Goal: Communication & Community: Connect with others

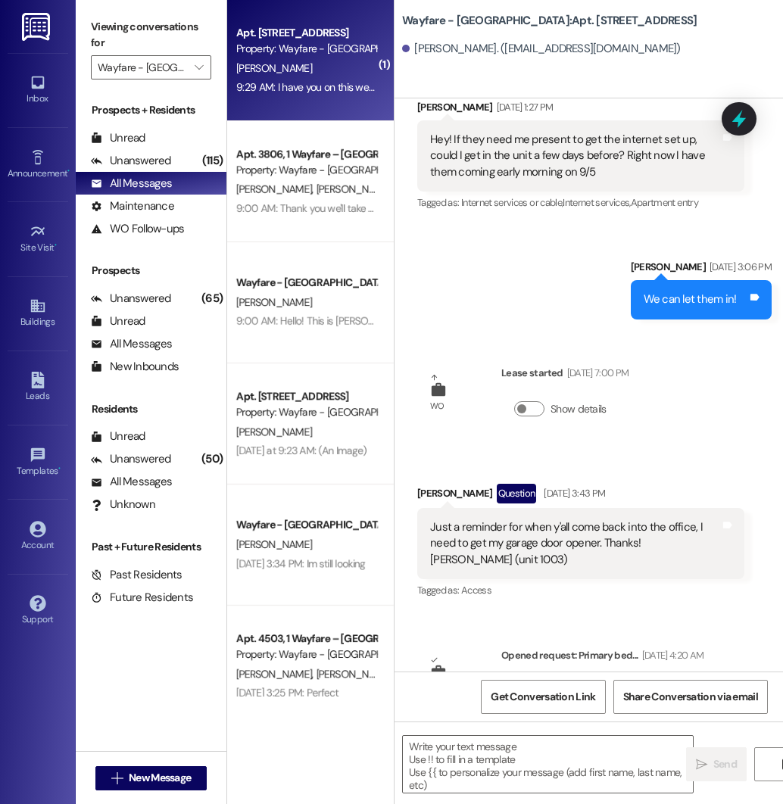
scroll to position [567, 0]
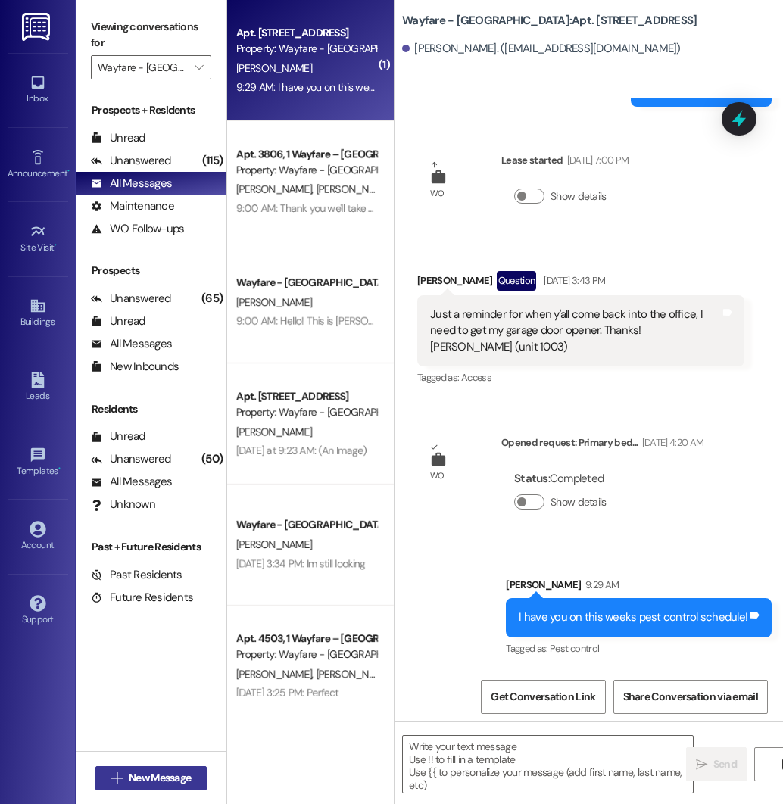
click at [138, 772] on span "New Message" at bounding box center [160, 778] width 62 height 16
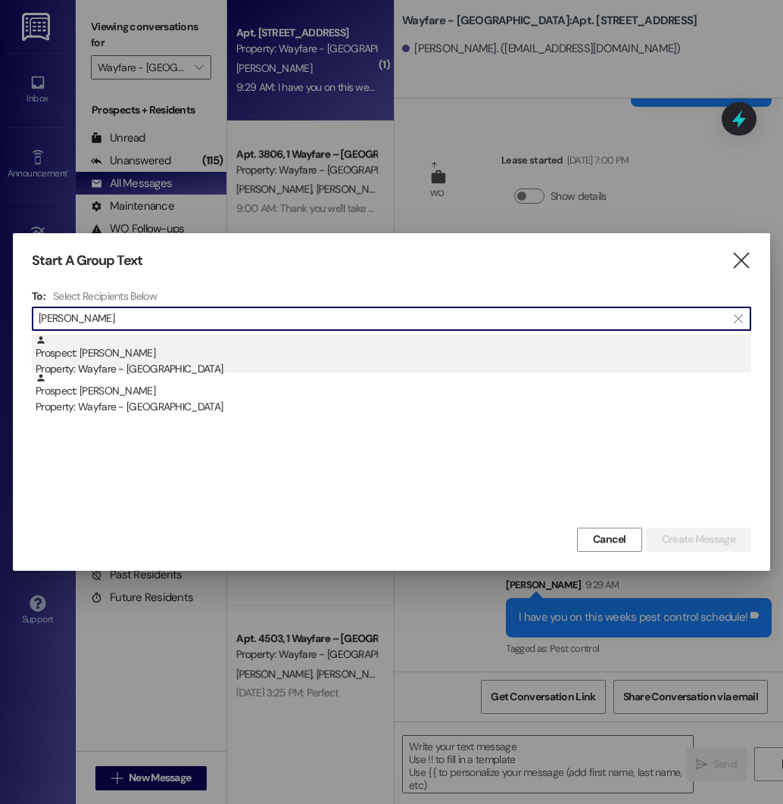
type input "[PERSON_NAME]"
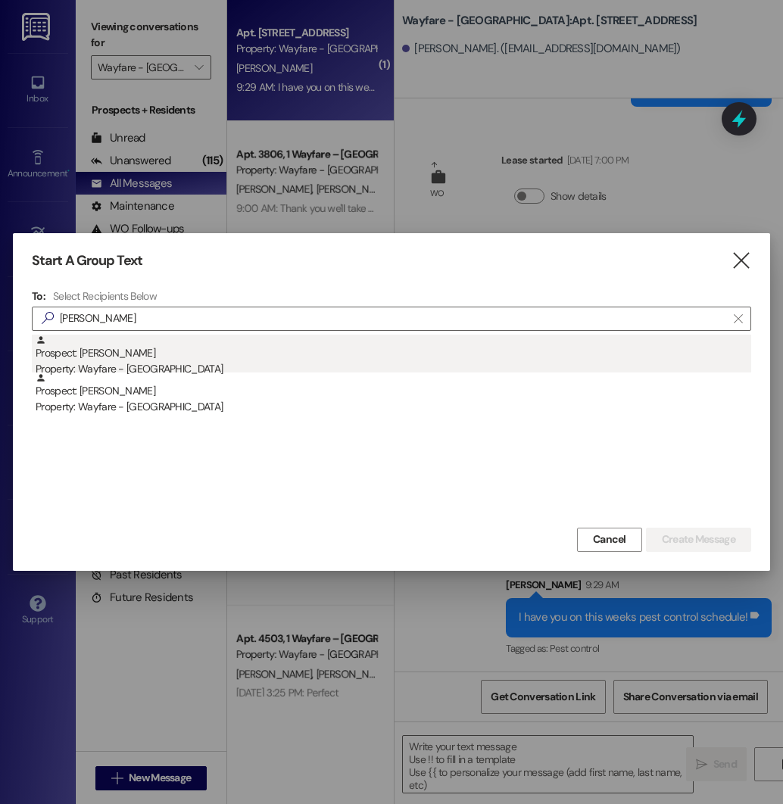
click at [187, 360] on div "Prospect: [PERSON_NAME] Property: Wayfare - [GEOGRAPHIC_DATA]" at bounding box center [394, 356] width 716 height 43
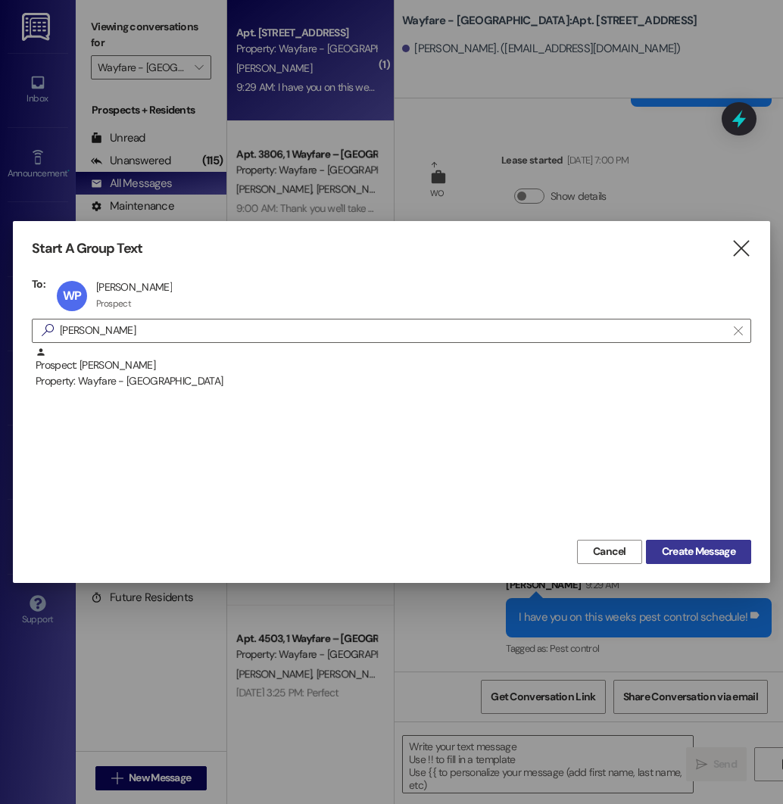
click at [666, 548] on span "Create Message" at bounding box center [698, 552] width 73 height 16
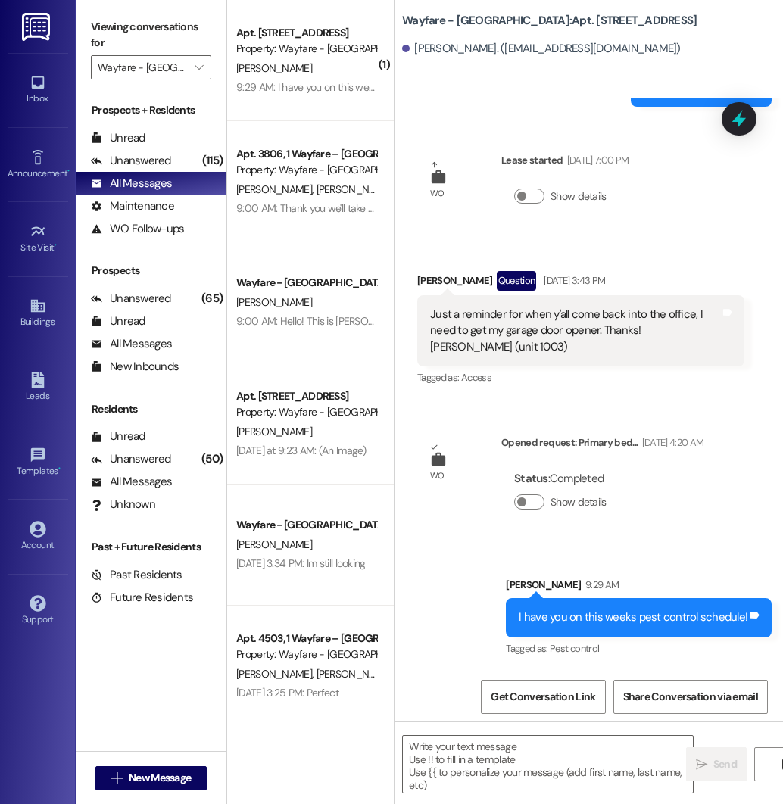
scroll to position [0, 0]
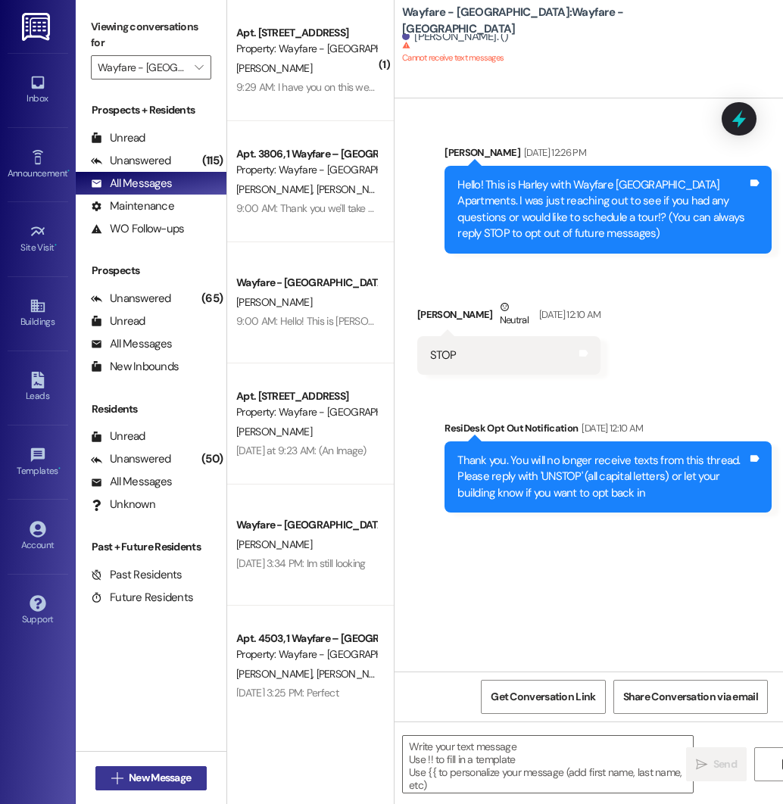
click at [144, 775] on span "New Message" at bounding box center [160, 778] width 62 height 16
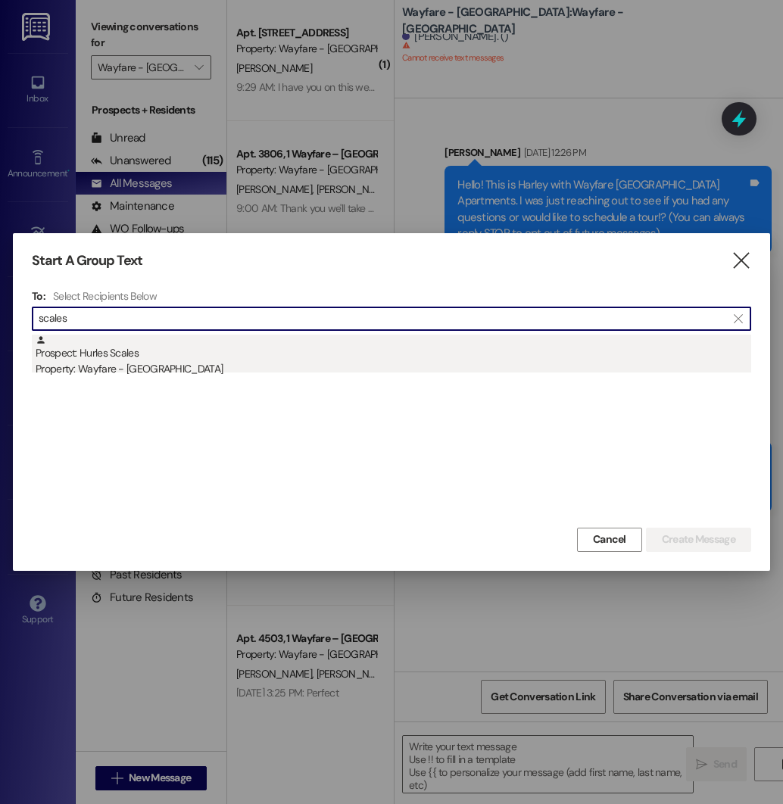
type input "scales"
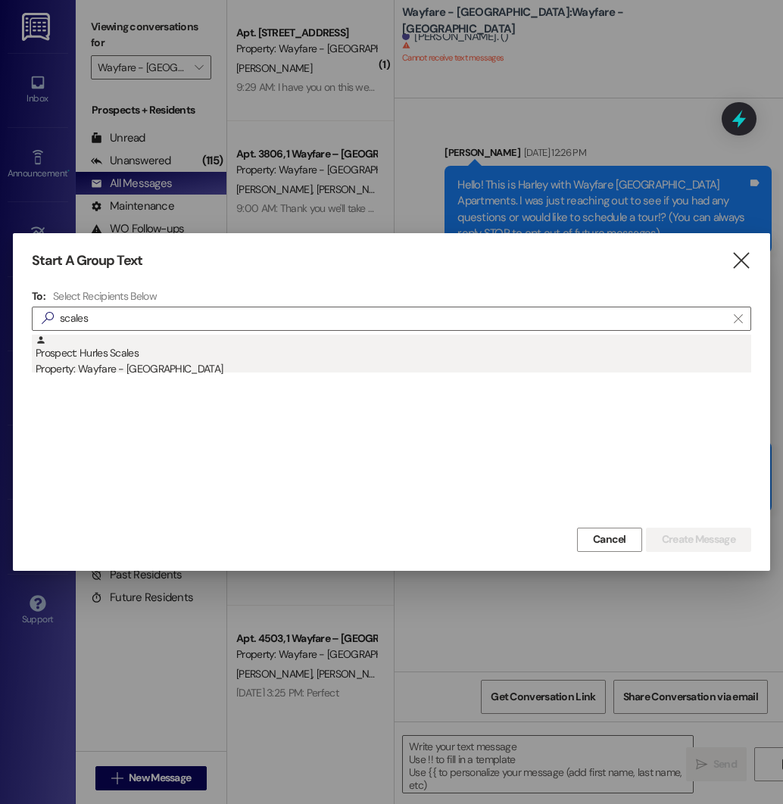
click at [192, 364] on div "Property: Wayfare - [GEOGRAPHIC_DATA]" at bounding box center [394, 369] width 716 height 16
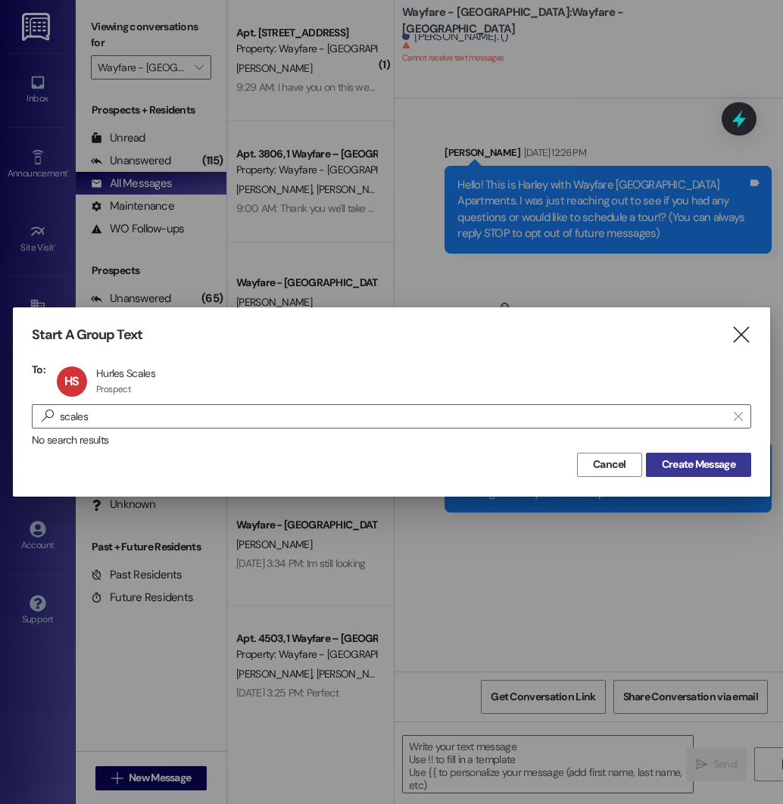
click at [718, 465] on span "Create Message" at bounding box center [698, 465] width 73 height 16
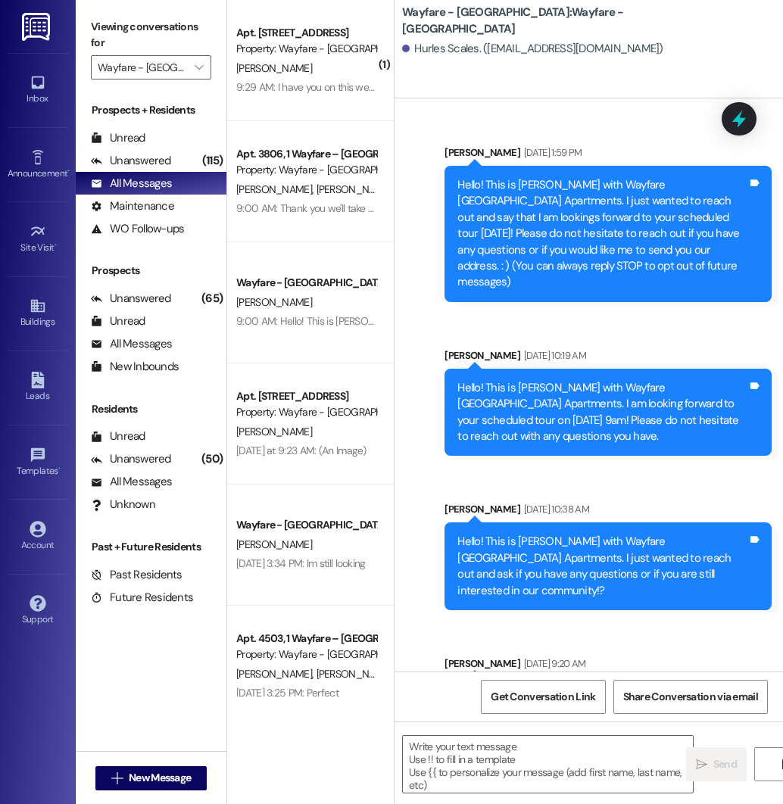
scroll to position [243, 0]
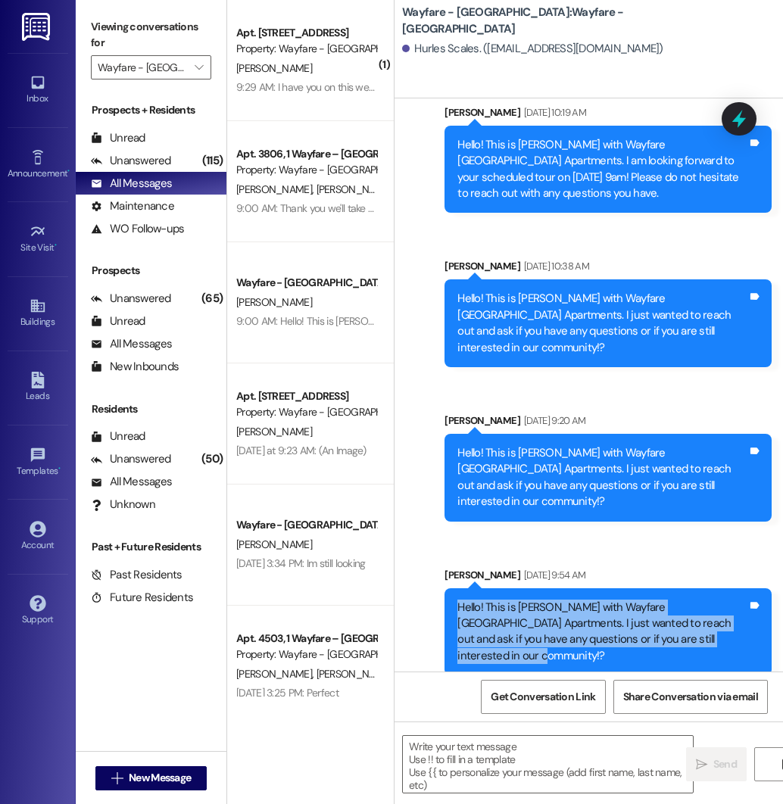
drag, startPoint x: 457, startPoint y: 591, endPoint x: 570, endPoint y: 633, distance: 119.6
click at [570, 633] on div "Hello! This is [PERSON_NAME] with Wayfare [GEOGRAPHIC_DATA] Apartments. I just …" at bounding box center [602, 632] width 290 height 65
copy div "Hello! This is [PERSON_NAME] with Wayfare [GEOGRAPHIC_DATA] Apartments. I just …"
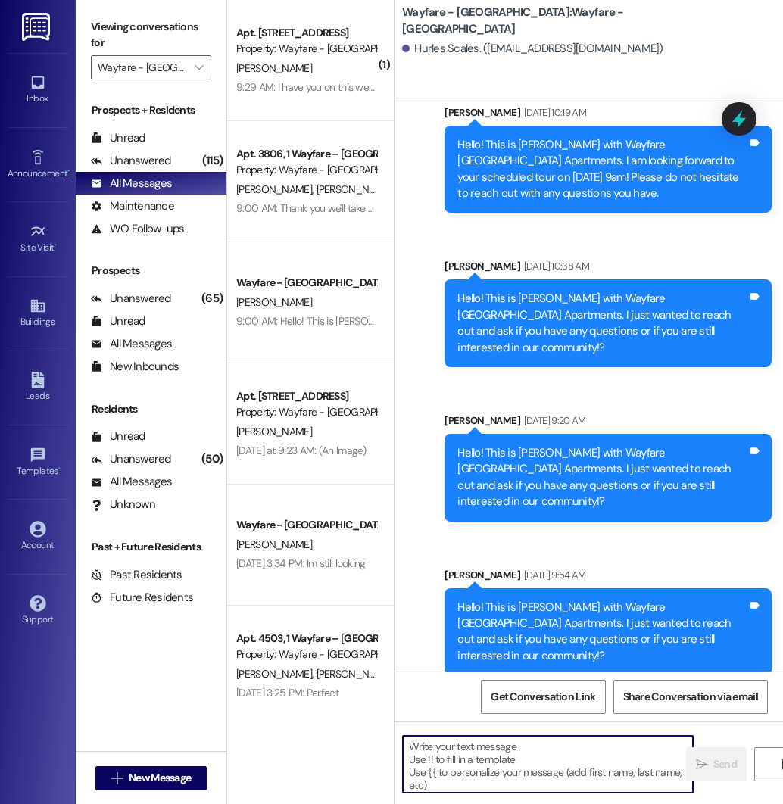
click at [510, 749] on textarea at bounding box center [548, 764] width 290 height 57
paste textarea "Hello! This is [PERSON_NAME] with Wayfare [GEOGRAPHIC_DATA] Apartments. I just …"
type textarea "Hello! This is [PERSON_NAME] with Wayfare [GEOGRAPHIC_DATA] Apartments. I just …"
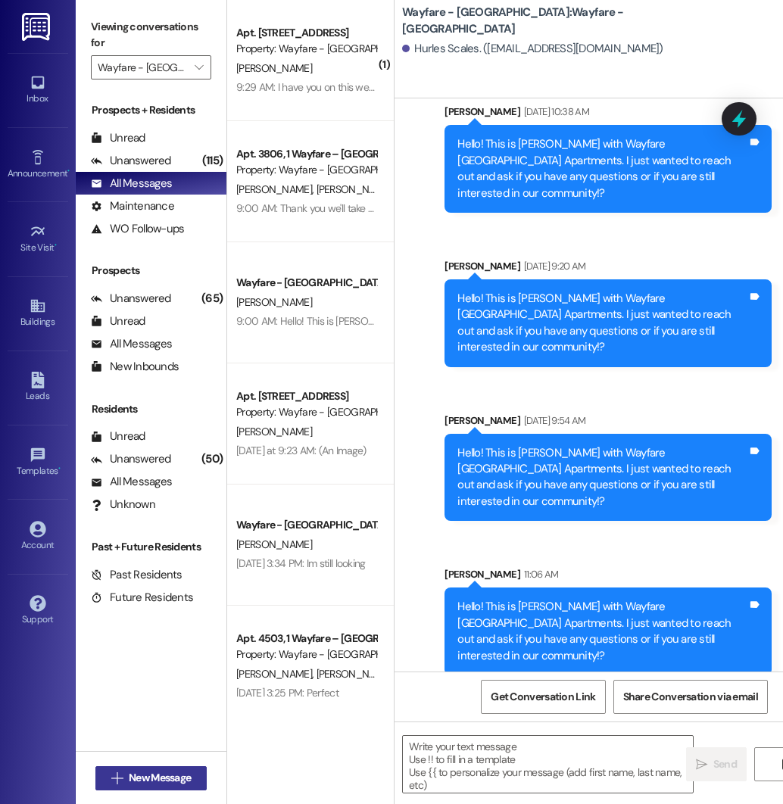
click at [129, 782] on span "New Message" at bounding box center [160, 778] width 62 height 16
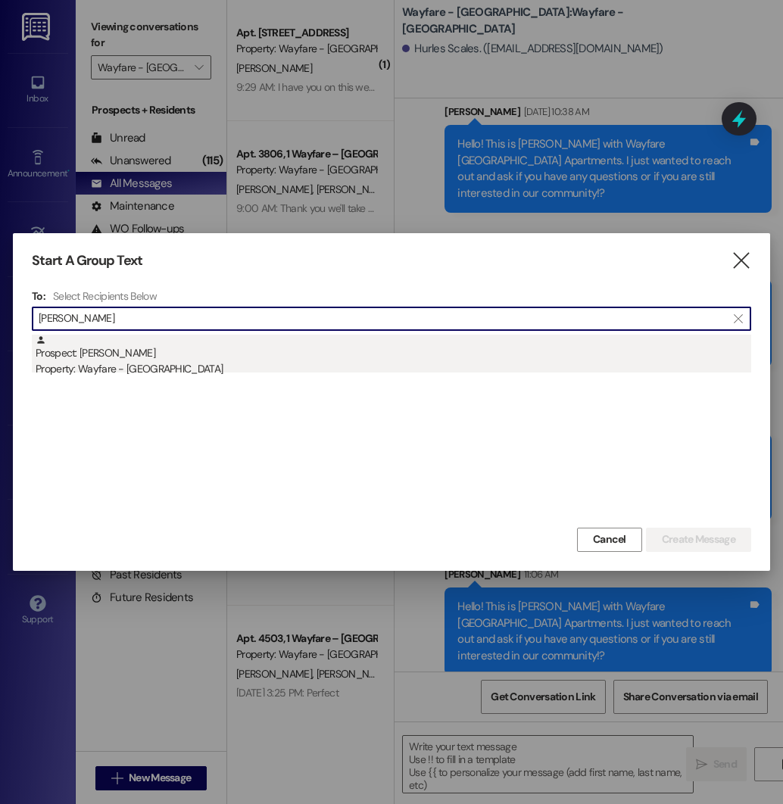
type input "[PERSON_NAME]"
click at [380, 349] on div "Prospect: [PERSON_NAME] Property: Wayfare - [GEOGRAPHIC_DATA]" at bounding box center [394, 356] width 716 height 43
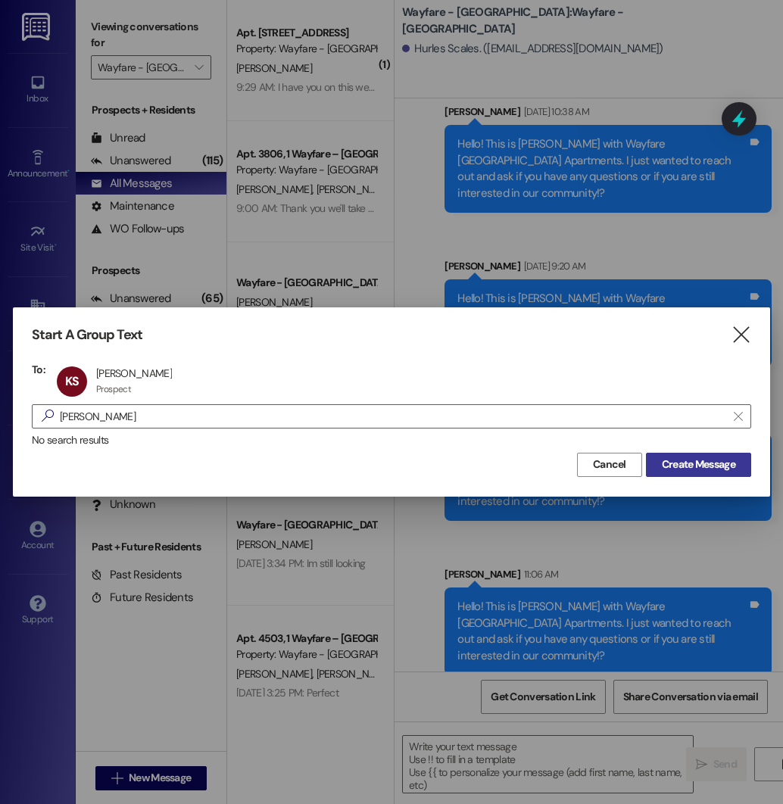
click at [659, 461] on span "Create Message" at bounding box center [699, 465] width 80 height 16
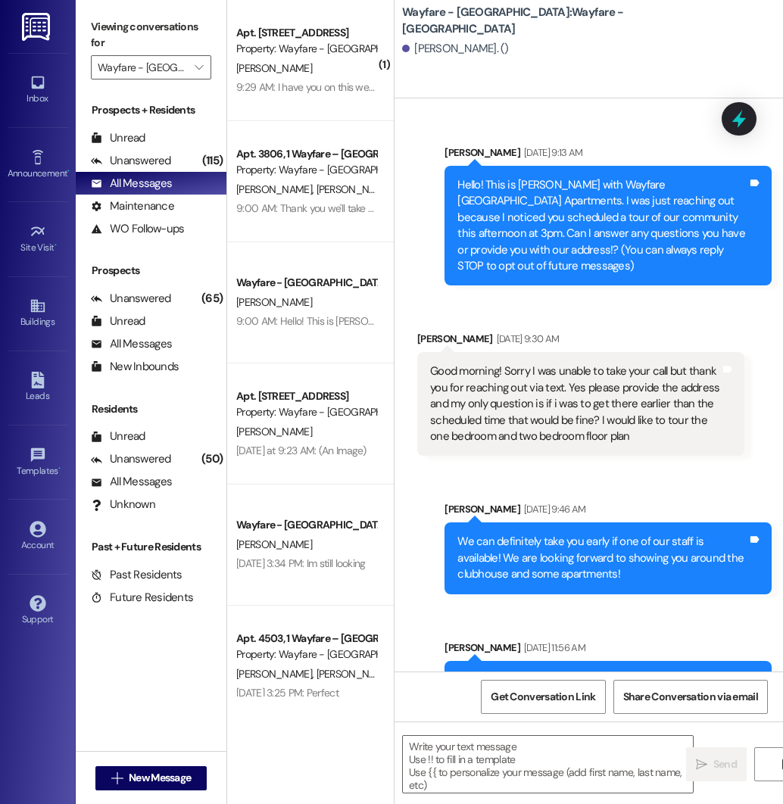
scroll to position [673, 0]
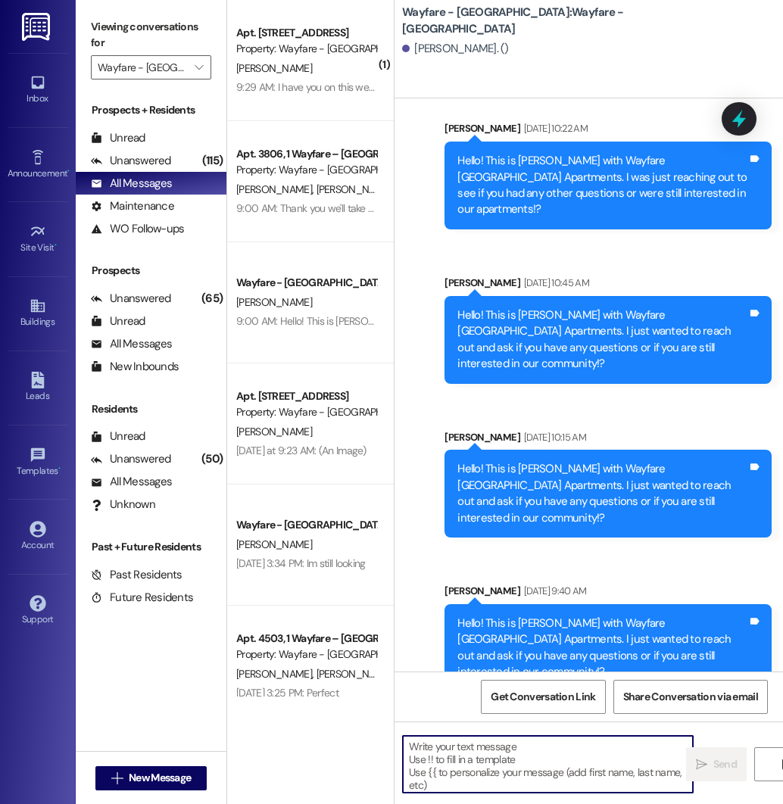
paste textarea "Hello! This is [PERSON_NAME] with Wayfare [GEOGRAPHIC_DATA] Apartments. I just …"
type textarea "Hello! This is [PERSON_NAME] with Wayfare [GEOGRAPHIC_DATA] Apartments. I just …"
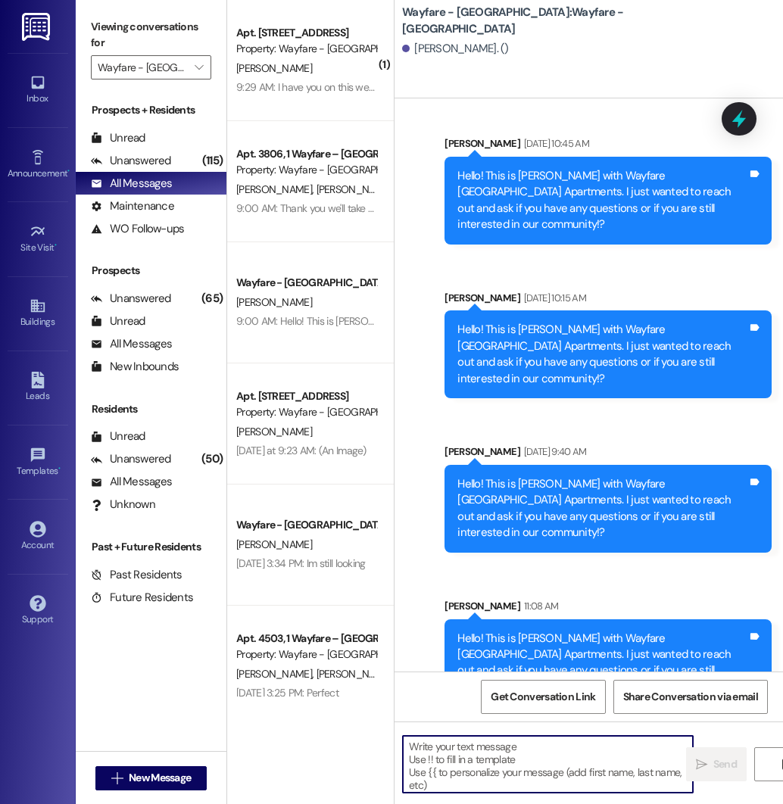
scroll to position [828, 0]
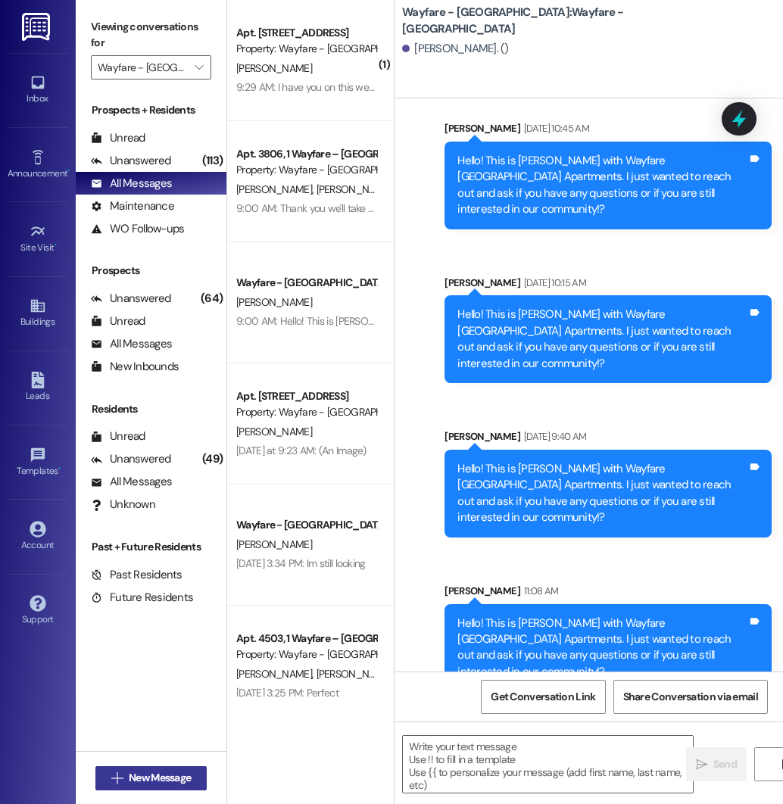
click at [126, 779] on span "New Message" at bounding box center [160, 778] width 68 height 16
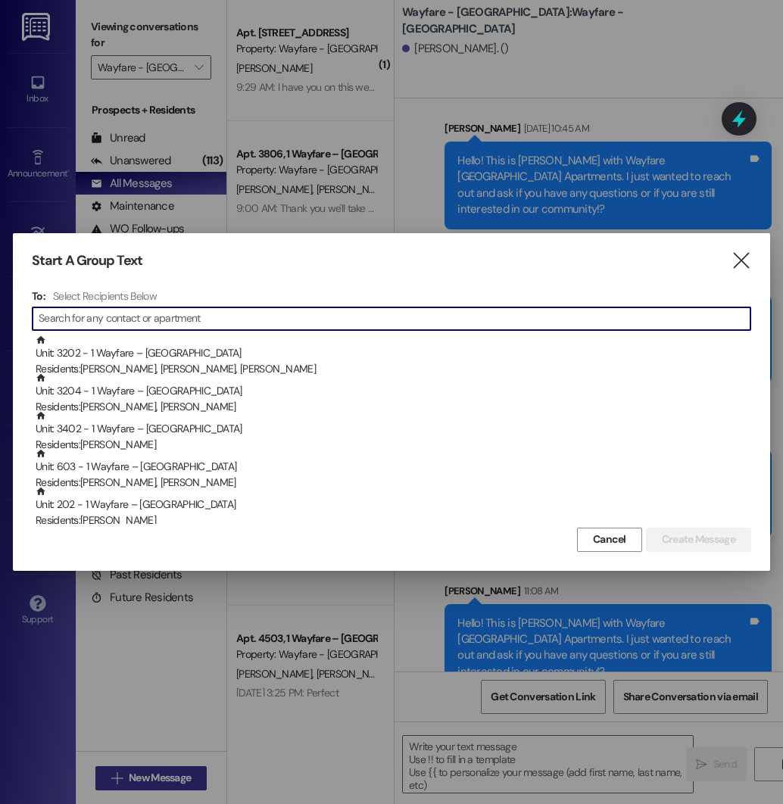
type input "s"
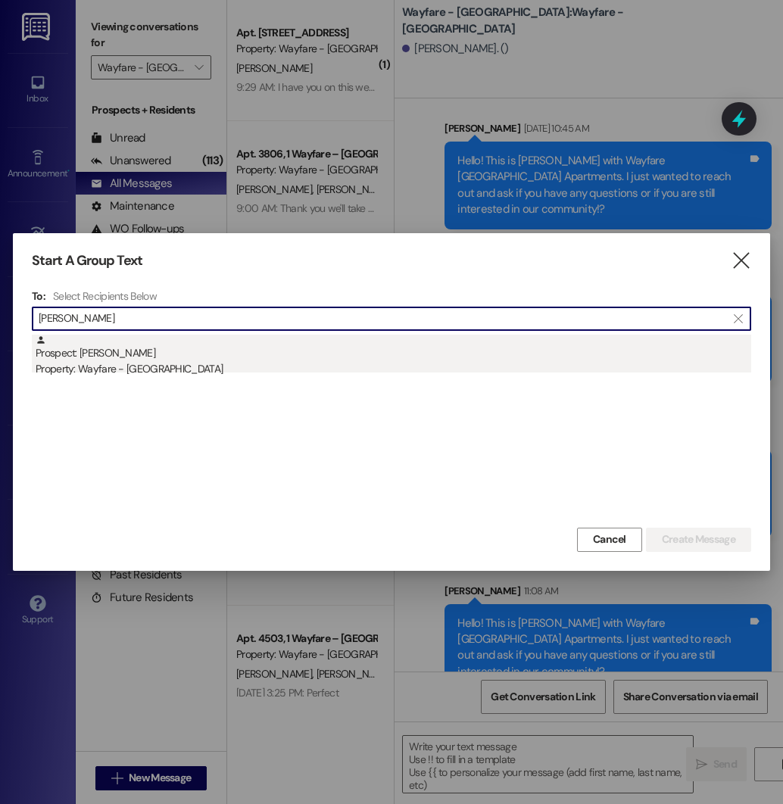
type input "[PERSON_NAME]"
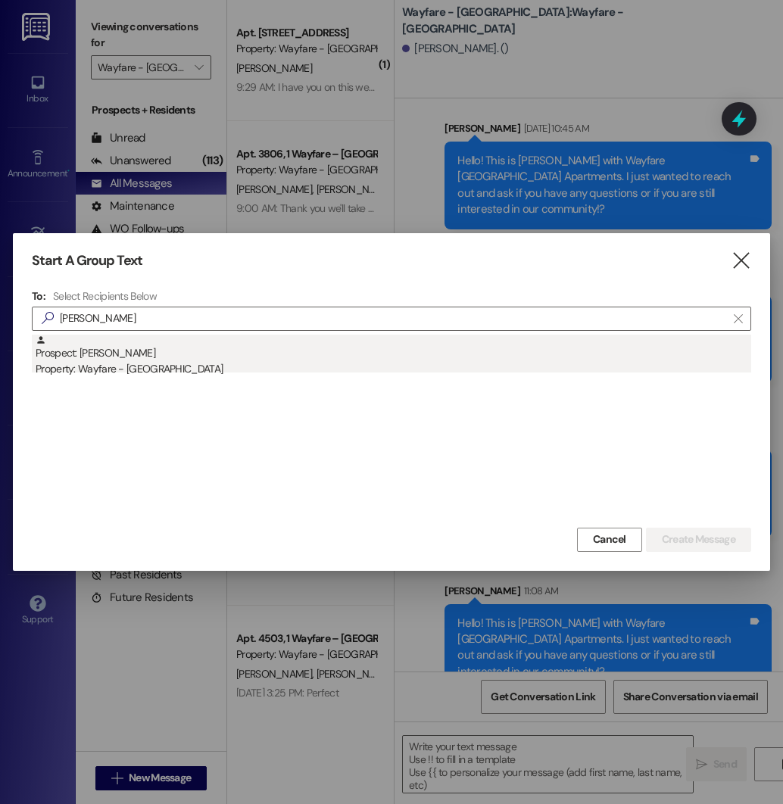
click at [169, 361] on div "Property: Wayfare - [GEOGRAPHIC_DATA]" at bounding box center [394, 369] width 716 height 16
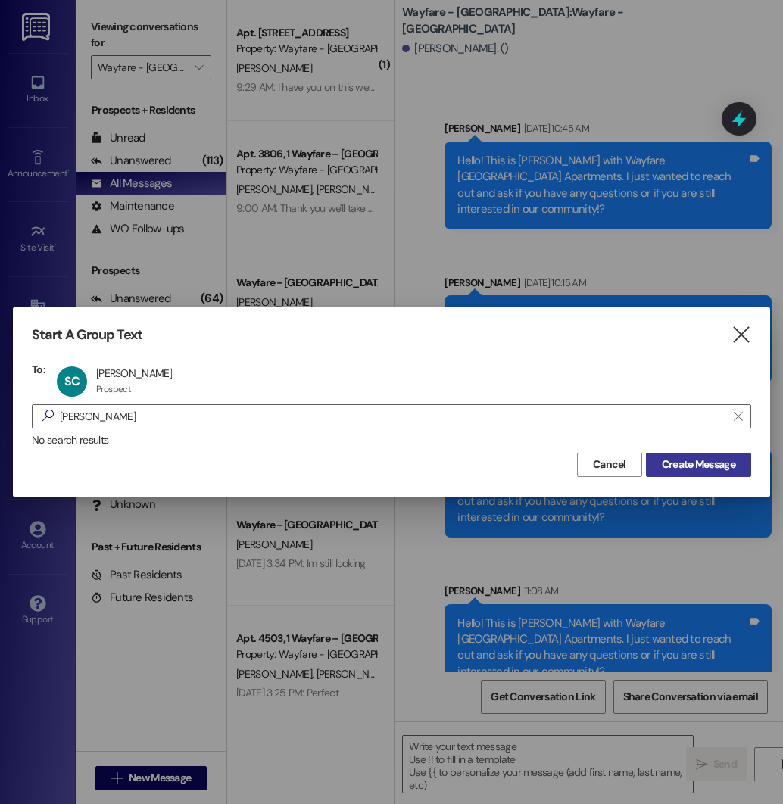
click at [670, 457] on span "Create Message" at bounding box center [698, 465] width 73 height 16
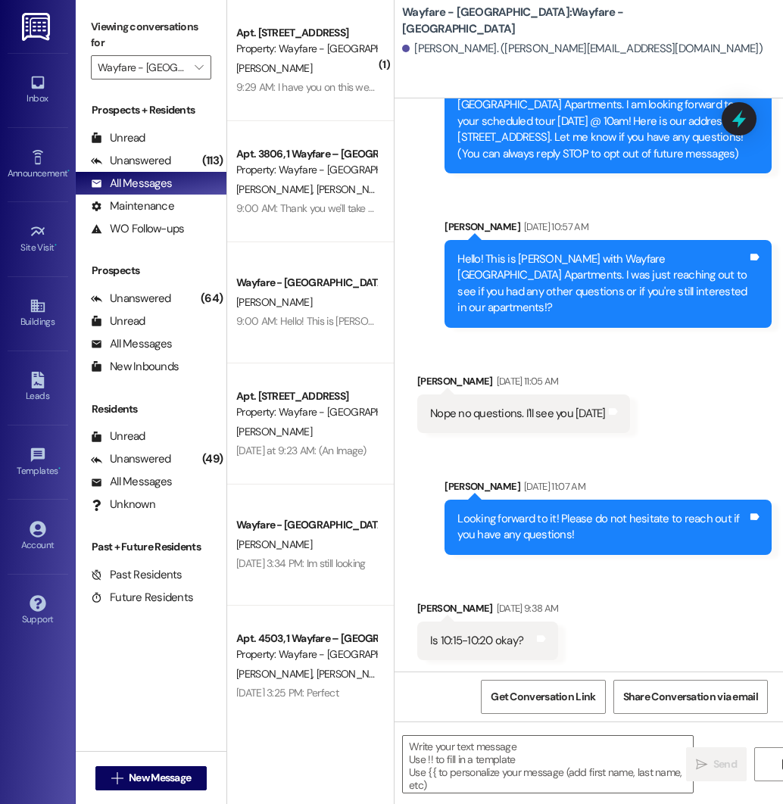
scroll to position [511, 0]
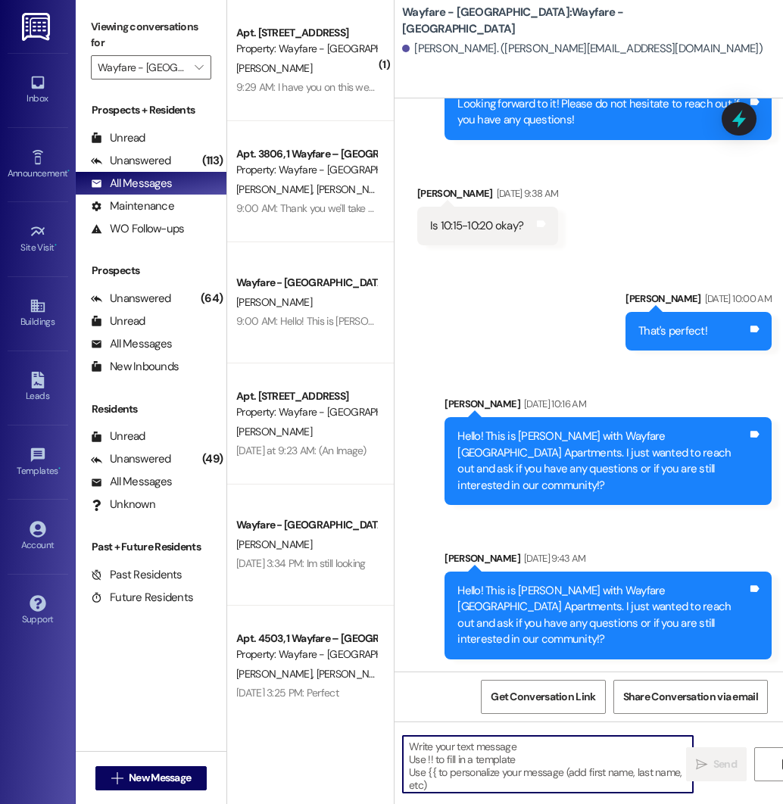
paste textarea "Hello! This is [PERSON_NAME] with Wayfare [GEOGRAPHIC_DATA] Apartments. I just …"
type textarea "Hello! This is [PERSON_NAME] with Wayfare [GEOGRAPHIC_DATA] Apartments. I just …"
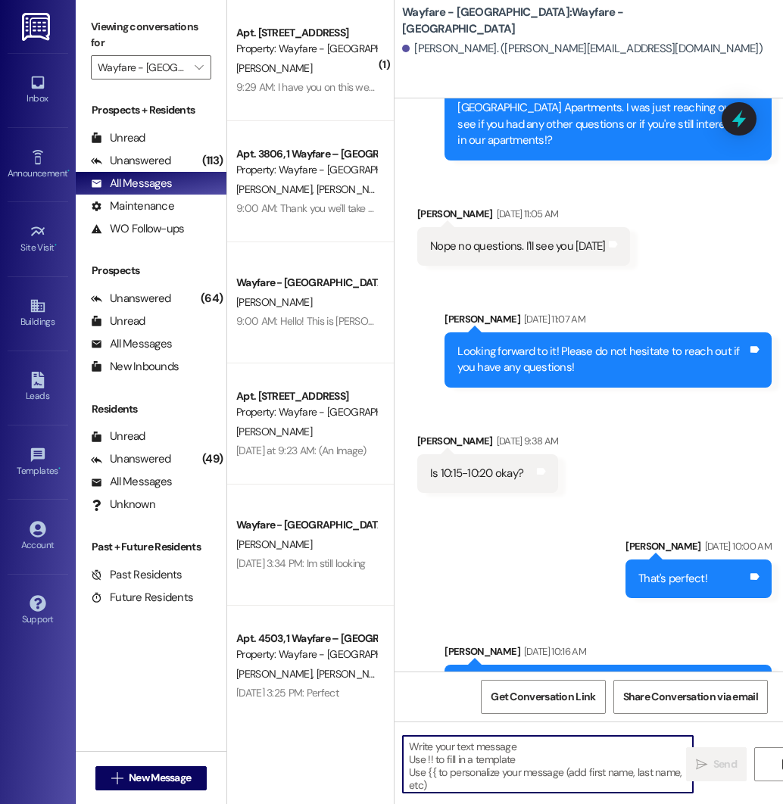
scroll to position [665, 0]
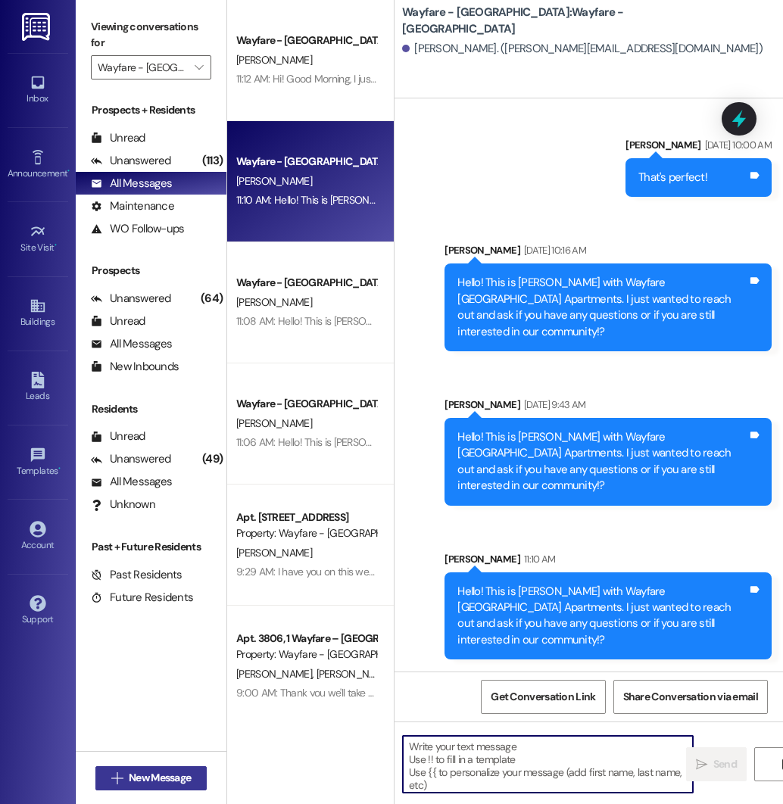
click at [159, 769] on button " New Message" at bounding box center [151, 778] width 112 height 24
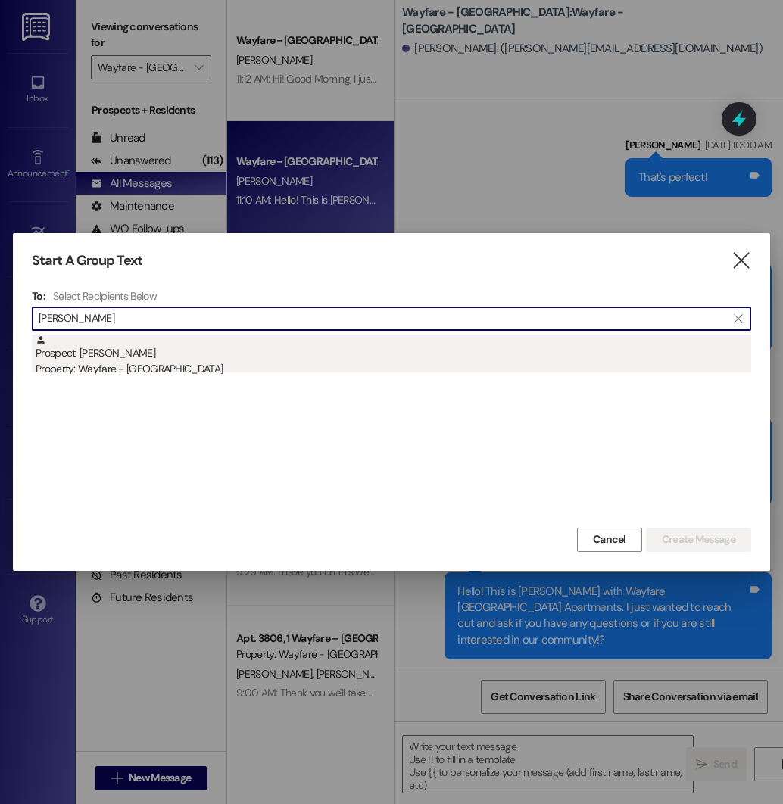
type input "[PERSON_NAME]"
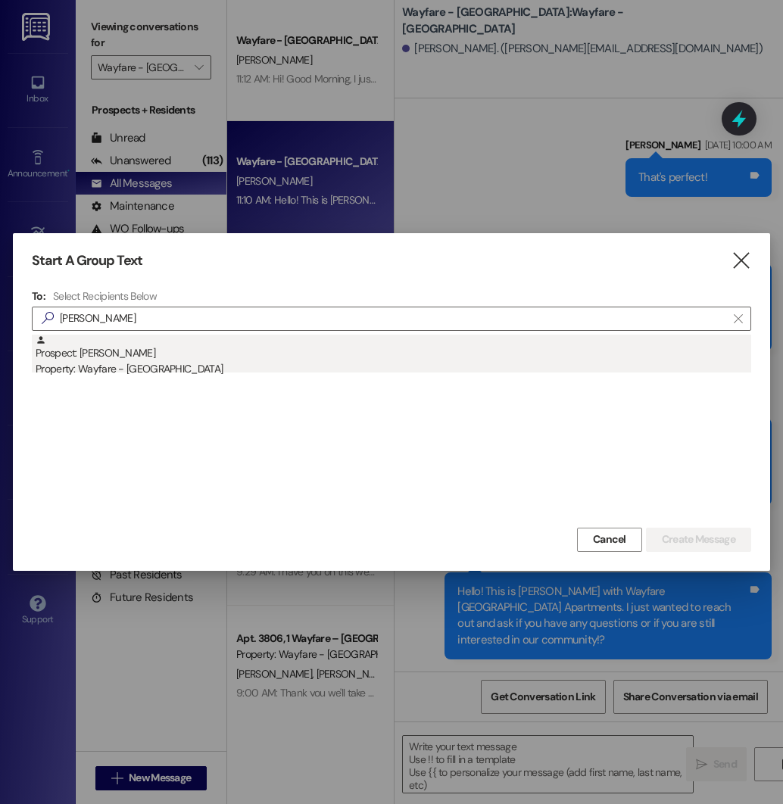
click at [226, 357] on div "Prospect: [PERSON_NAME] Property: Wayfare - [GEOGRAPHIC_DATA]" at bounding box center [394, 356] width 716 height 43
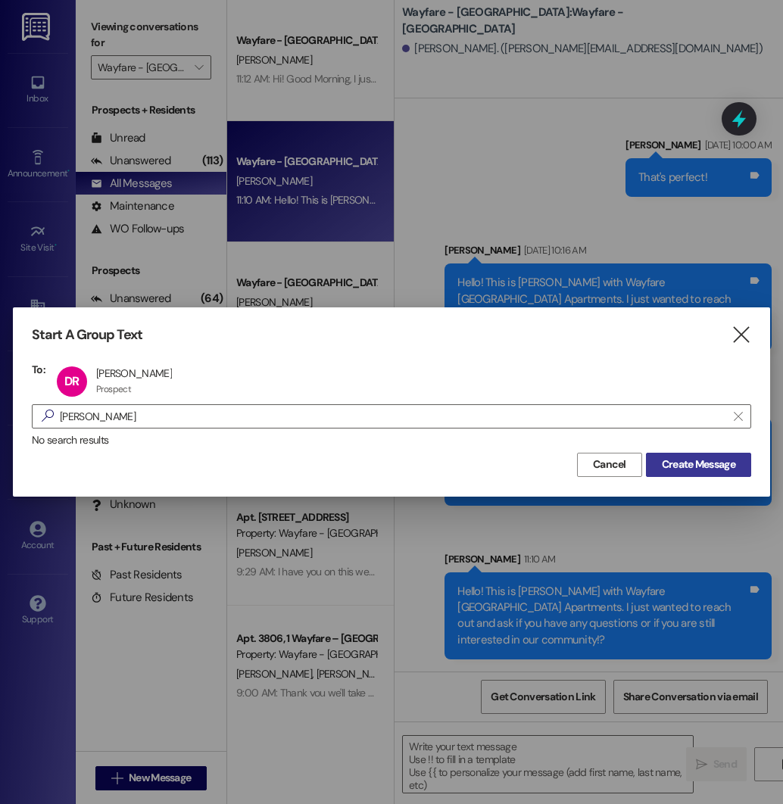
click at [694, 461] on span "Create Message" at bounding box center [698, 465] width 73 height 16
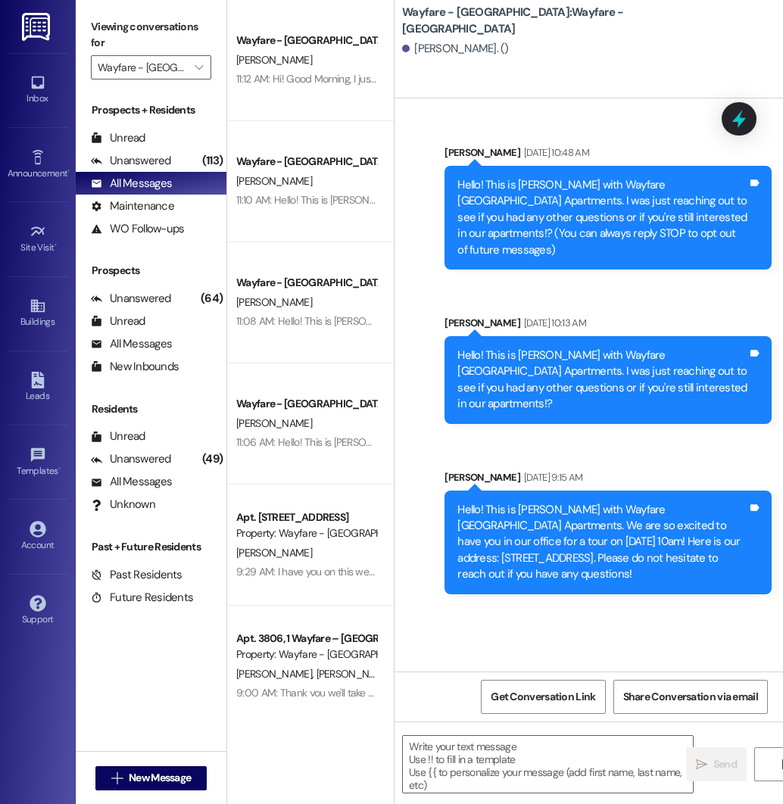
scroll to position [0, 0]
click at [486, 741] on textarea at bounding box center [548, 764] width 290 height 57
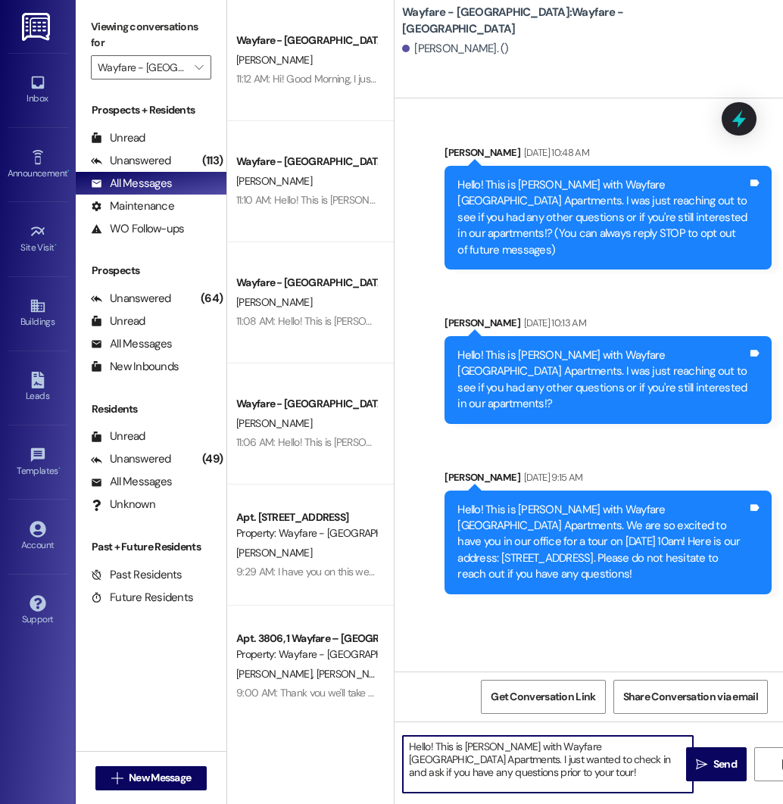
type textarea "Hello! This is [PERSON_NAME] with Wayfare [GEOGRAPHIC_DATA] Apartments. I just …"
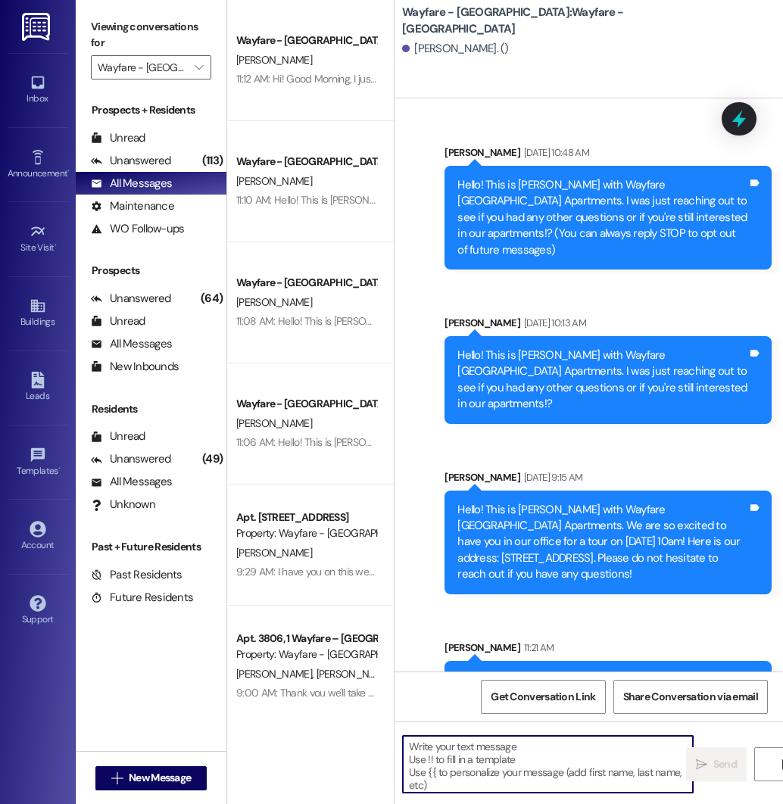
scroll to position [73, 0]
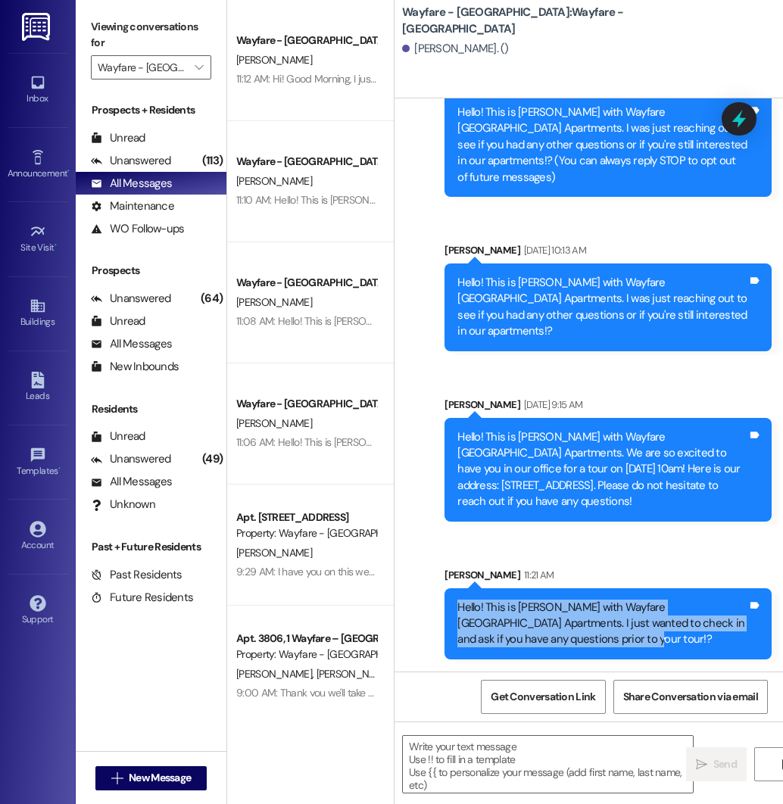
drag, startPoint x: 459, startPoint y: 608, endPoint x: 650, endPoint y: 637, distance: 193.0
click at [650, 637] on div "Hello! This is [PERSON_NAME] with Wayfare [GEOGRAPHIC_DATA] Apartments. I just …" at bounding box center [602, 624] width 290 height 48
copy div "Hello! This is [PERSON_NAME] with Wayfare [GEOGRAPHIC_DATA] Apartments. I just …"
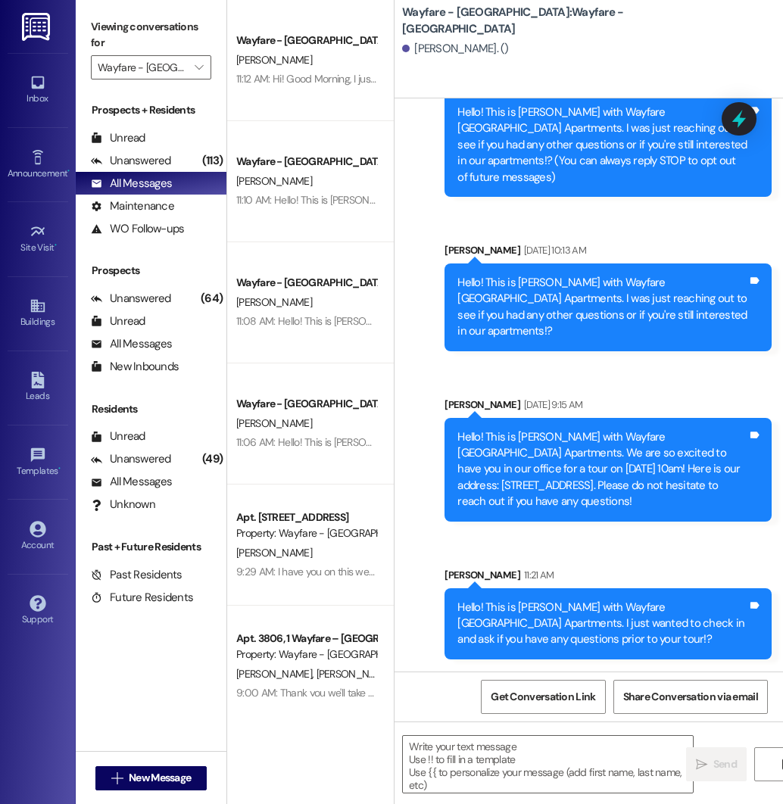
click at [473, 551] on div "Sent via SMS [PERSON_NAME] [DATE] 10:48 AM Hello! This is [PERSON_NAME] with Wa…" at bounding box center [589, 354] width 389 height 633
click at [172, 775] on span "New Message" at bounding box center [160, 778] width 62 height 16
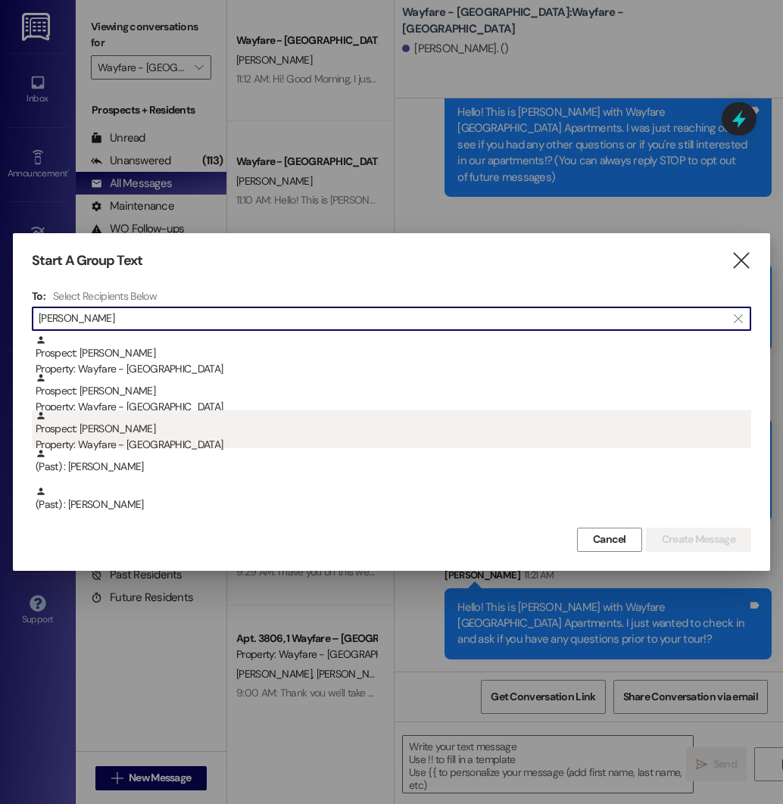
type input "[PERSON_NAME]"
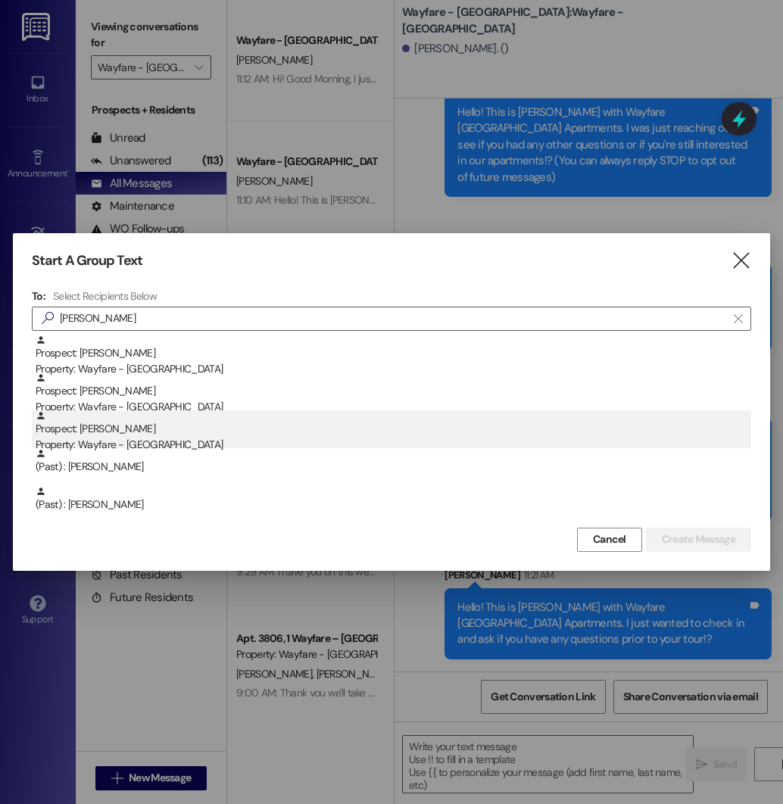
click at [145, 436] on div "Prospect: [PERSON_NAME] Property: Wayfare - [GEOGRAPHIC_DATA]" at bounding box center [394, 431] width 716 height 43
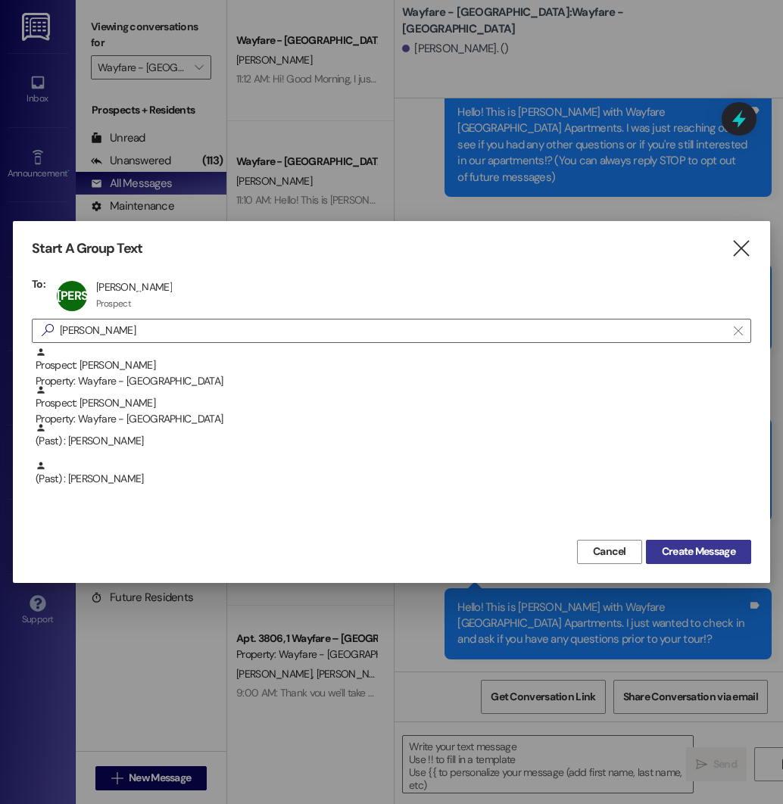
click at [682, 547] on span "Create Message" at bounding box center [698, 552] width 73 height 16
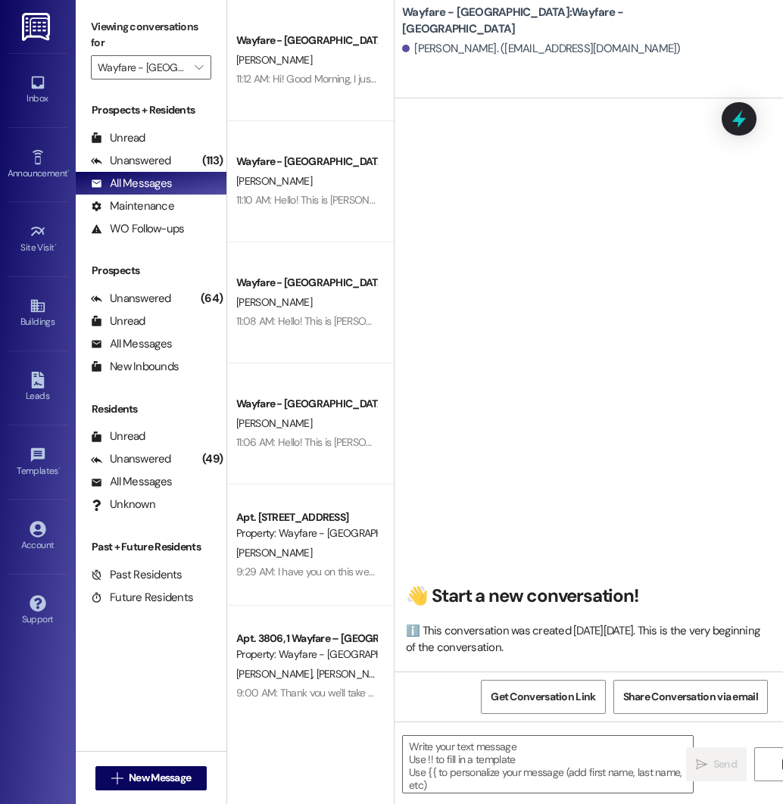
scroll to position [1, 0]
paste textarea "Hello! This is [PERSON_NAME] with Wayfare [GEOGRAPHIC_DATA] Apartments. I just …"
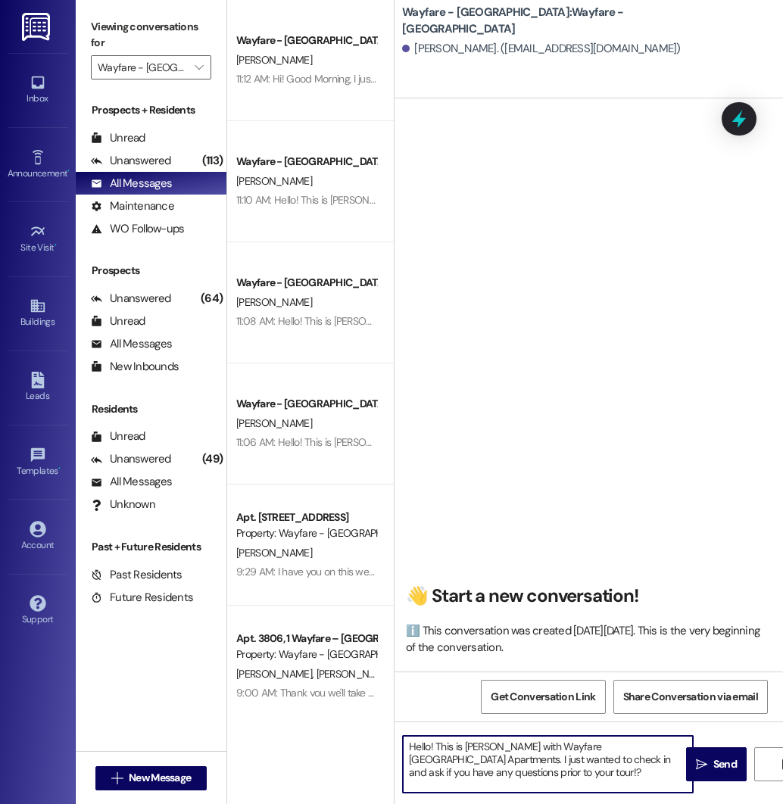
drag, startPoint x: 547, startPoint y: 770, endPoint x: 535, endPoint y: 762, distance: 14.1
click at [535, 762] on textarea "Hello! This is [PERSON_NAME] with Wayfare [GEOGRAPHIC_DATA] Apartments. I just …" at bounding box center [548, 764] width 290 height 57
type textarea "Hello! This is [PERSON_NAME] with Wayfare [GEOGRAPHIC_DATA] Apartments. I just …"
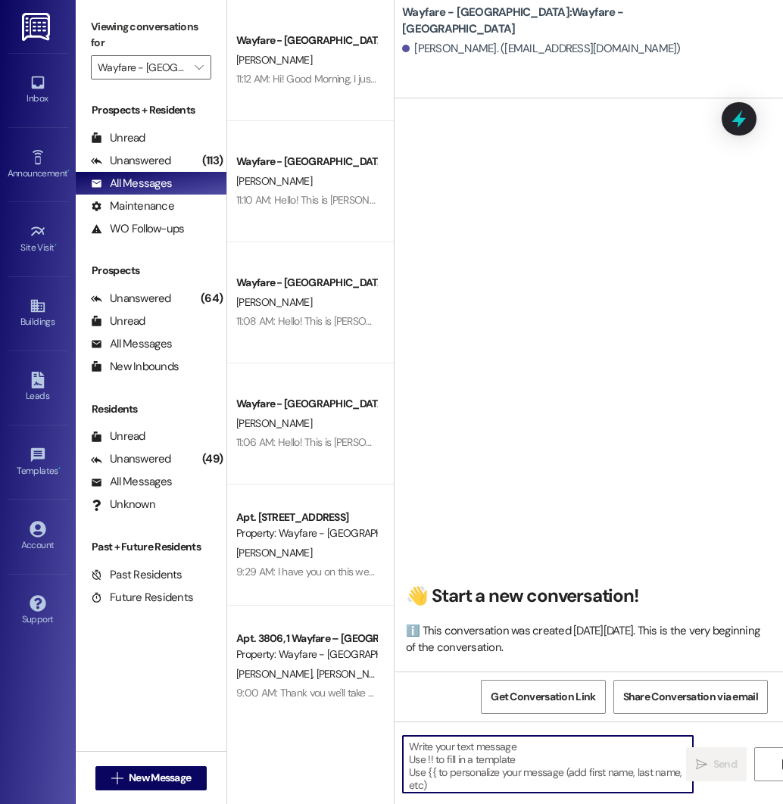
scroll to position [0, 0]
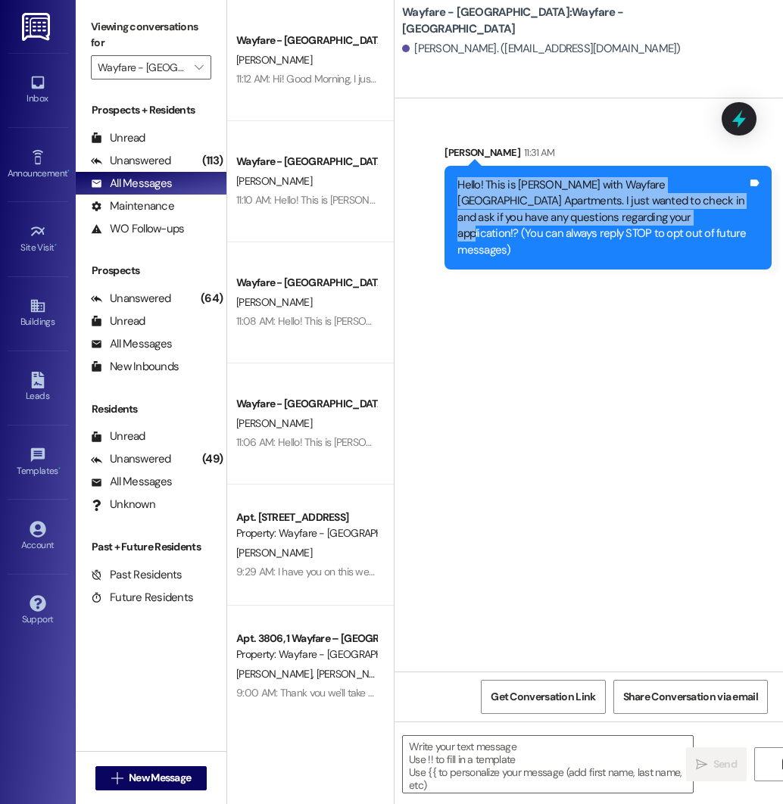
drag, startPoint x: 458, startPoint y: 183, endPoint x: 637, endPoint y: 217, distance: 181.9
click at [637, 217] on div "Hello! This is [PERSON_NAME] with Wayfare [GEOGRAPHIC_DATA] Apartments. I just …" at bounding box center [602, 217] width 290 height 81
copy div "Hello! This is [PERSON_NAME] with Wayfare [GEOGRAPHIC_DATA] Apartments. I just …"
click at [133, 775] on span "New Message" at bounding box center [160, 778] width 62 height 16
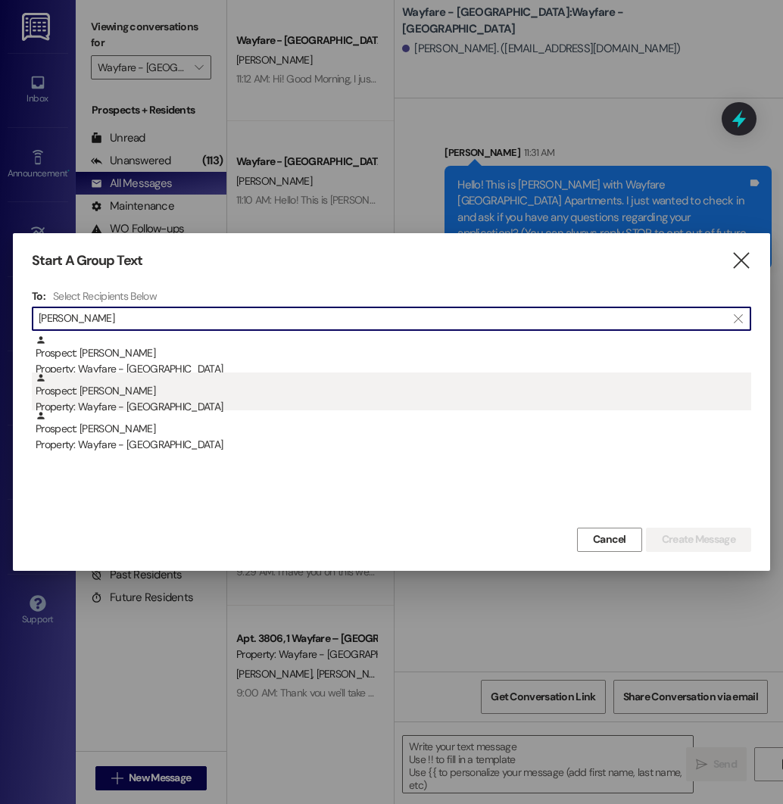
type input "[PERSON_NAME]"
click at [145, 386] on div "Prospect: [GEOGRAPHIC_DATA][PERSON_NAME] Property: Wayfare - [GEOGRAPHIC_DATA]" at bounding box center [394, 394] width 716 height 43
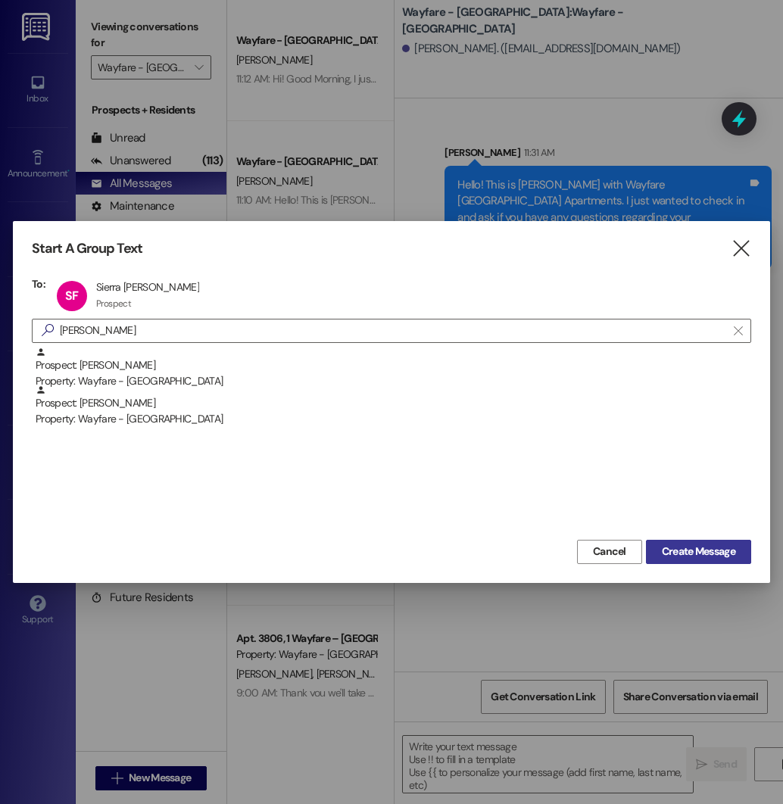
click at [662, 544] on span "Create Message" at bounding box center [698, 552] width 73 height 16
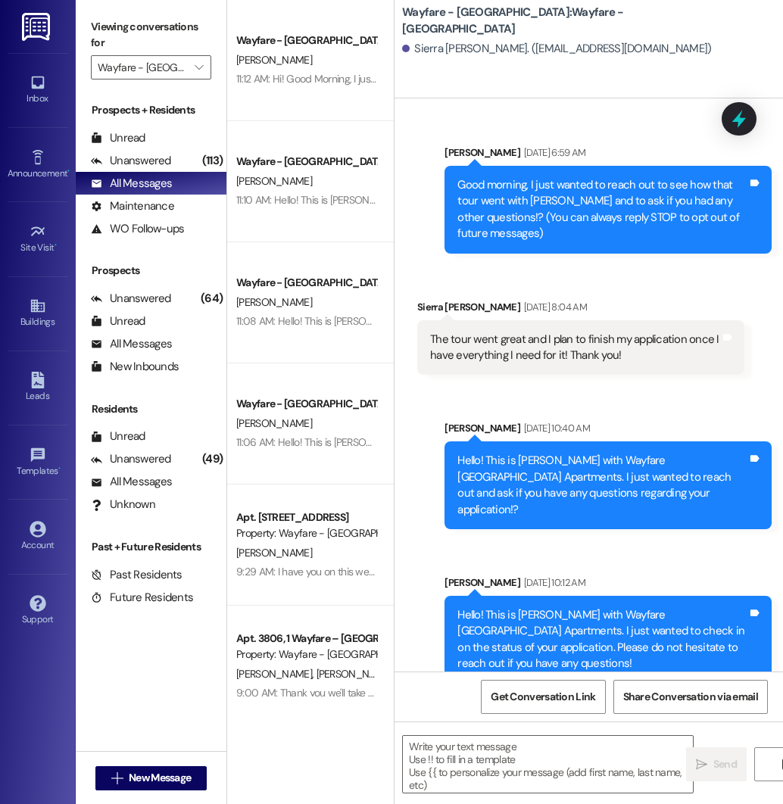
scroll to position [30, 0]
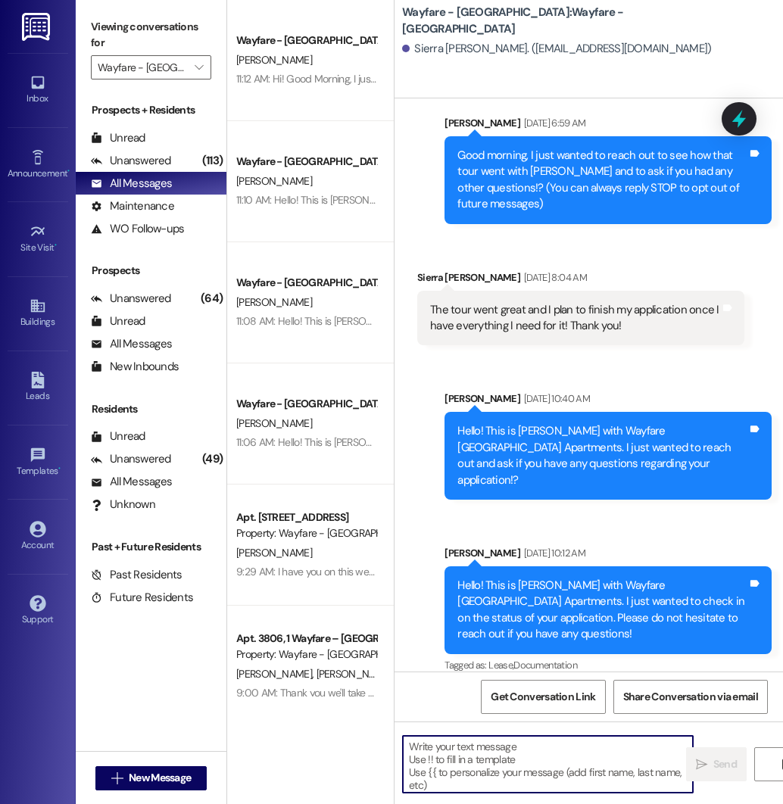
click at [486, 744] on textarea at bounding box center [548, 764] width 290 height 57
paste textarea "Hello! This is [PERSON_NAME] with Wayfare [GEOGRAPHIC_DATA] Apartments. I just …"
type textarea "Hello! This is [PERSON_NAME] with Wayfare [GEOGRAPHIC_DATA] Apartments. I just …"
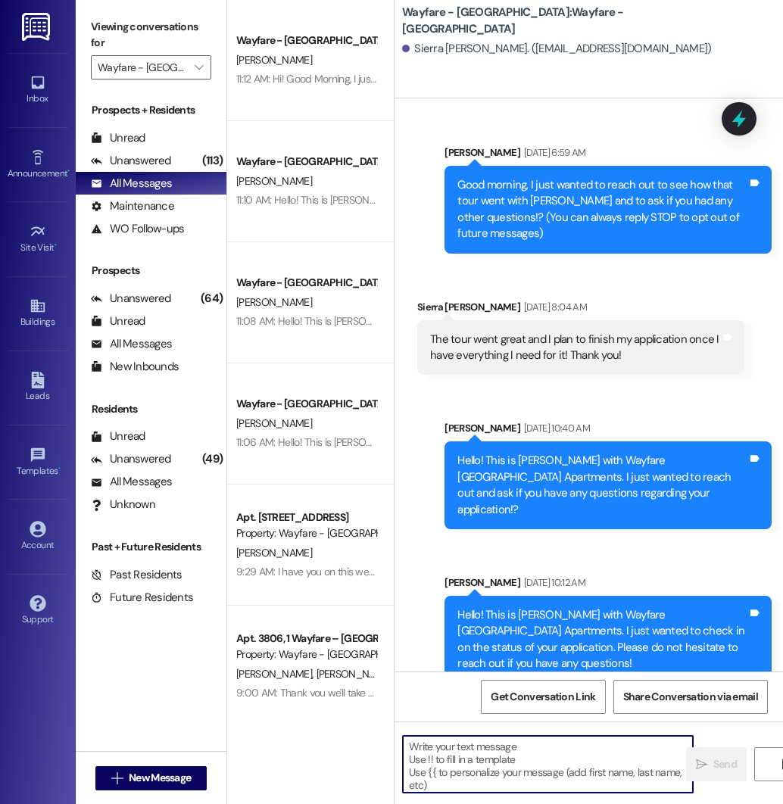
scroll to position [168, 0]
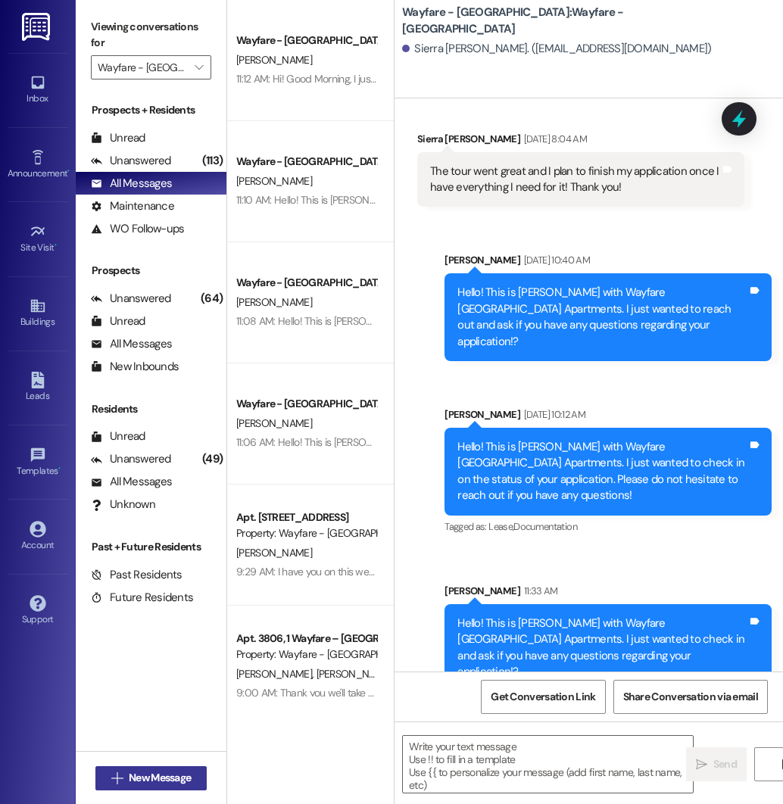
click at [136, 781] on span "New Message" at bounding box center [160, 778] width 62 height 16
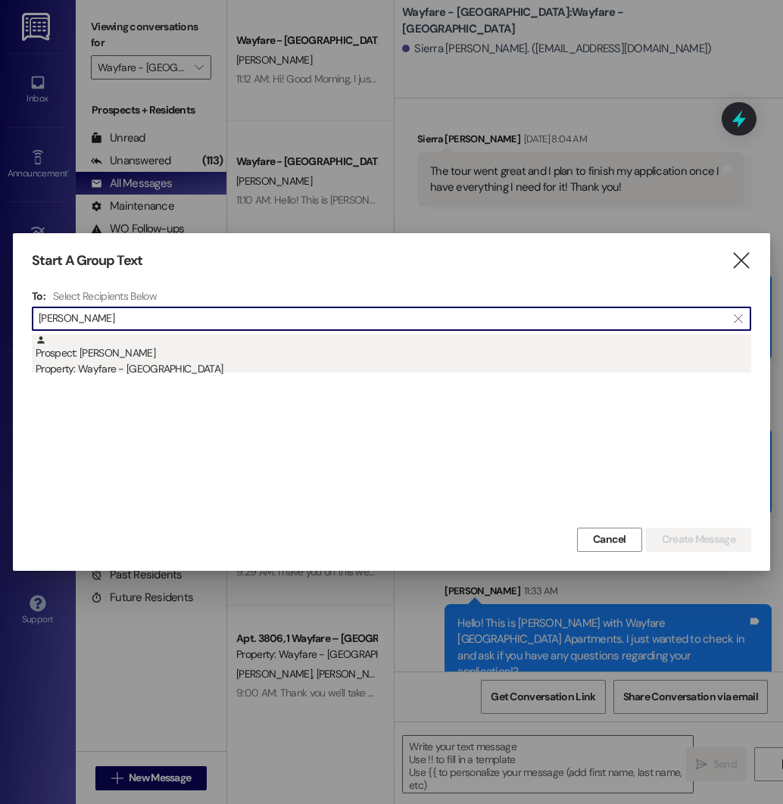
type input "[PERSON_NAME]"
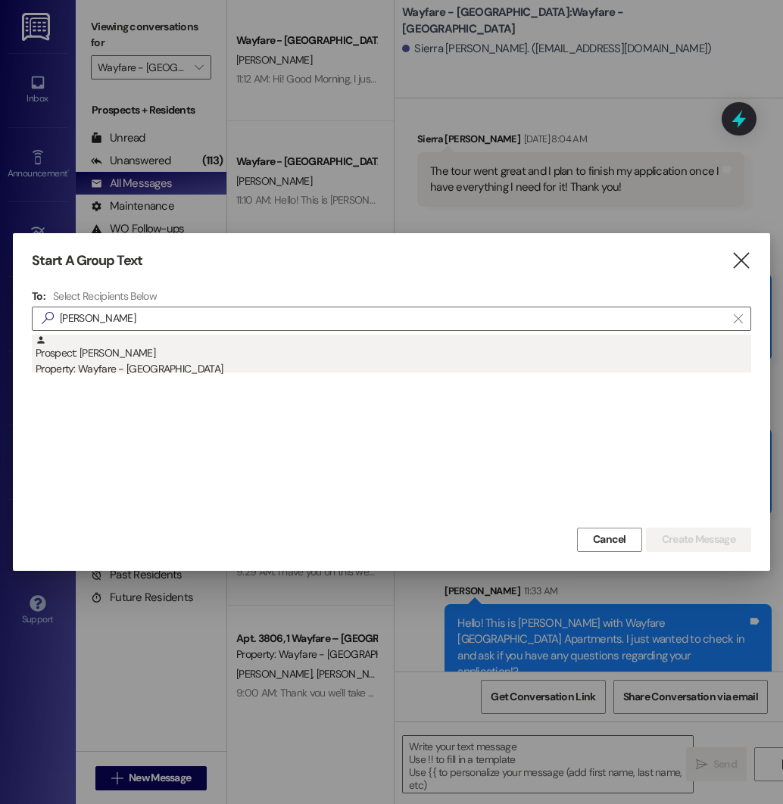
click at [111, 374] on div "Property: Wayfare - [GEOGRAPHIC_DATA]" at bounding box center [394, 369] width 716 height 16
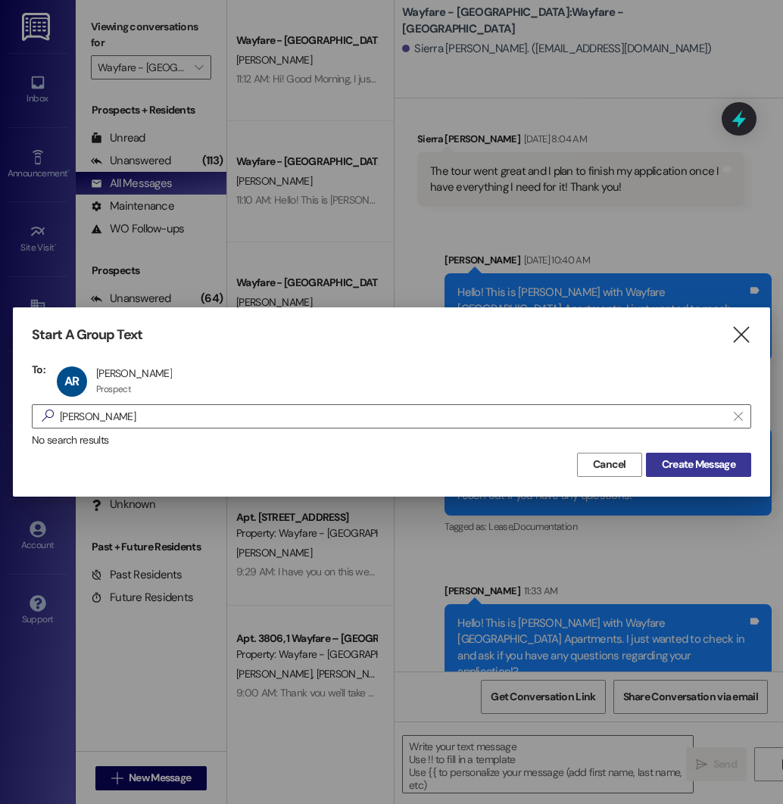
click at [685, 465] on span "Create Message" at bounding box center [698, 465] width 73 height 16
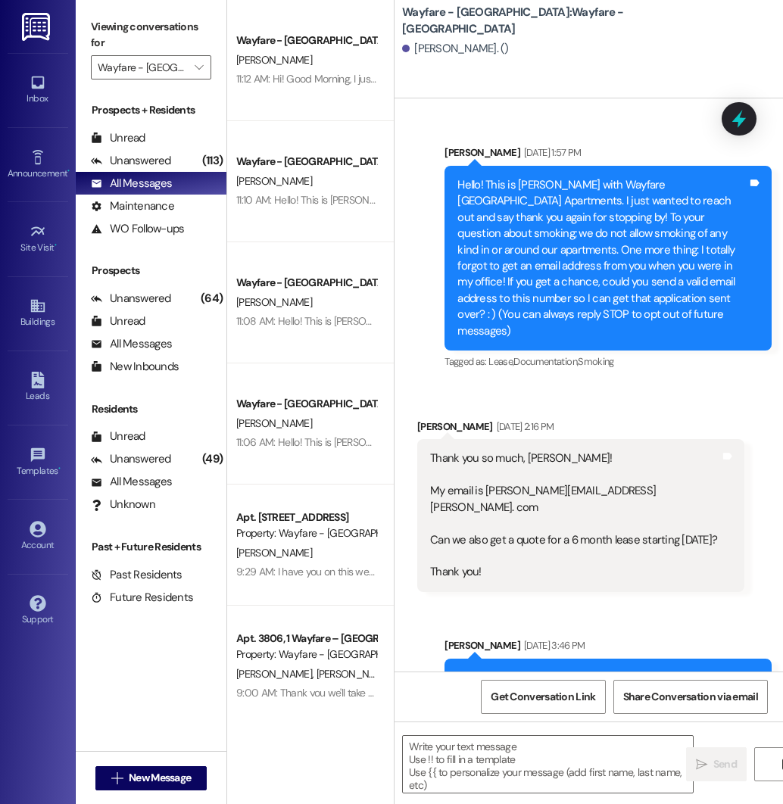
scroll to position [231, 0]
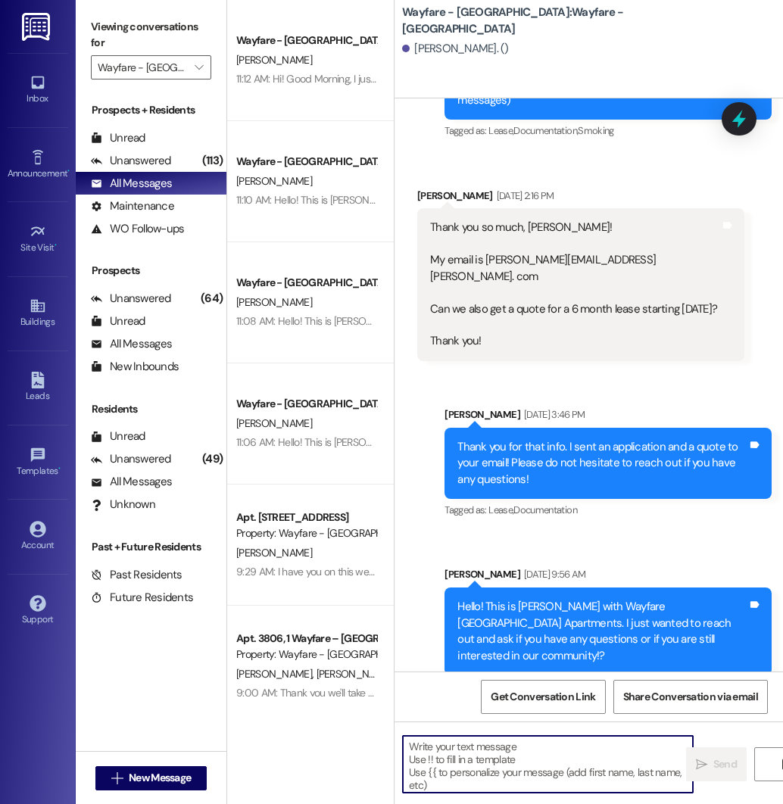
paste textarea "Hello! This is [PERSON_NAME] with Wayfare [GEOGRAPHIC_DATA] Apartments. I just …"
type textarea "Hello! This is [PERSON_NAME] with Wayfare [GEOGRAPHIC_DATA] Apartments. I just …"
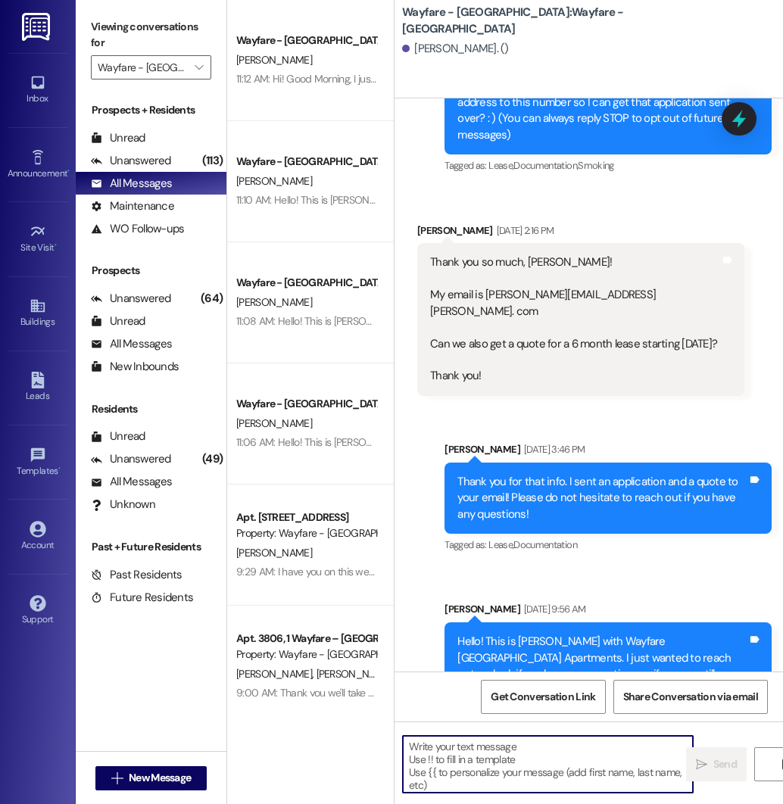
scroll to position [369, 0]
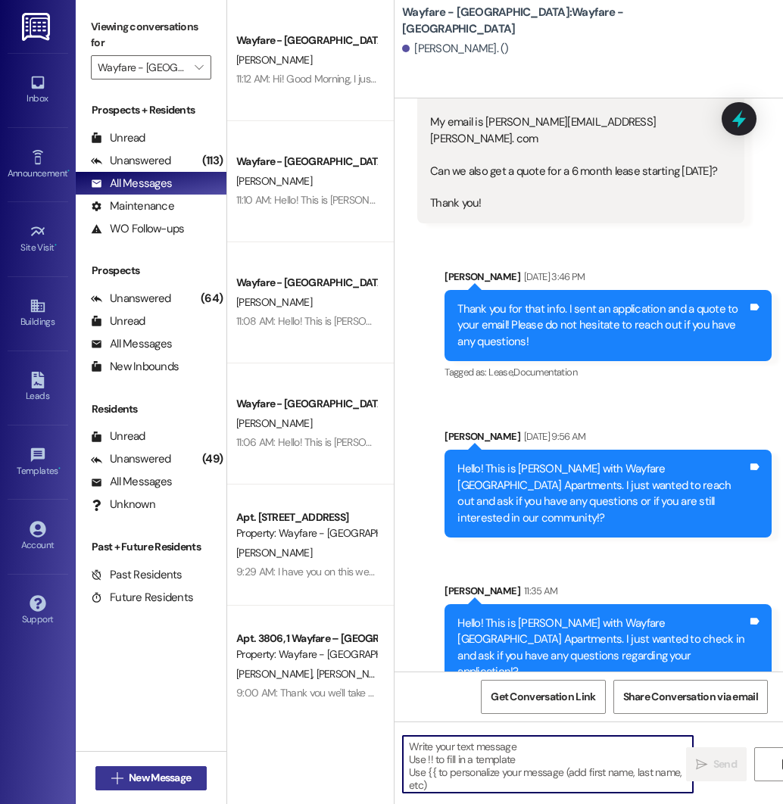
click at [170, 775] on span "New Message" at bounding box center [160, 778] width 62 height 16
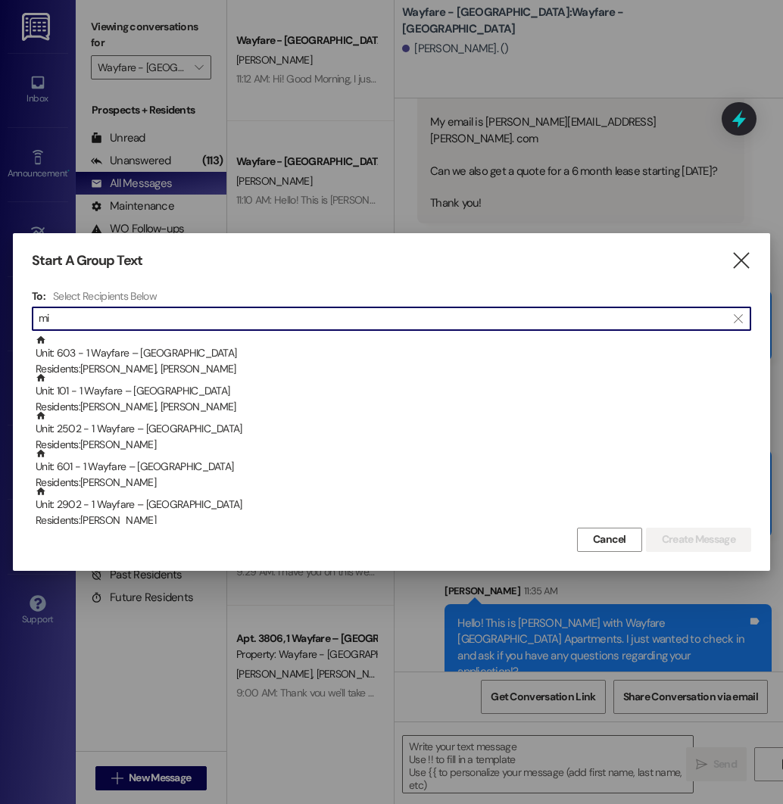
type input "m"
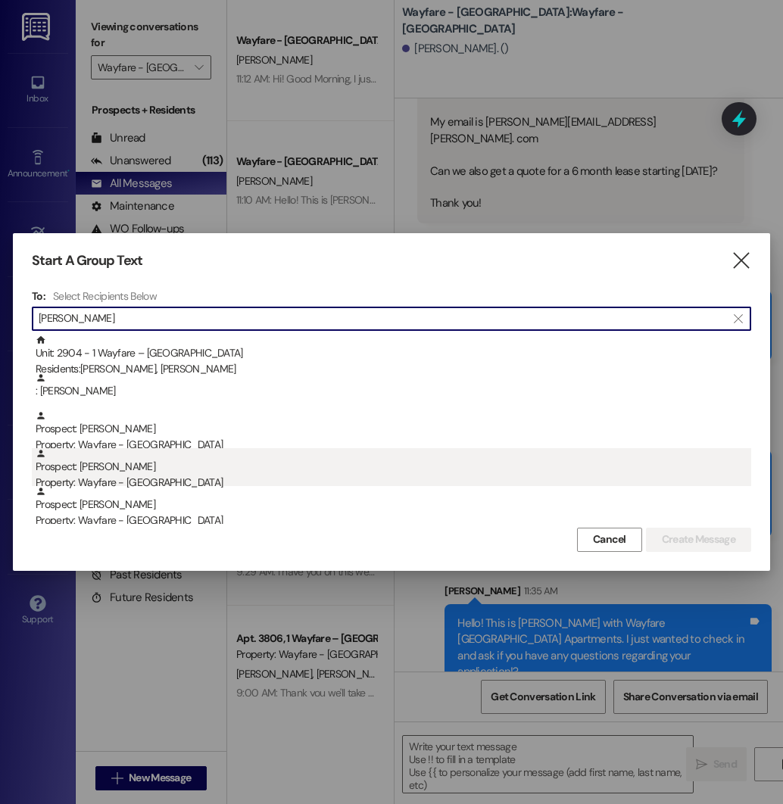
type input "[PERSON_NAME]"
click at [83, 473] on div "Prospect: [PERSON_NAME] Property: Wayfare - [GEOGRAPHIC_DATA]" at bounding box center [394, 469] width 716 height 43
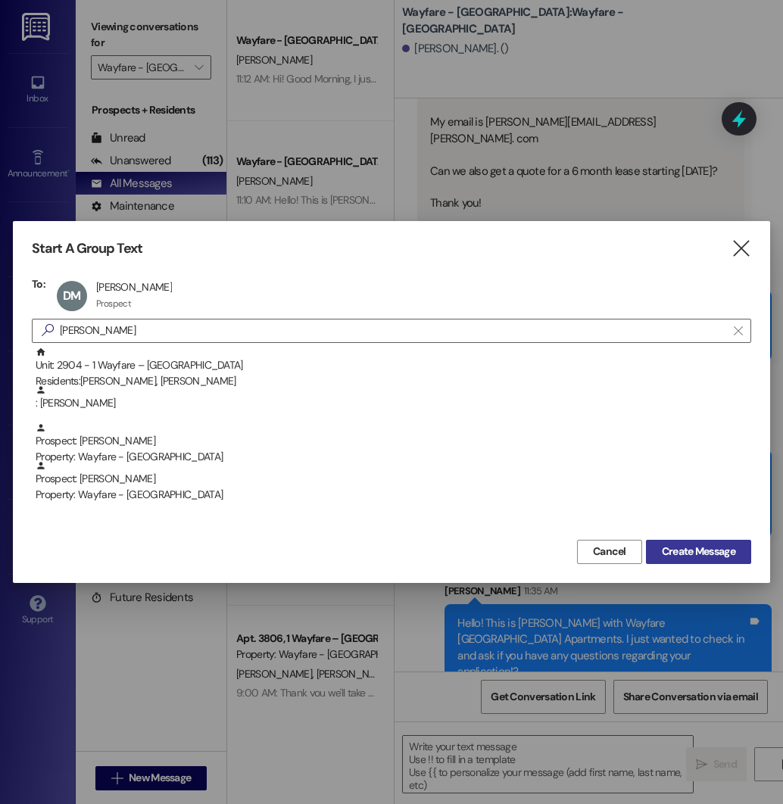
click at [666, 545] on span "Create Message" at bounding box center [698, 552] width 73 height 16
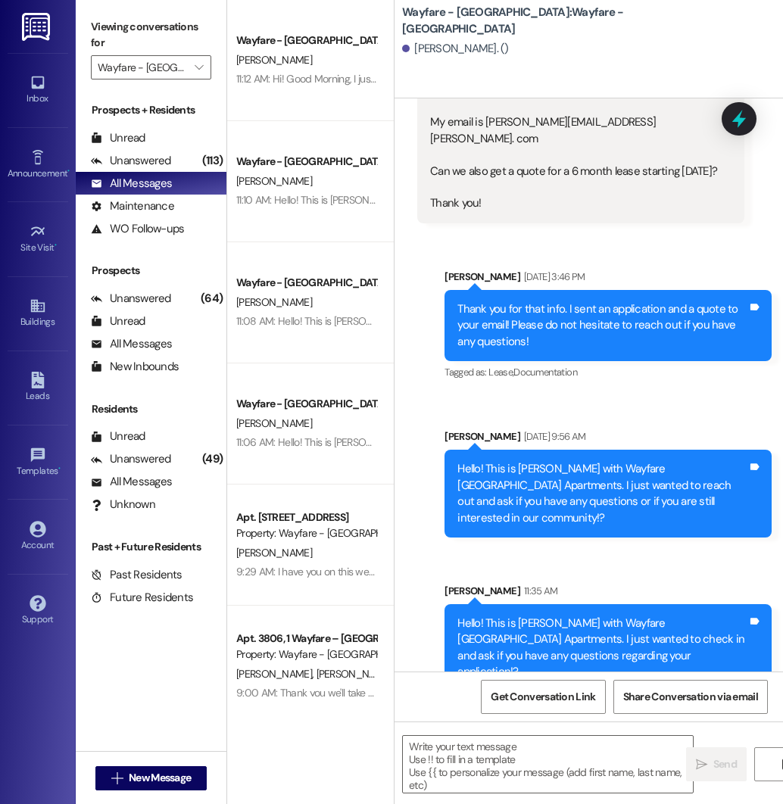
scroll to position [0, 0]
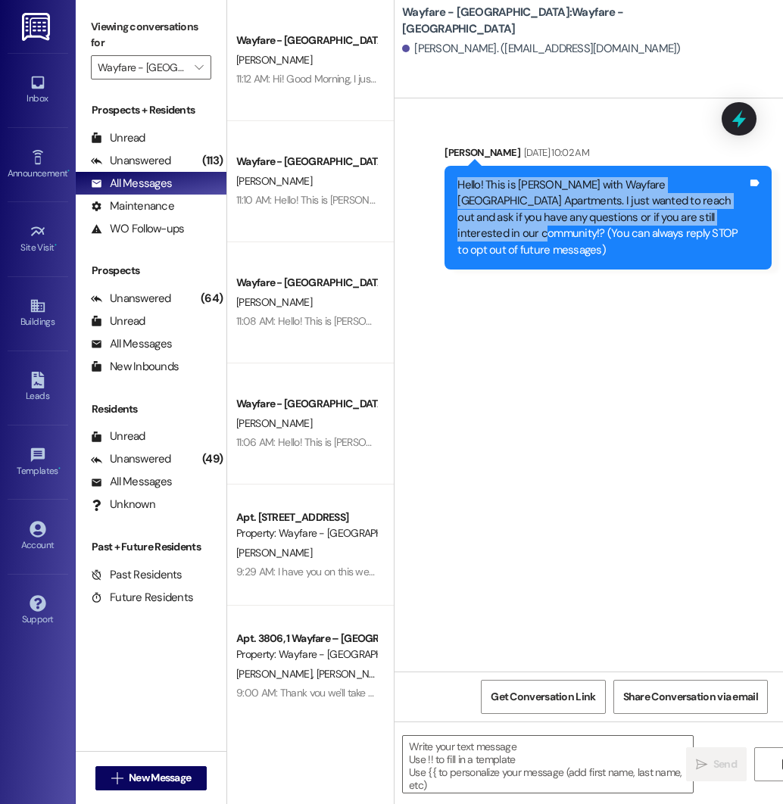
drag, startPoint x: 459, startPoint y: 183, endPoint x: 745, endPoint y: 217, distance: 288.2
click at [745, 217] on div "Hello! This is [PERSON_NAME] with Wayfare [GEOGRAPHIC_DATA] Apartments. I just …" at bounding box center [602, 217] width 290 height 81
copy div "Hello! This is [PERSON_NAME] with Wayfare [GEOGRAPHIC_DATA] Apartments. I just …"
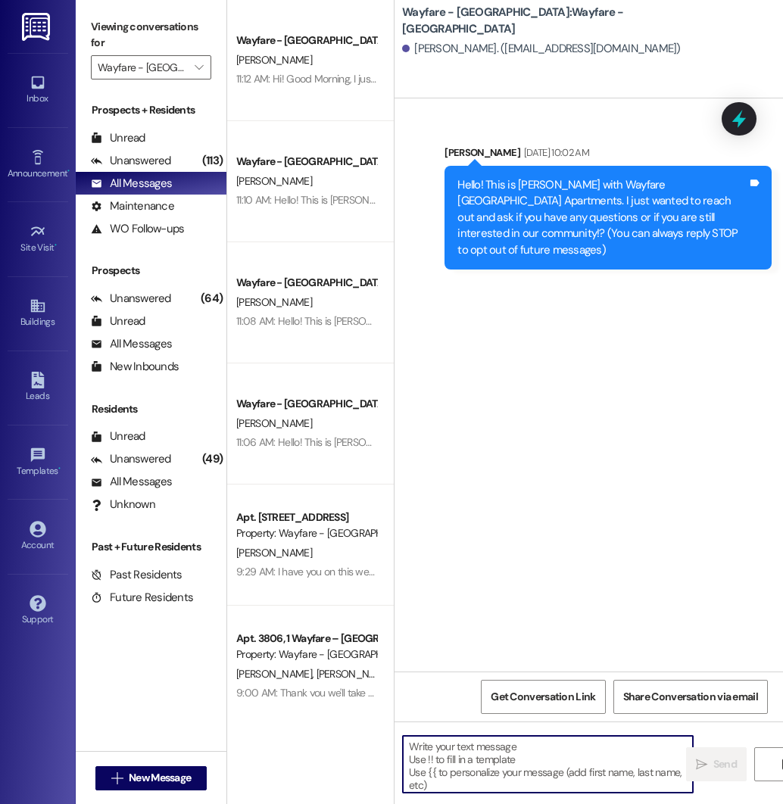
click at [474, 751] on textarea at bounding box center [548, 764] width 290 height 57
paste textarea "Hello! This is [PERSON_NAME] with Wayfare [GEOGRAPHIC_DATA] Apartments. I just …"
type textarea "Hello! This is [PERSON_NAME] with Wayfare [GEOGRAPHIC_DATA] Apartments. I just …"
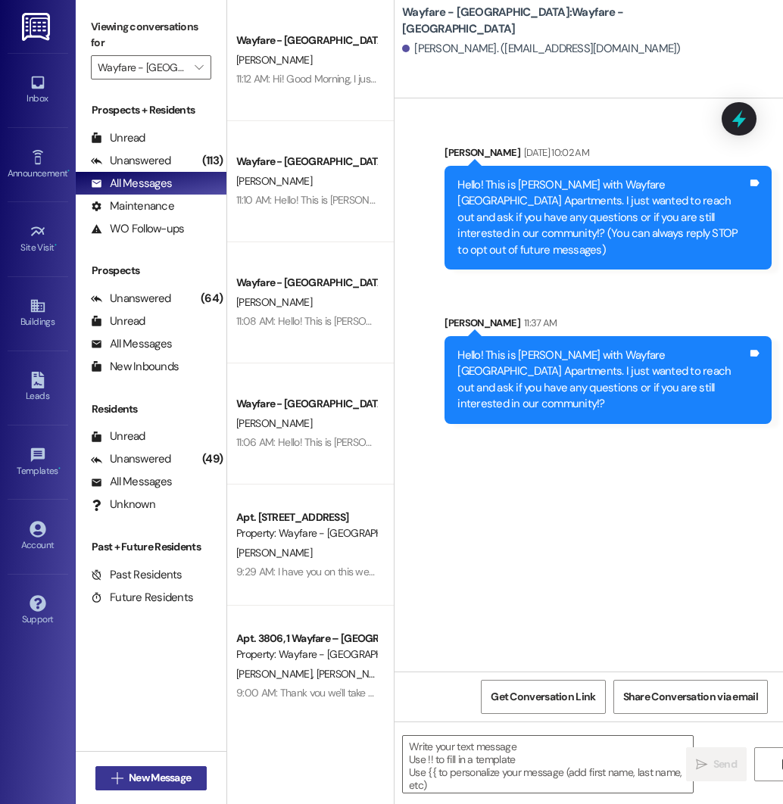
click at [132, 775] on span "New Message" at bounding box center [160, 778] width 62 height 16
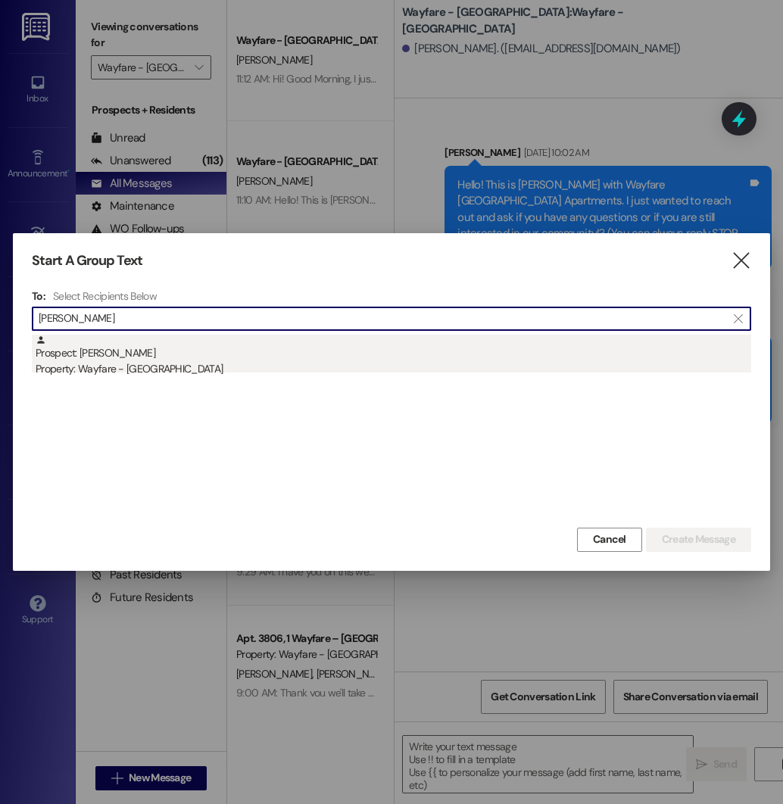
type input "[PERSON_NAME]"
click at [110, 372] on div "Property: Wayfare - [GEOGRAPHIC_DATA]" at bounding box center [394, 369] width 716 height 16
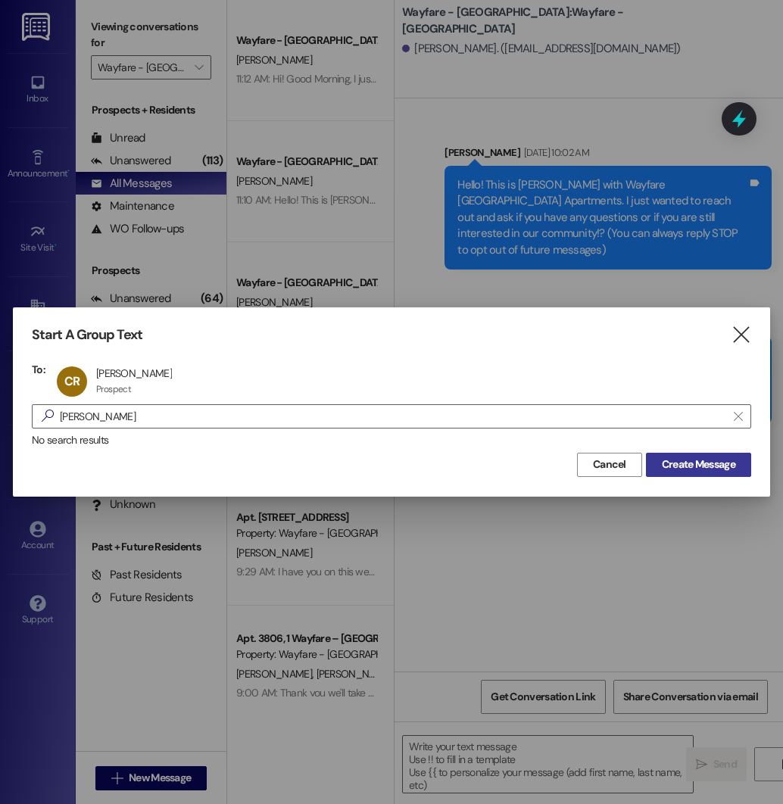
click at [708, 460] on span "Create Message" at bounding box center [698, 465] width 73 height 16
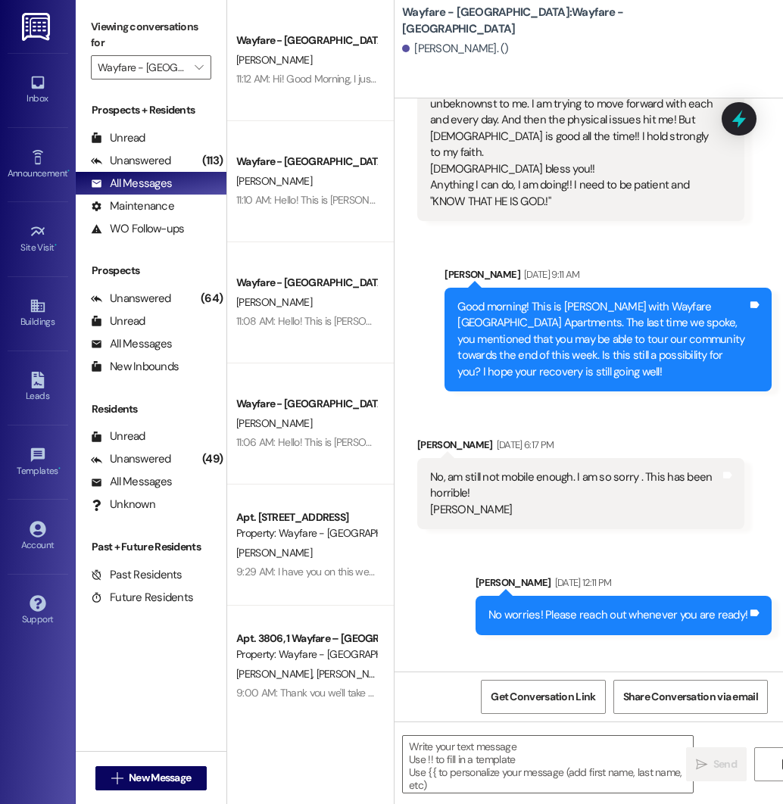
scroll to position [3521, 0]
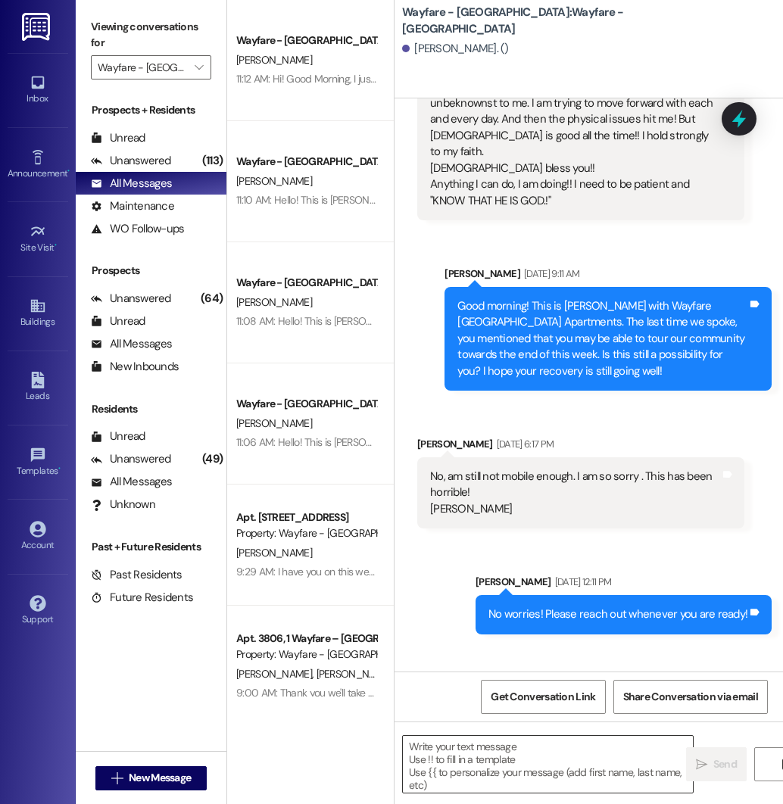
click at [457, 747] on textarea at bounding box center [548, 764] width 290 height 57
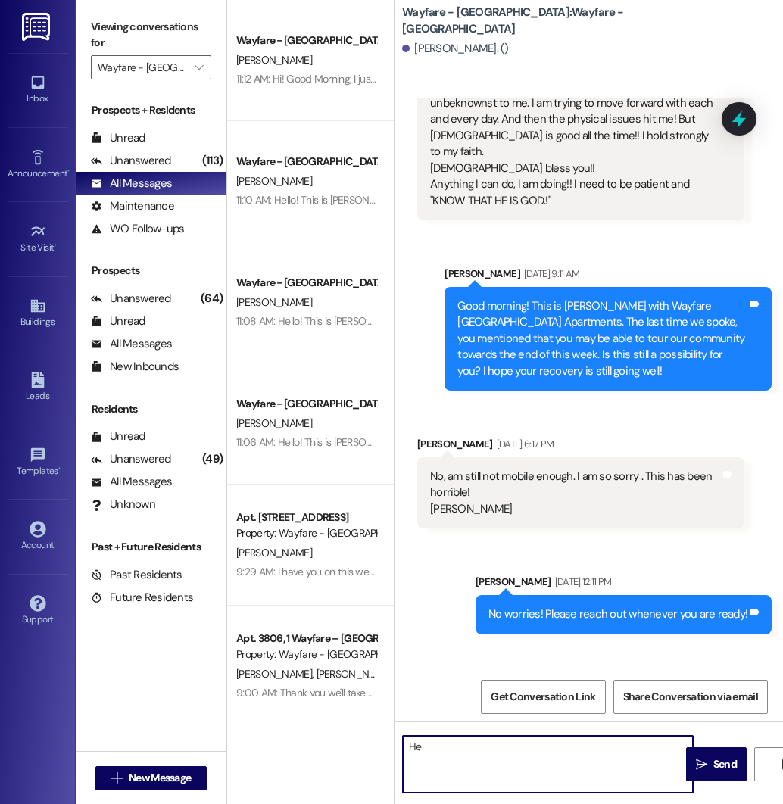
type textarea "H"
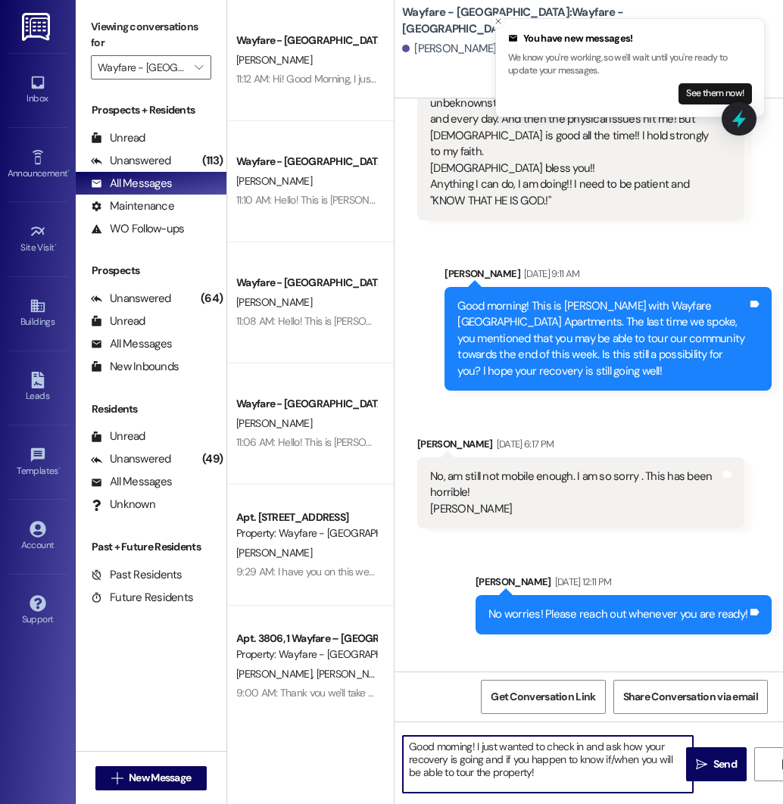
type textarea "Good morning! I just wanted to check in and ask how your recovery is going and …"
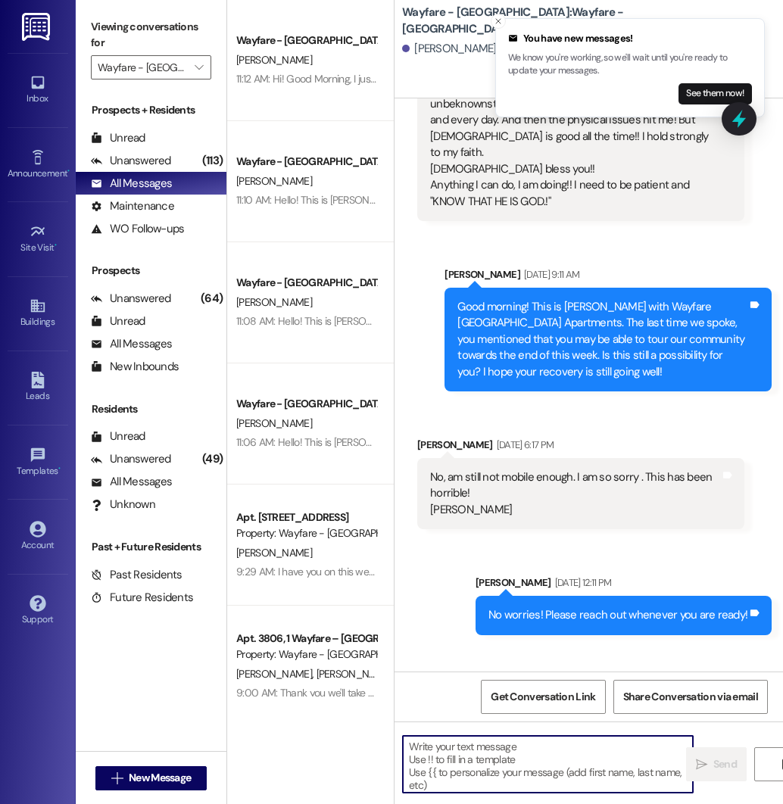
scroll to position [3659, 0]
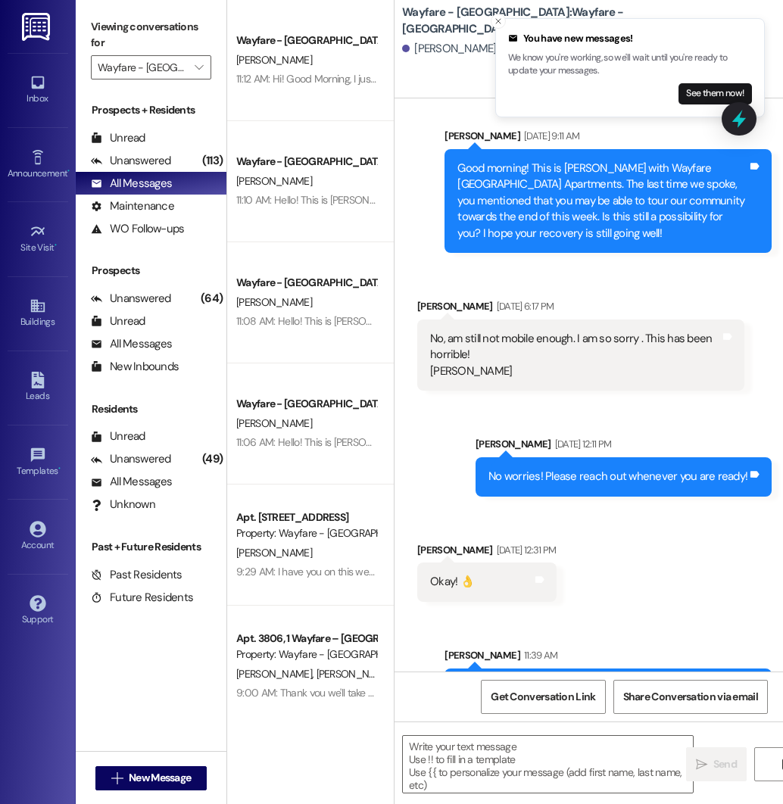
drag, startPoint x: 459, startPoint y: 604, endPoint x: 624, endPoint y: 652, distance: 171.9
click at [624, 669] on div "Good morning! I just wanted to check in and ask how your recovery is going and …" at bounding box center [608, 704] width 327 height 71
copy div "Good morning! I just wanted to check in and ask how your recovery is going and …"
click at [130, 770] on span "New Message" at bounding box center [160, 778] width 62 height 16
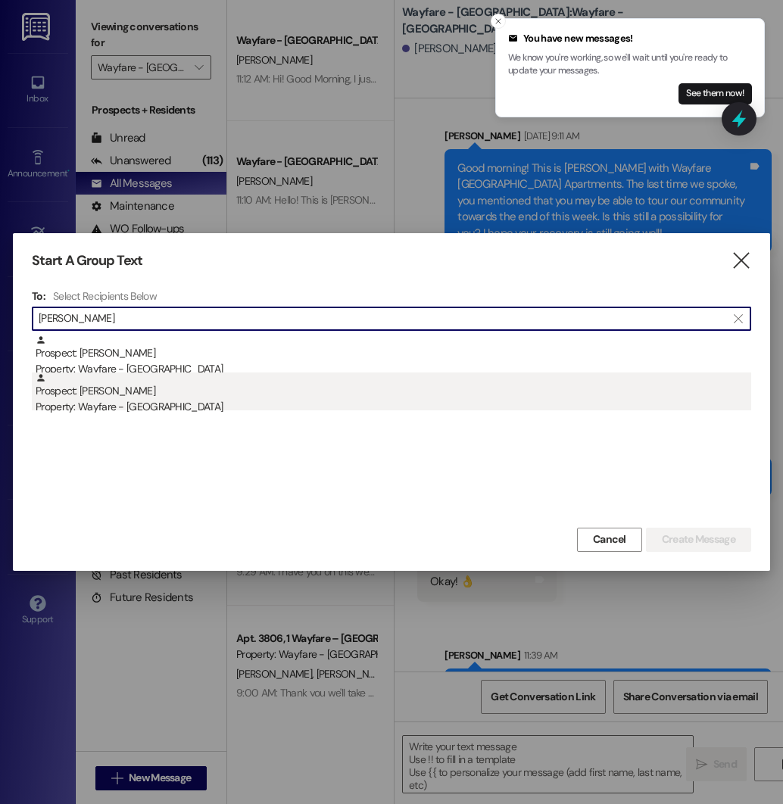
type input "[PERSON_NAME]"
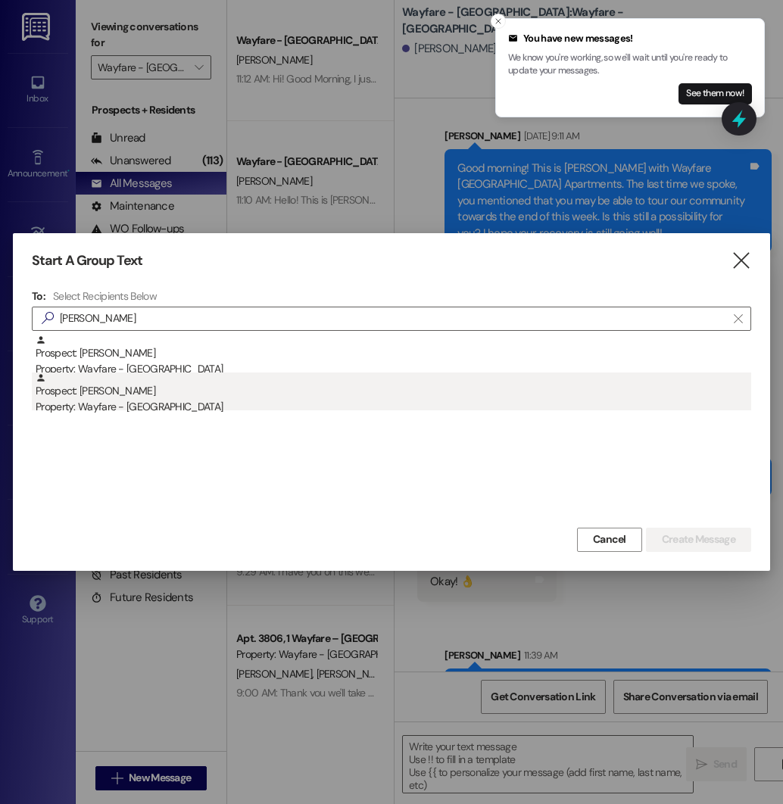
click at [144, 397] on div "Prospect: [PERSON_NAME] Property: Wayfare - [GEOGRAPHIC_DATA]" at bounding box center [394, 394] width 716 height 43
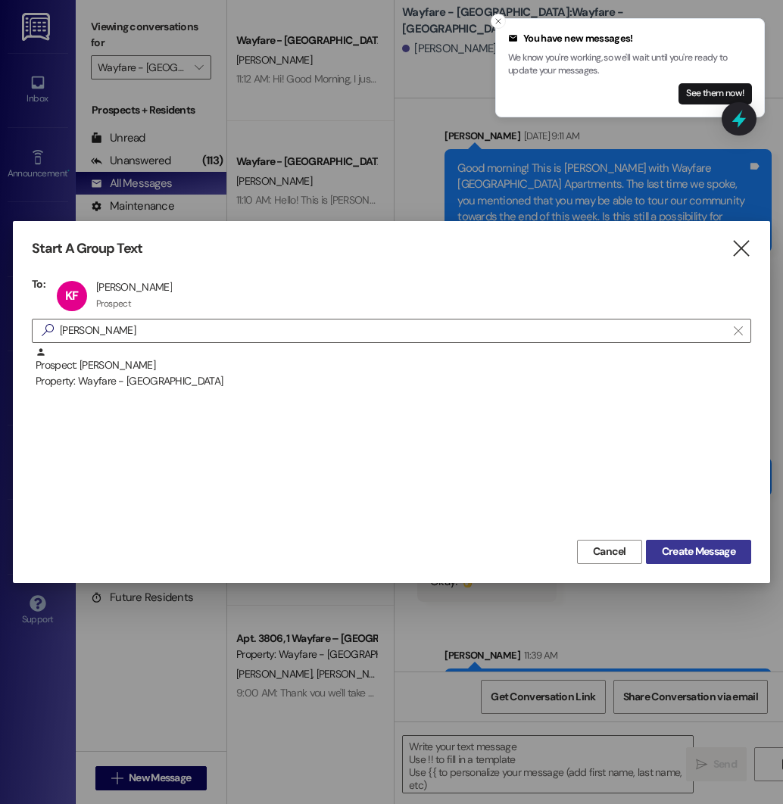
click at [671, 548] on span "Create Message" at bounding box center [698, 552] width 73 height 16
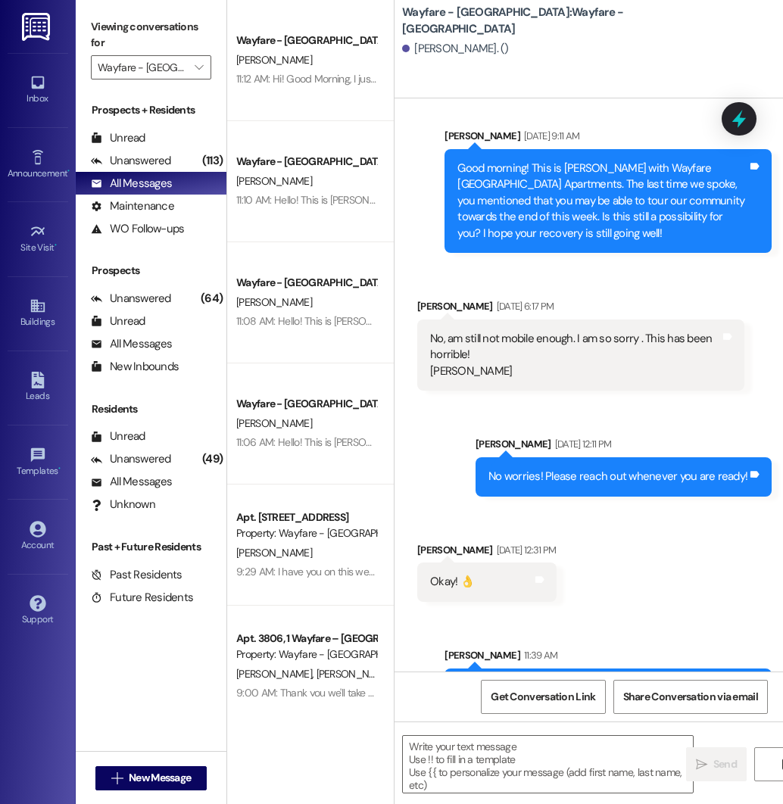
scroll to position [0, 0]
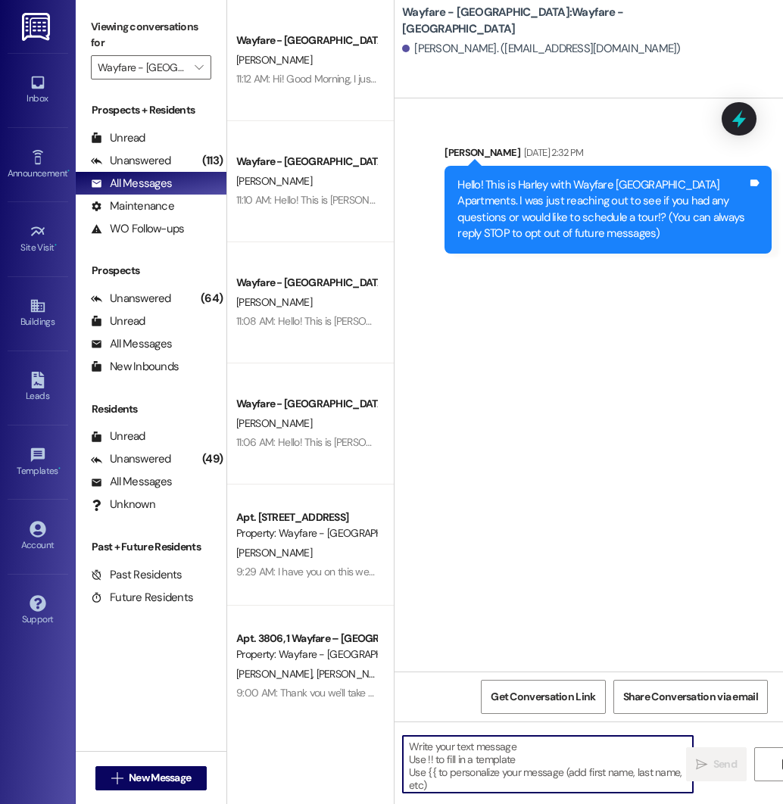
click at [455, 756] on textarea at bounding box center [548, 764] width 290 height 57
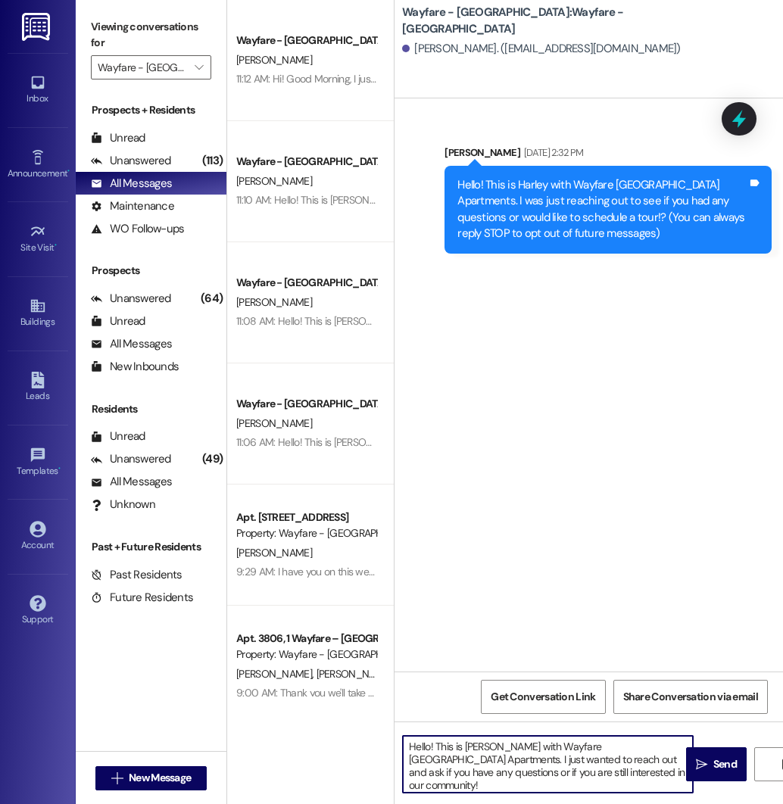
type textarea "Hello! This is [PERSON_NAME] with Wayfare [GEOGRAPHIC_DATA] Apartments. I just …"
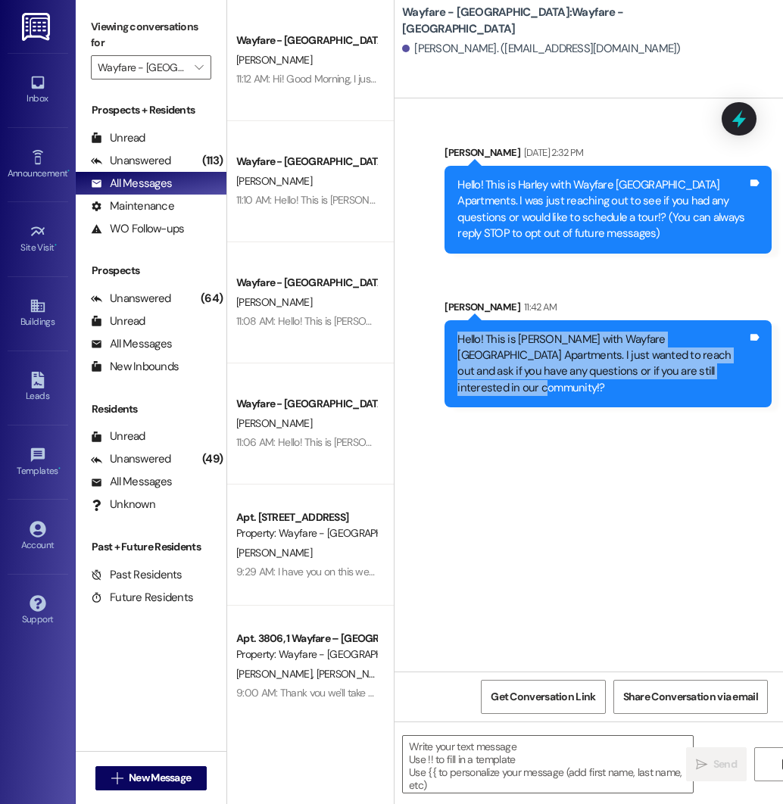
drag, startPoint x: 459, startPoint y: 341, endPoint x: 748, endPoint y: 370, distance: 290.8
click at [748, 370] on div "Hello! This is [PERSON_NAME] with Wayfare [GEOGRAPHIC_DATA] Apartments. I just …" at bounding box center [602, 364] width 293 height 65
copy div "Hello! This is [PERSON_NAME] with Wayfare [GEOGRAPHIC_DATA] Apartments. I just …"
click at [133, 774] on span "New Message" at bounding box center [160, 778] width 62 height 16
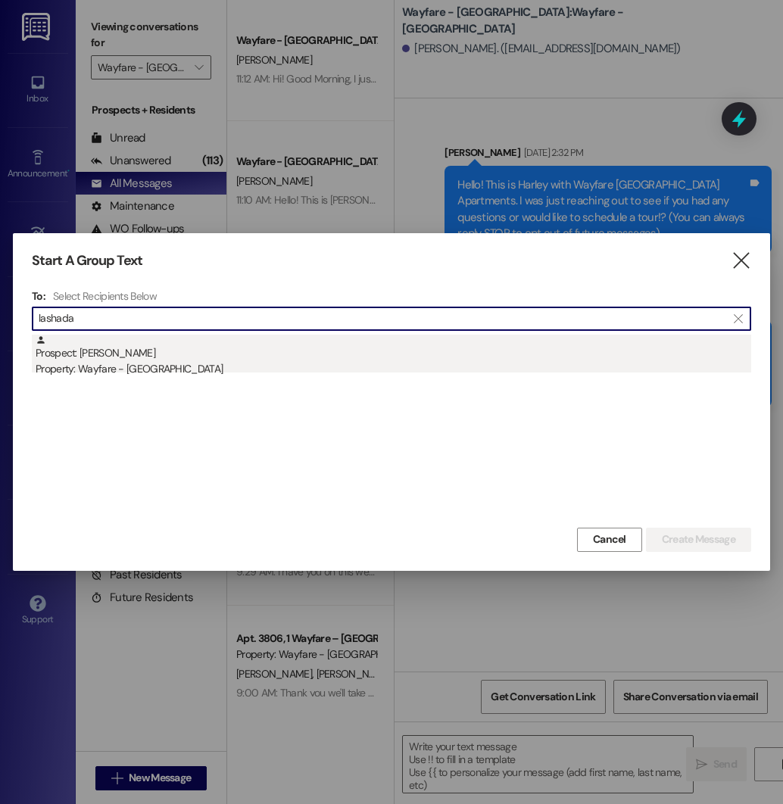
type input "lashada"
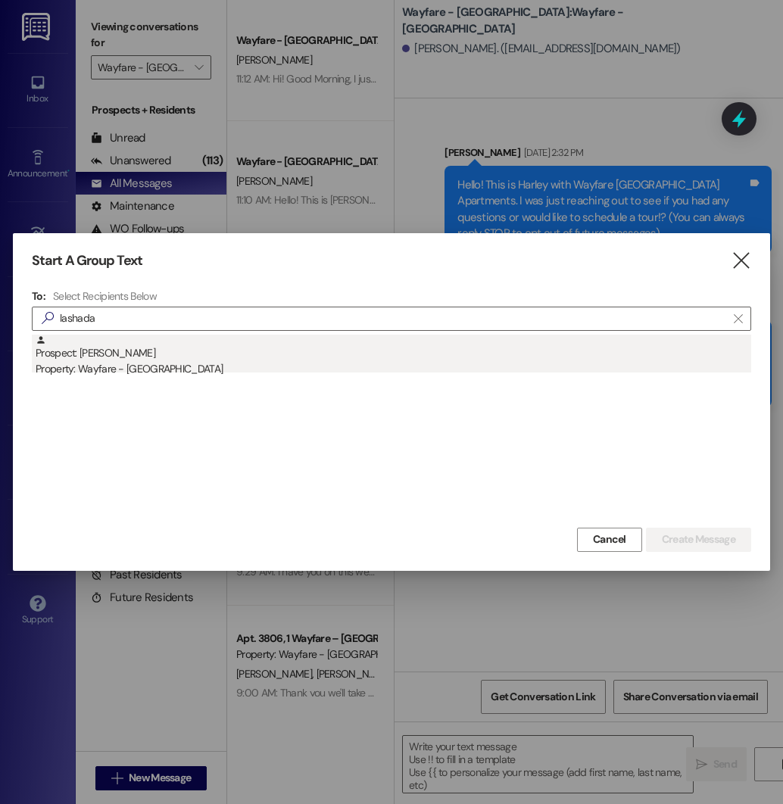
click at [366, 367] on div "Property: Wayfare - [GEOGRAPHIC_DATA]" at bounding box center [394, 369] width 716 height 16
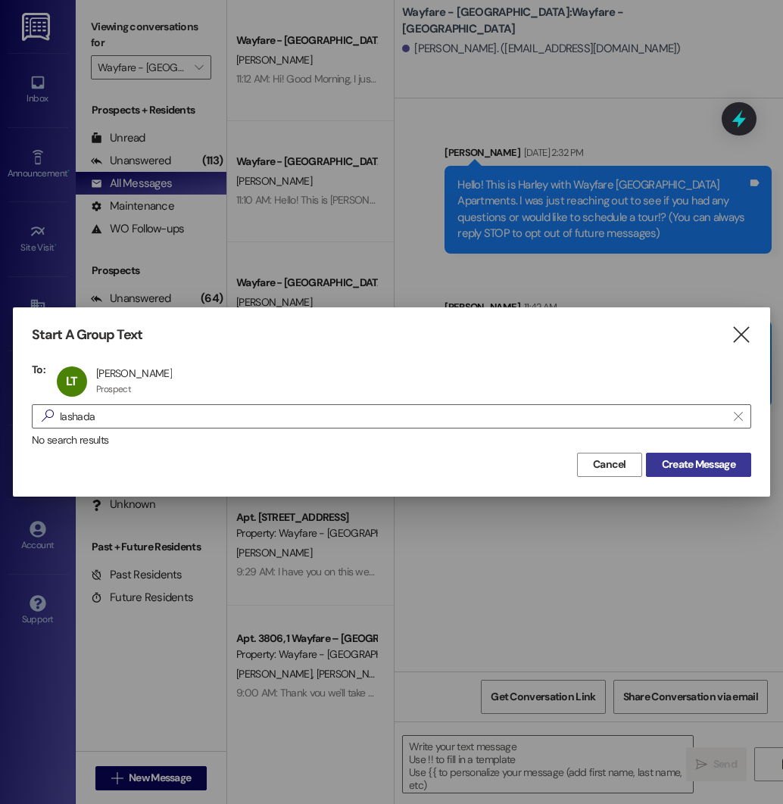
click at [695, 464] on span "Create Message" at bounding box center [698, 465] width 73 height 16
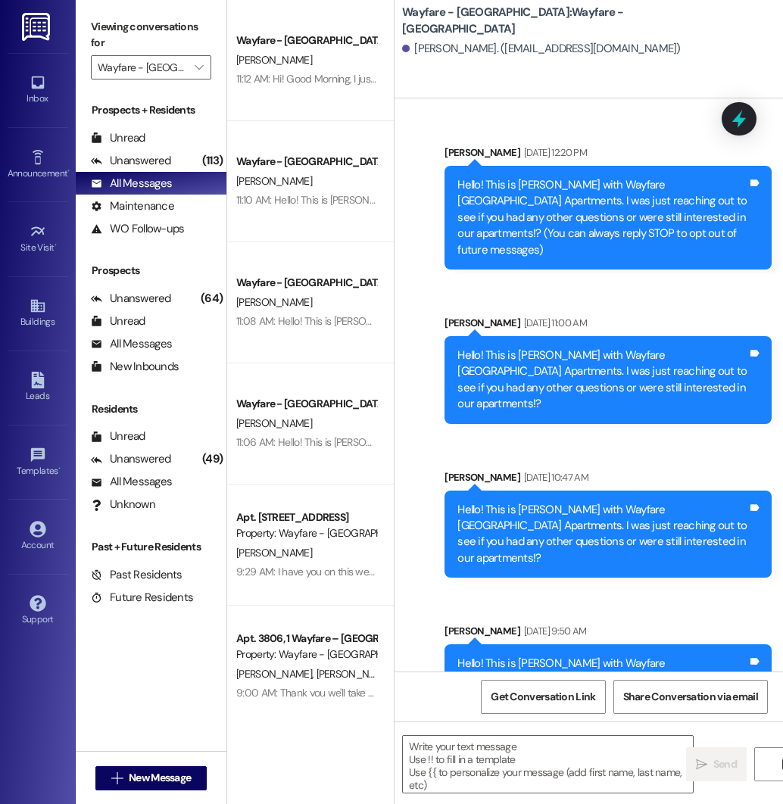
scroll to position [454, 0]
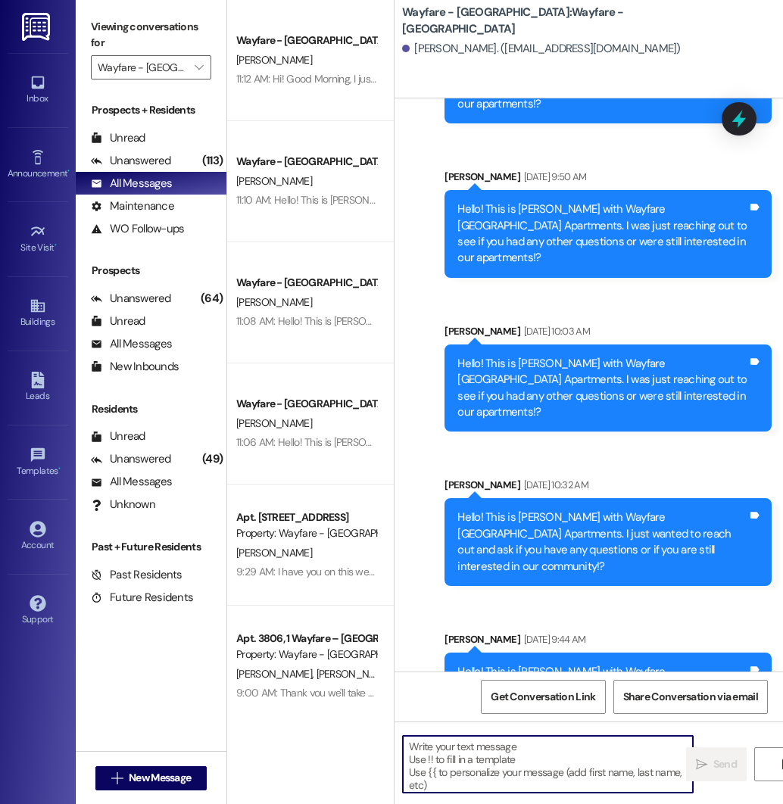
paste textarea "Hello! This is [PERSON_NAME] with Wayfare [GEOGRAPHIC_DATA] Apartments. I just …"
type textarea "Hello! This is [PERSON_NAME] with Wayfare [GEOGRAPHIC_DATA] Apartments. I just …"
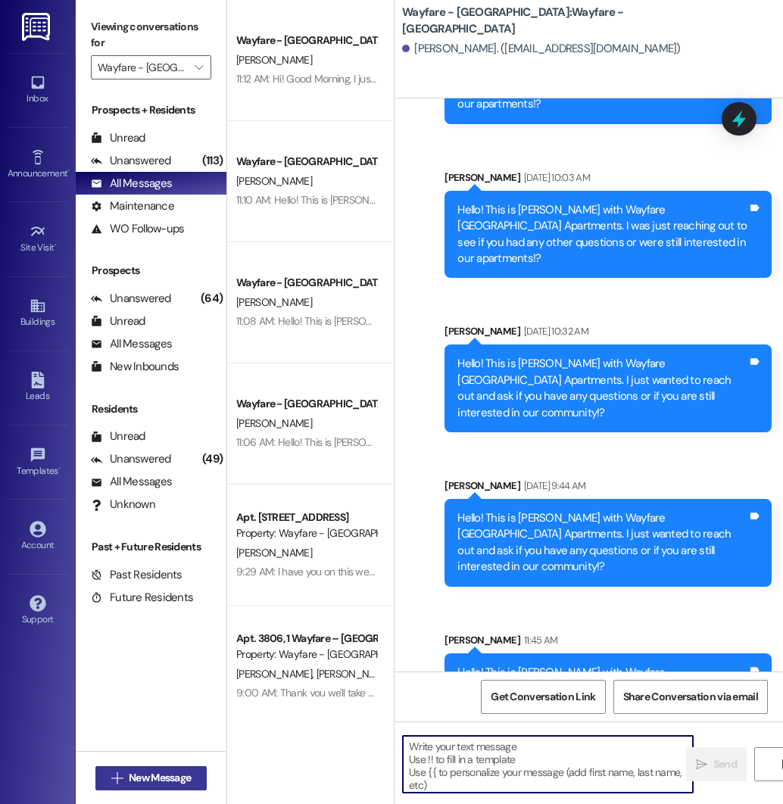
click at [138, 773] on span "New Message" at bounding box center [160, 778] width 62 height 16
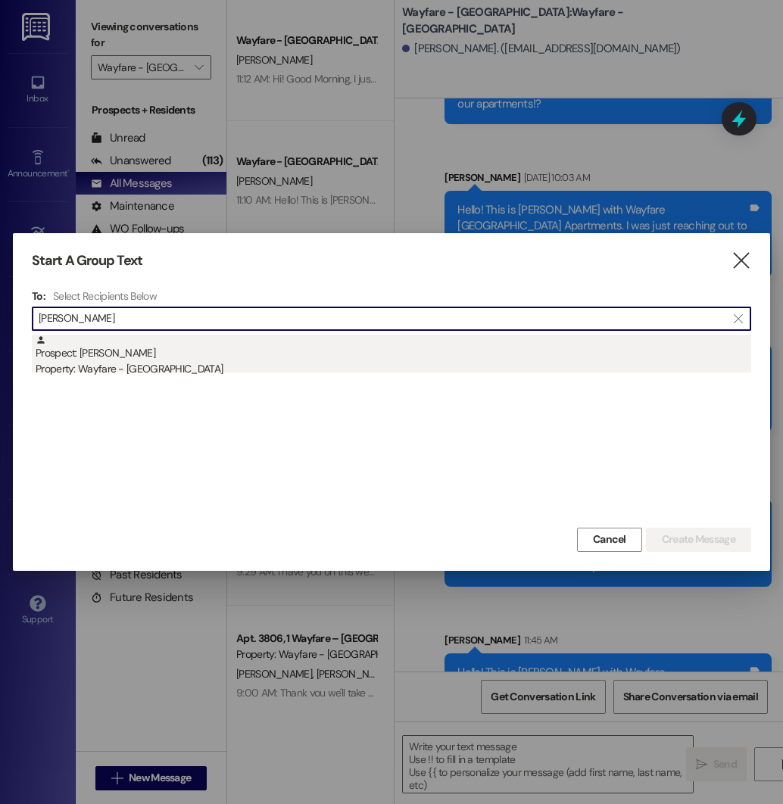
type input "[PERSON_NAME]"
click at [148, 361] on div "Property: Wayfare - [GEOGRAPHIC_DATA]" at bounding box center [394, 369] width 716 height 16
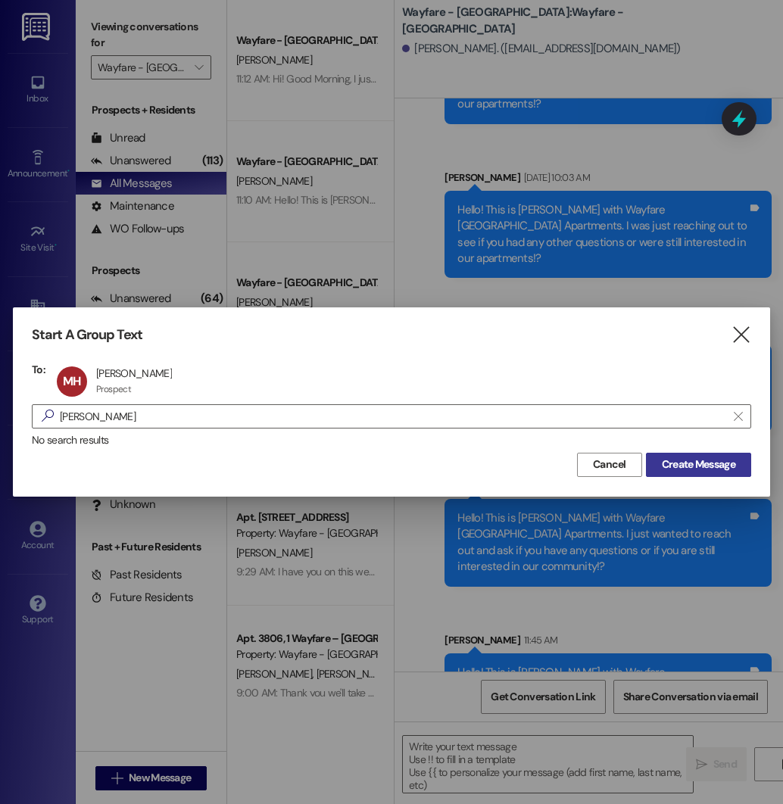
click at [682, 461] on span "Create Message" at bounding box center [698, 465] width 73 height 16
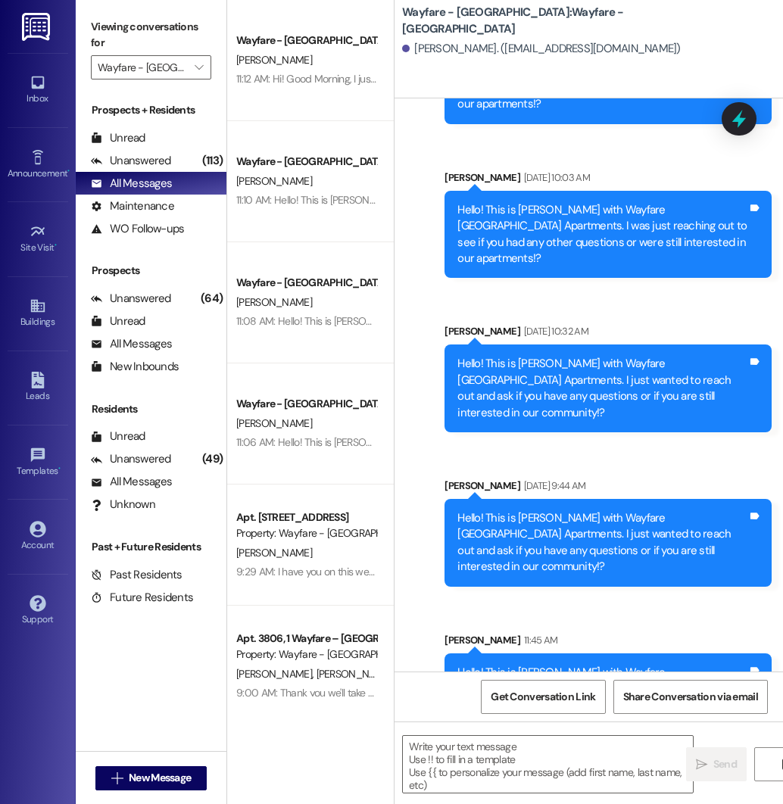
scroll to position [0, 0]
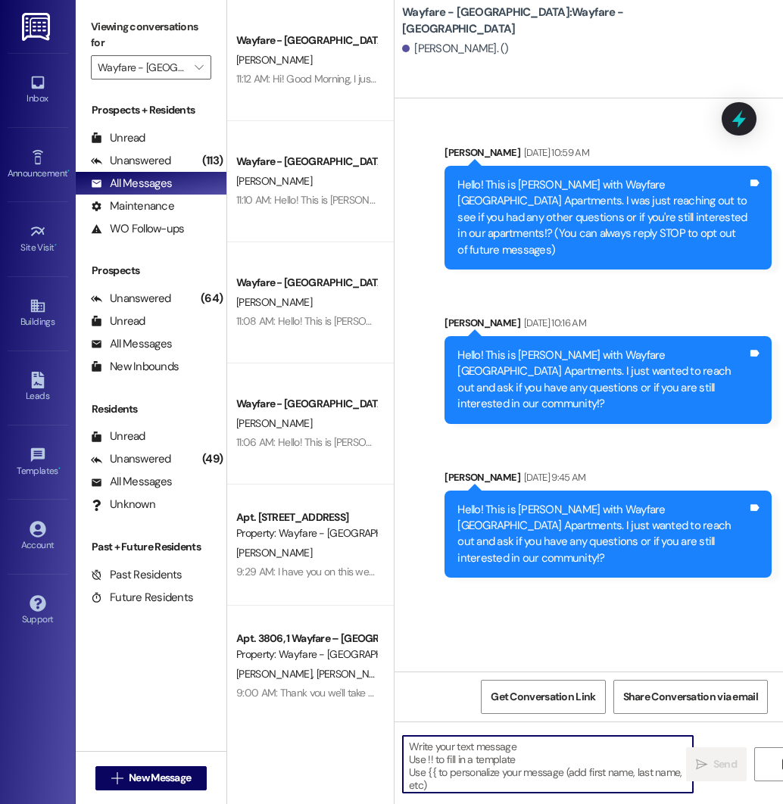
paste textarea "Hello! This is [PERSON_NAME] with Wayfare [GEOGRAPHIC_DATA] Apartments. I just …"
type textarea "Hello! This is [PERSON_NAME] with Wayfare [GEOGRAPHIC_DATA] Apartments. I just …"
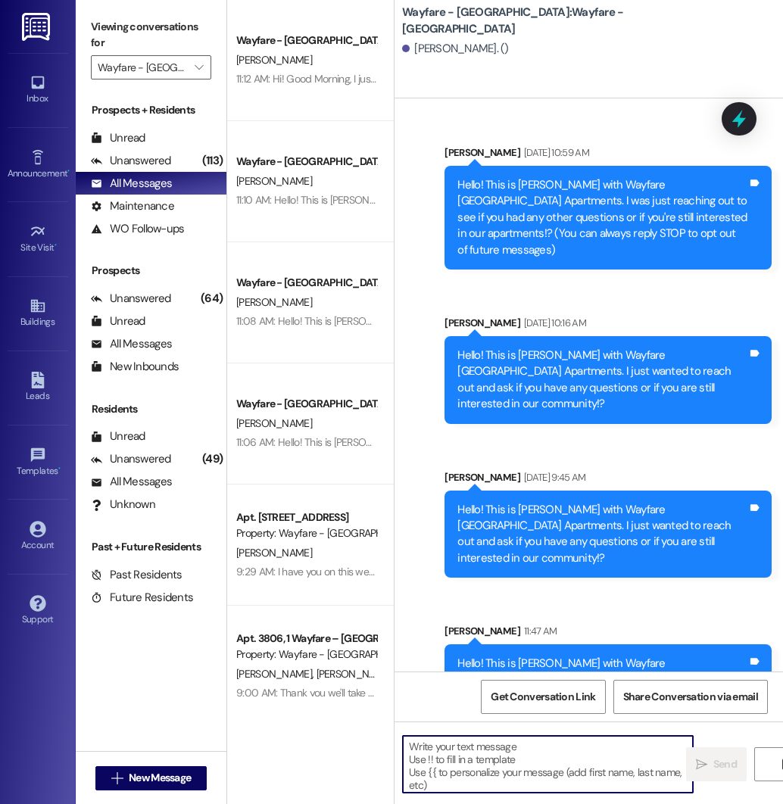
scroll to position [73, 0]
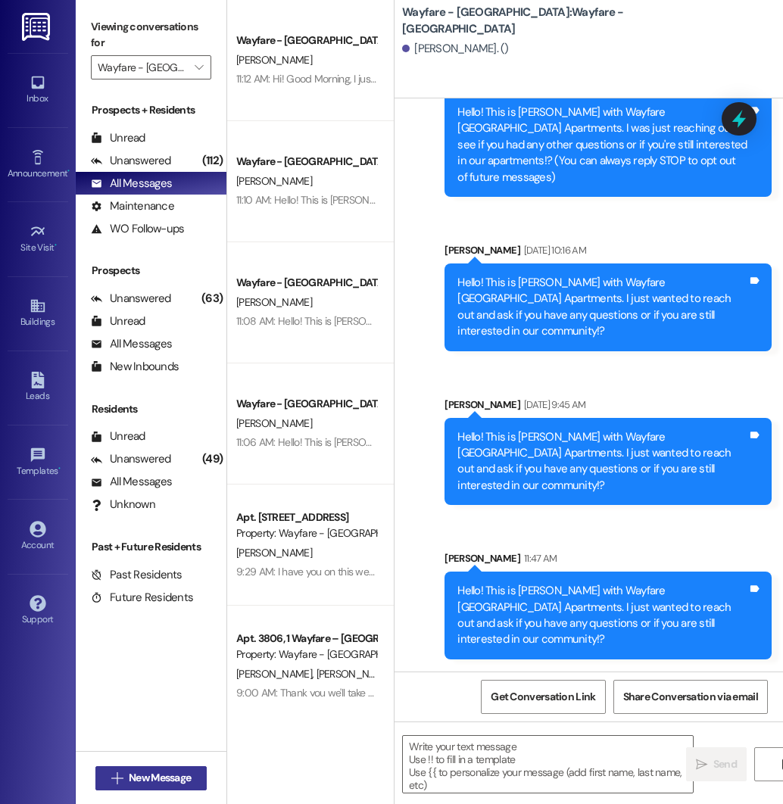
click at [190, 773] on span "New Message" at bounding box center [160, 778] width 62 height 16
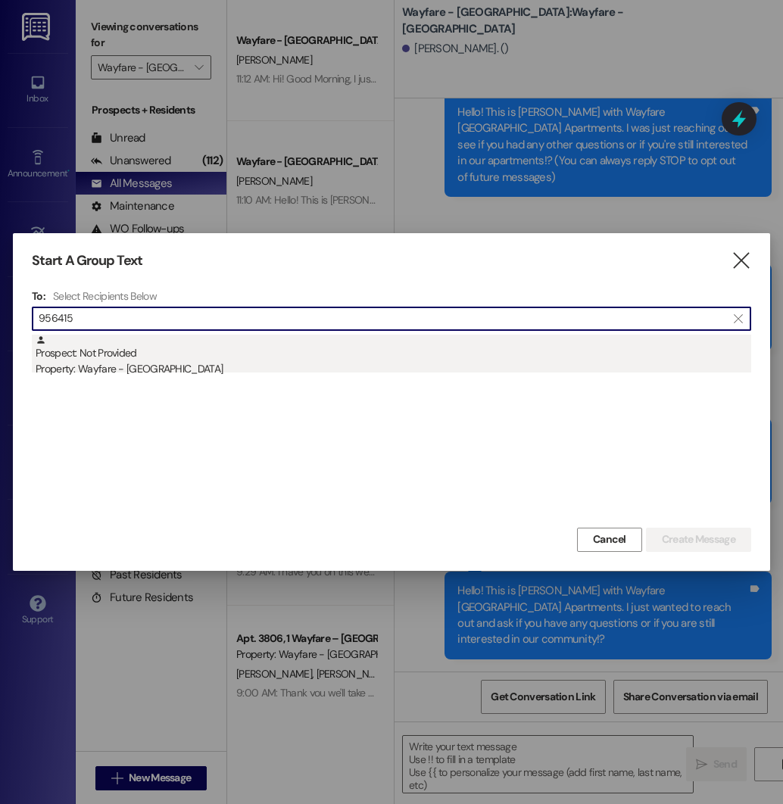
type input "956415"
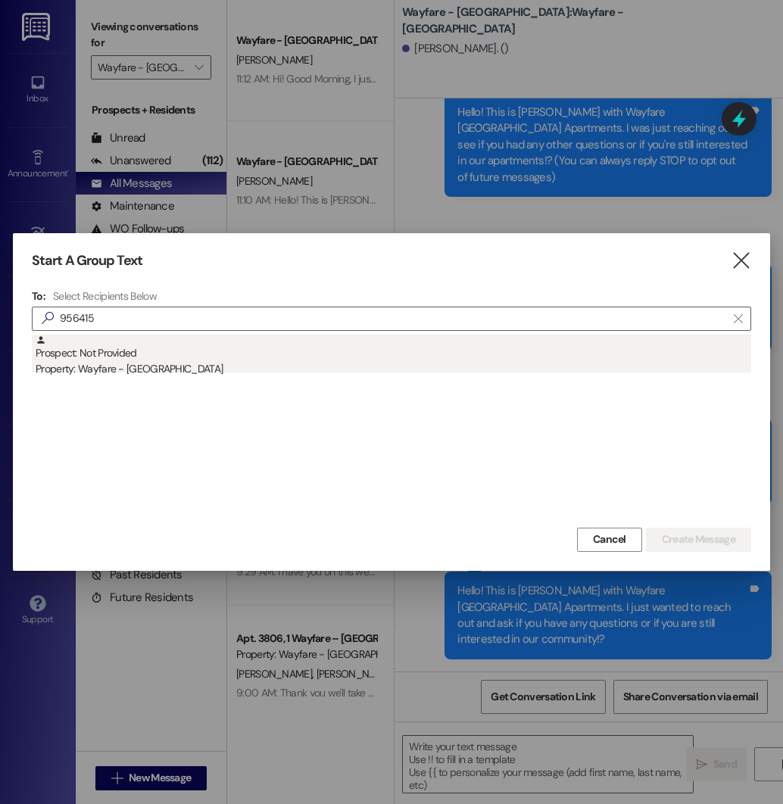
click at [165, 350] on div "Prospect: Not Provided Property: Wayfare - [GEOGRAPHIC_DATA]" at bounding box center [394, 356] width 716 height 43
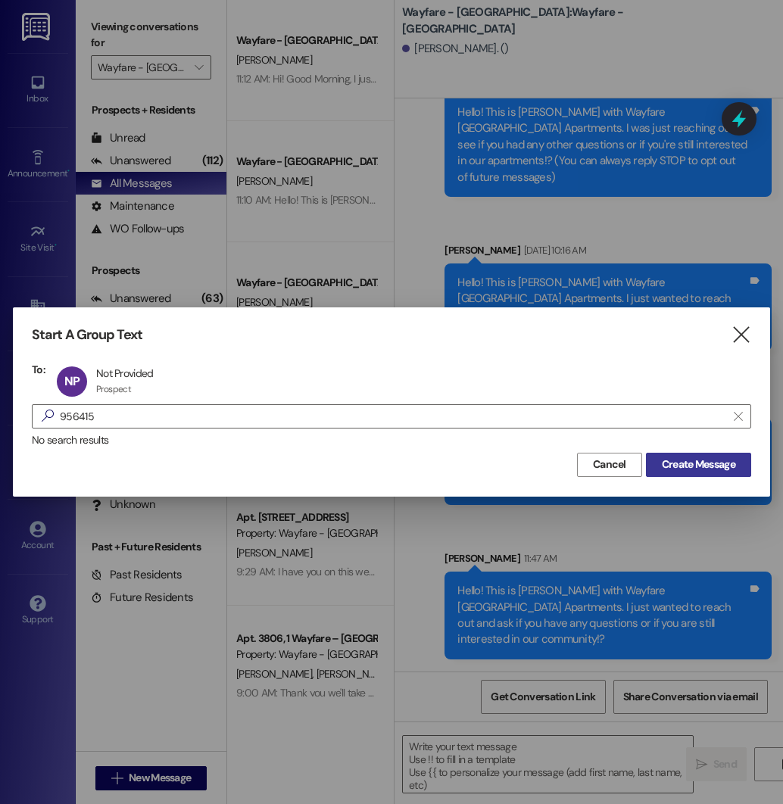
click at [671, 461] on span "Create Message" at bounding box center [698, 465] width 73 height 16
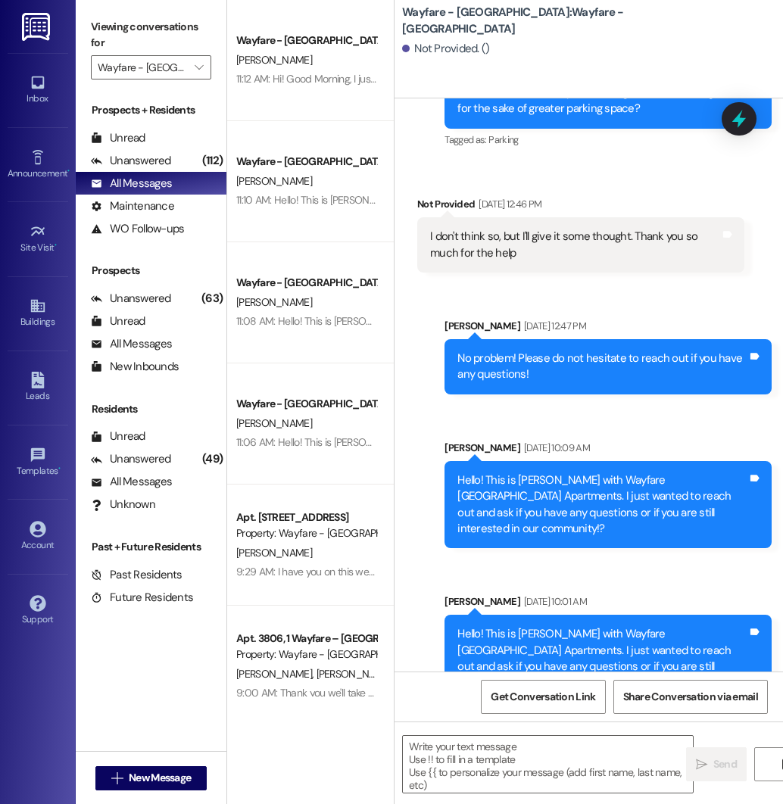
scroll to position [2726, 0]
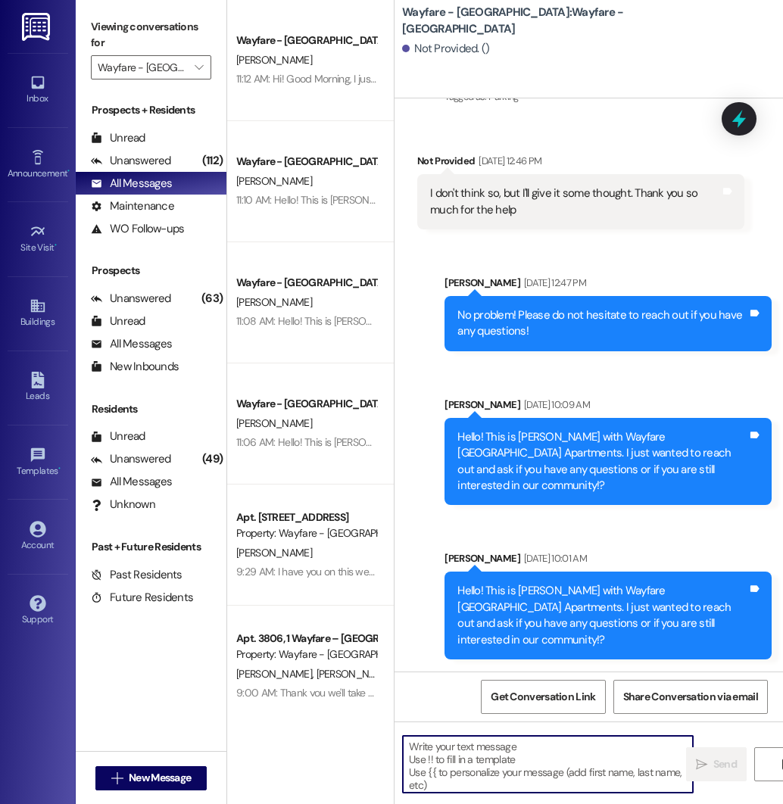
paste textarea "Hello! This is [PERSON_NAME] with Wayfare [GEOGRAPHIC_DATA] Apartments. I just …"
type textarea "Hello! This is [PERSON_NAME] with Wayfare [GEOGRAPHIC_DATA] Apartments. I just …"
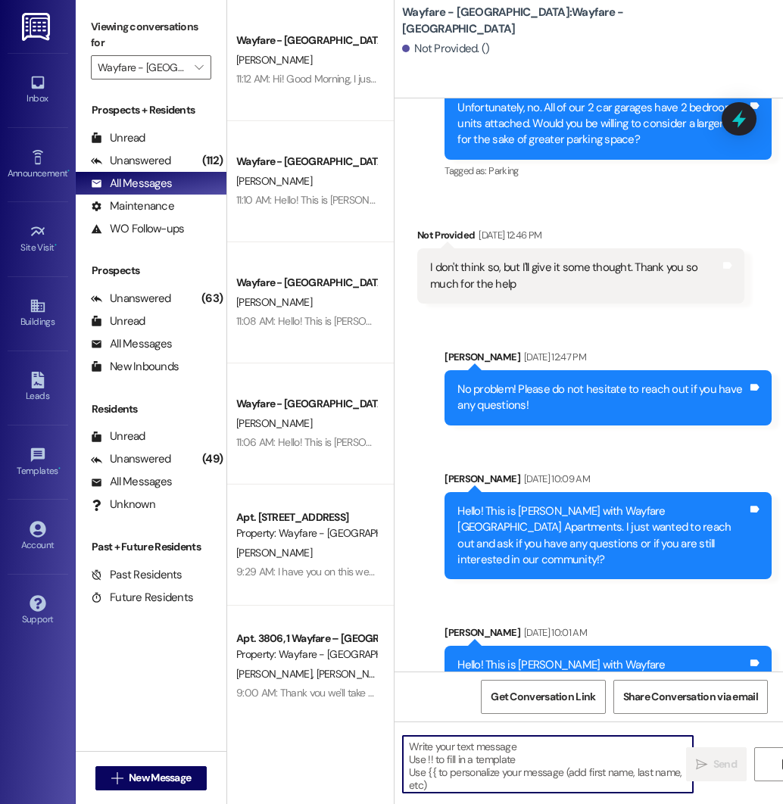
scroll to position [2880, 0]
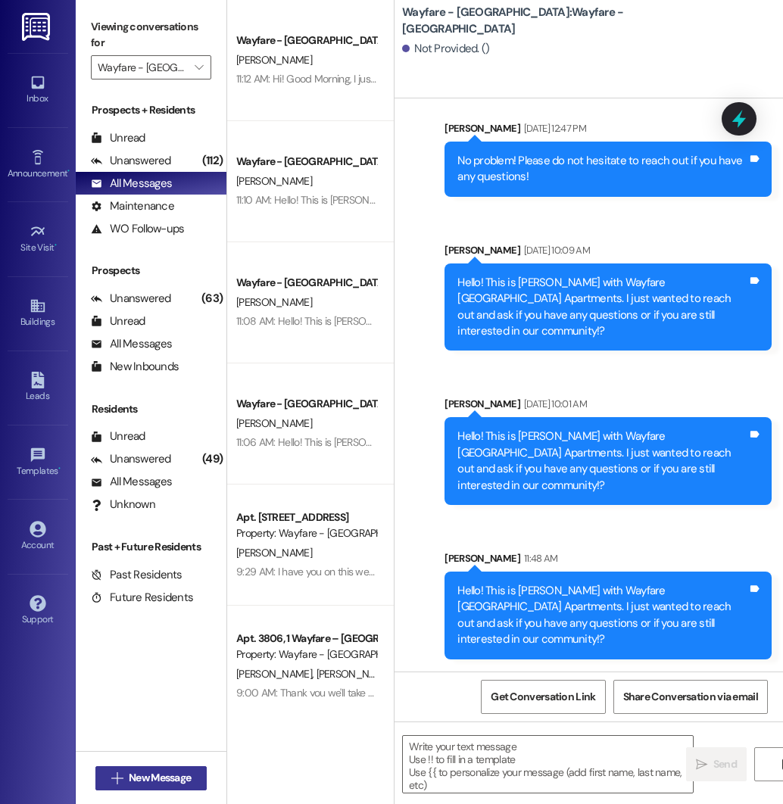
click at [145, 778] on span "New Message" at bounding box center [160, 778] width 62 height 16
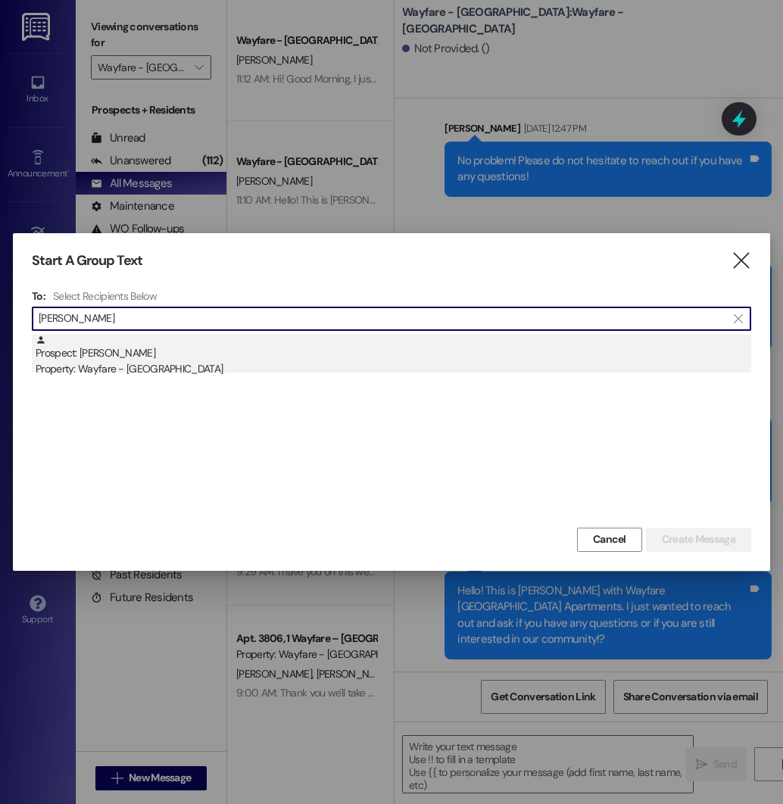
type input "[PERSON_NAME]"
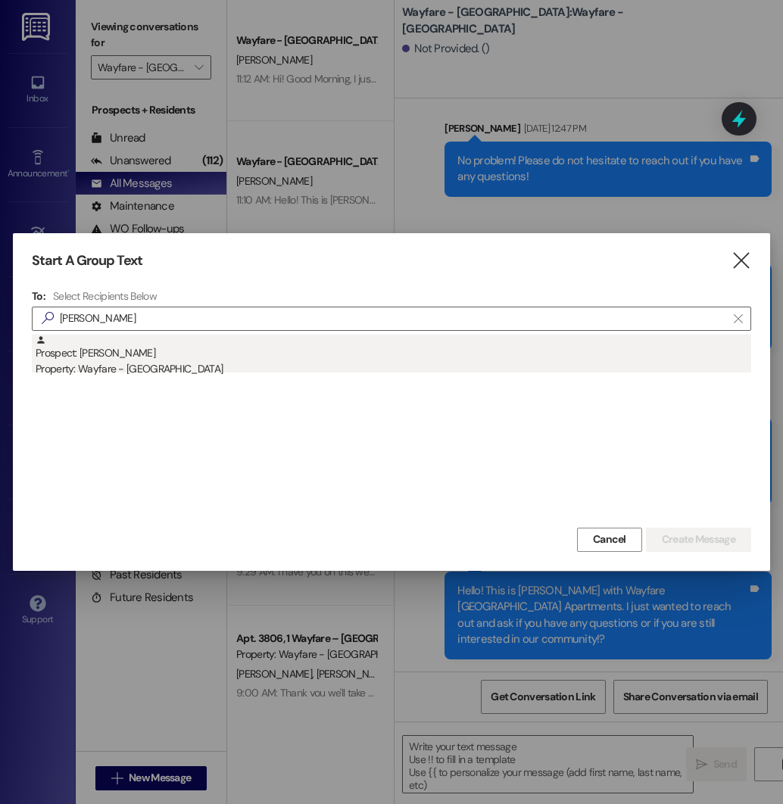
click at [92, 368] on div "Property: Wayfare - [GEOGRAPHIC_DATA]" at bounding box center [394, 369] width 716 height 16
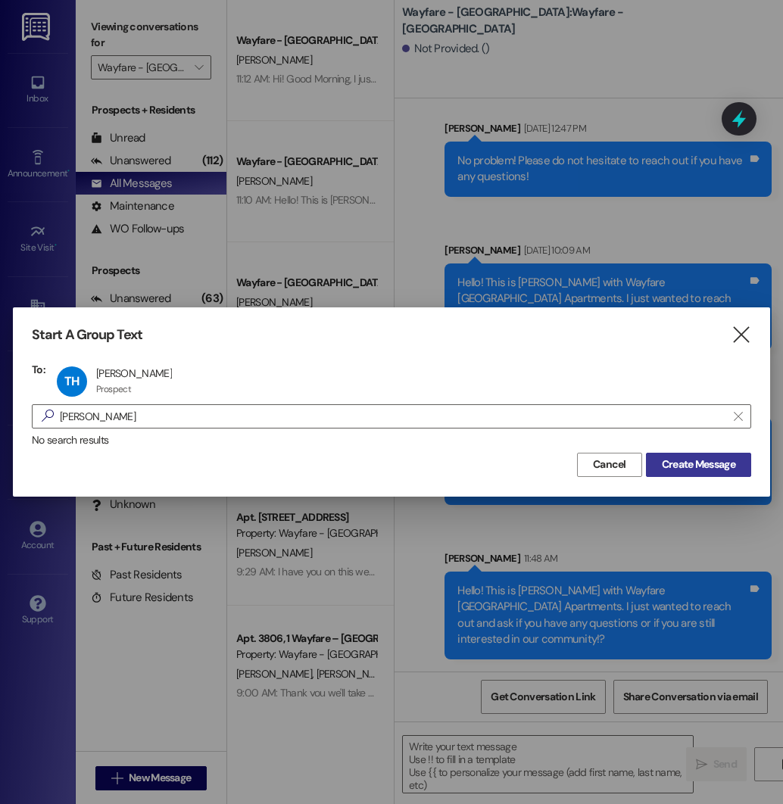
click at [673, 469] on span "Create Message" at bounding box center [698, 465] width 73 height 16
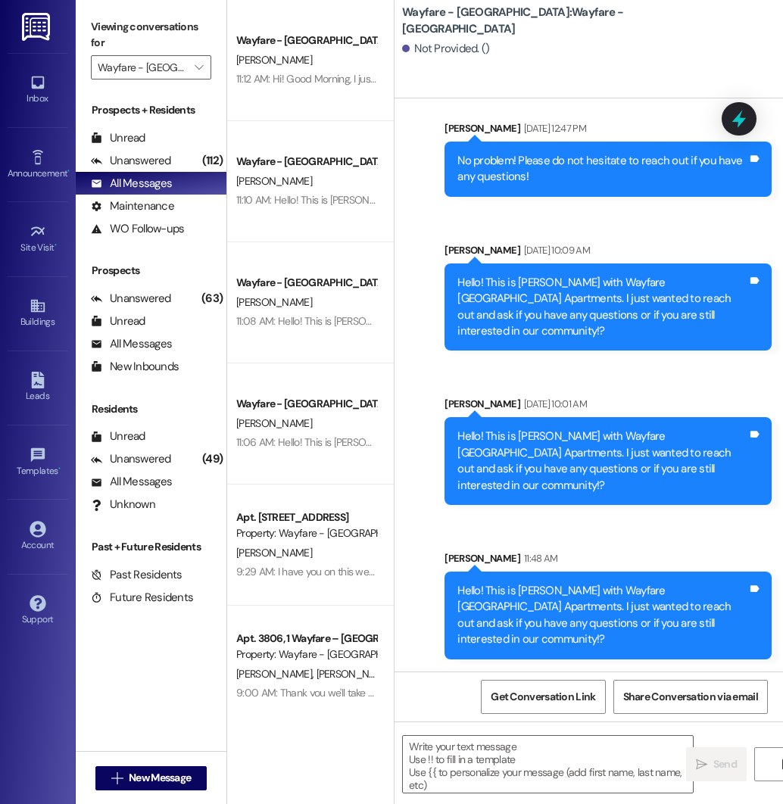
click at [663, 465] on div "Hello! This is [PERSON_NAME] with Wayfare [GEOGRAPHIC_DATA] Apartments. I just …" at bounding box center [602, 461] width 290 height 65
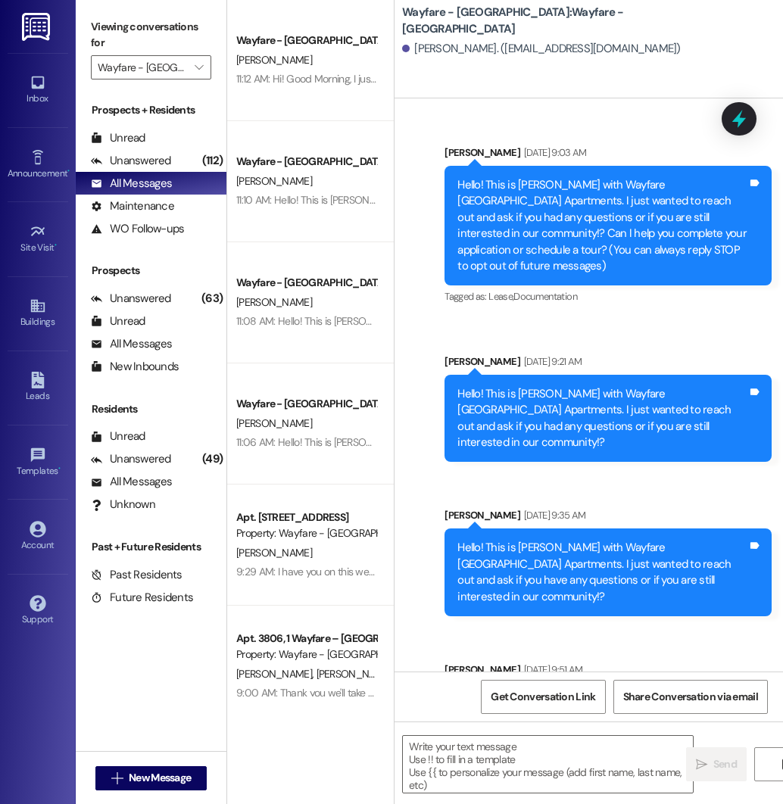
scroll to position [111, 0]
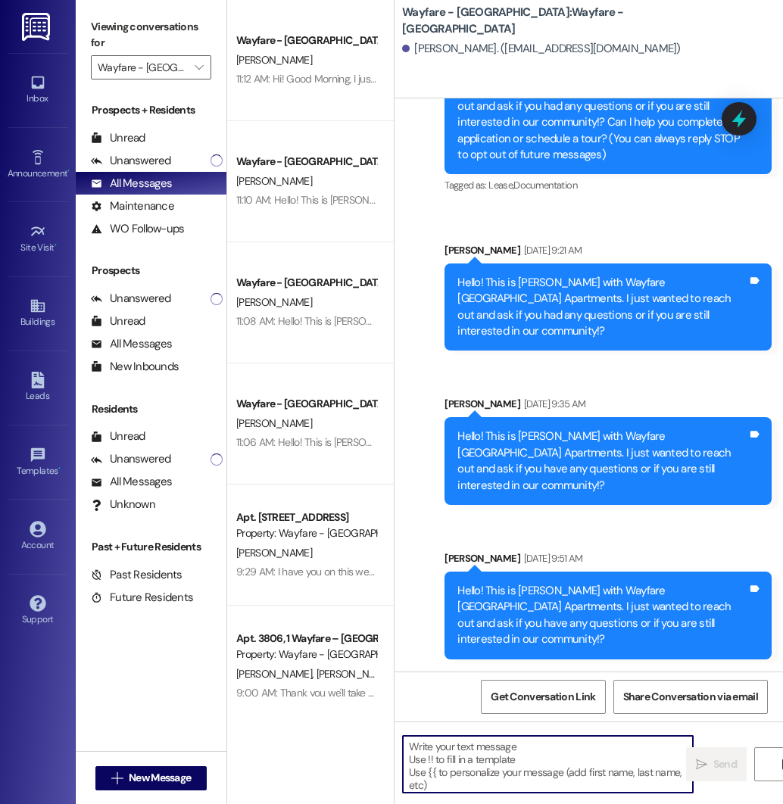
paste textarea "Hello! This is [PERSON_NAME] with Wayfare [GEOGRAPHIC_DATA] Apartments. I just …"
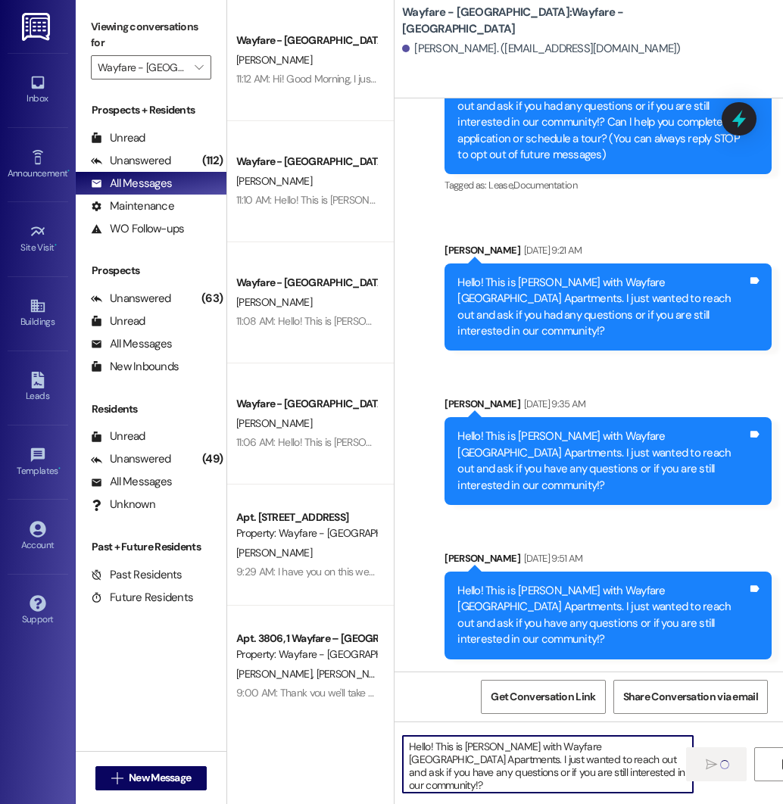
type textarea "Hello! This is [PERSON_NAME] with Wayfare [GEOGRAPHIC_DATA] Apartments. I just …"
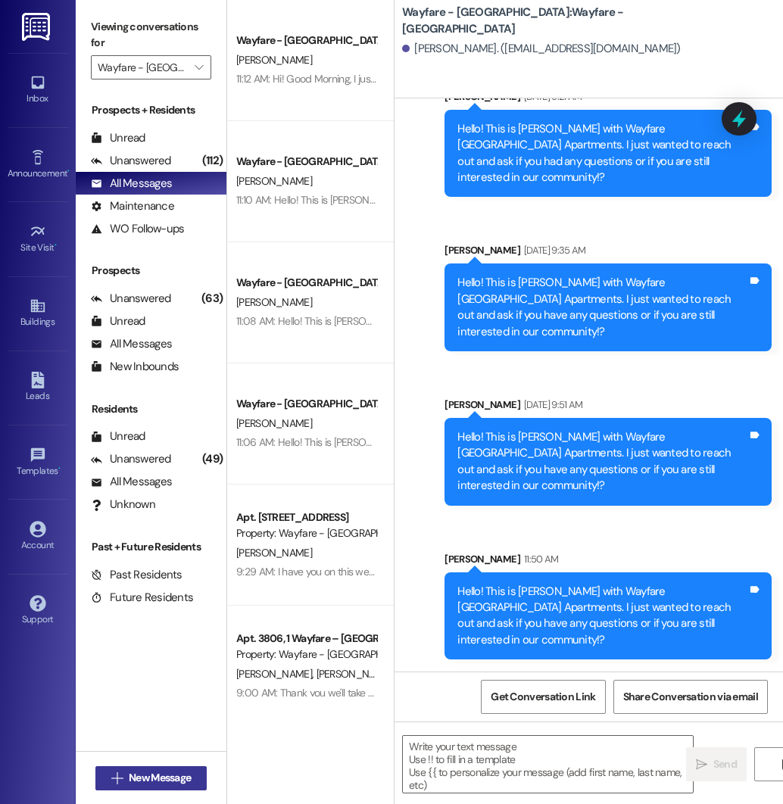
click at [115, 766] on button " New Message" at bounding box center [151, 778] width 112 height 24
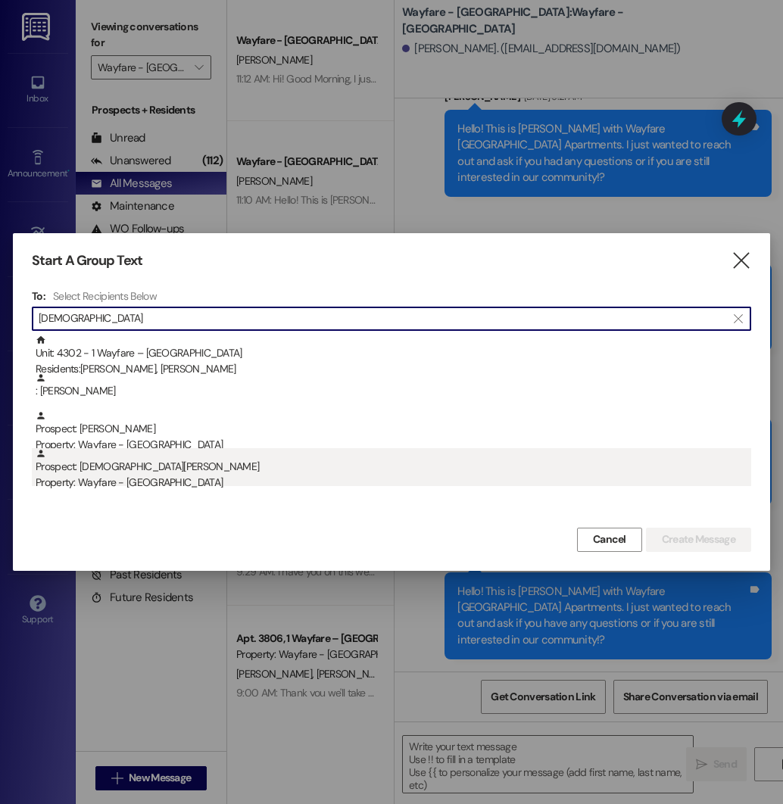
type input "[DEMOGRAPHIC_DATA]"
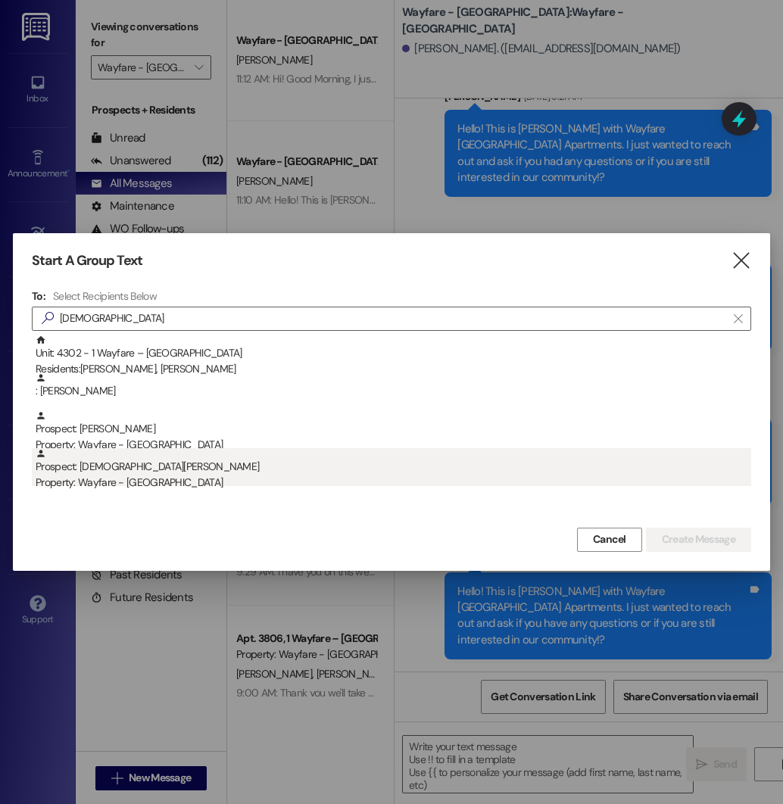
click at [150, 479] on div "Property: Wayfare - [GEOGRAPHIC_DATA]" at bounding box center [394, 483] width 716 height 16
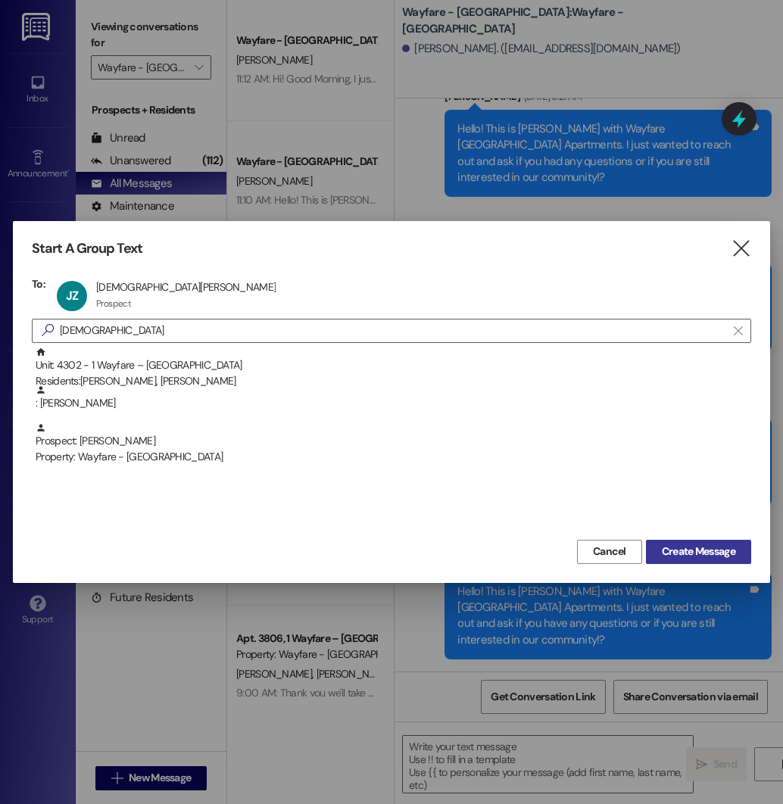
click at [682, 550] on span "Create Message" at bounding box center [698, 552] width 73 height 16
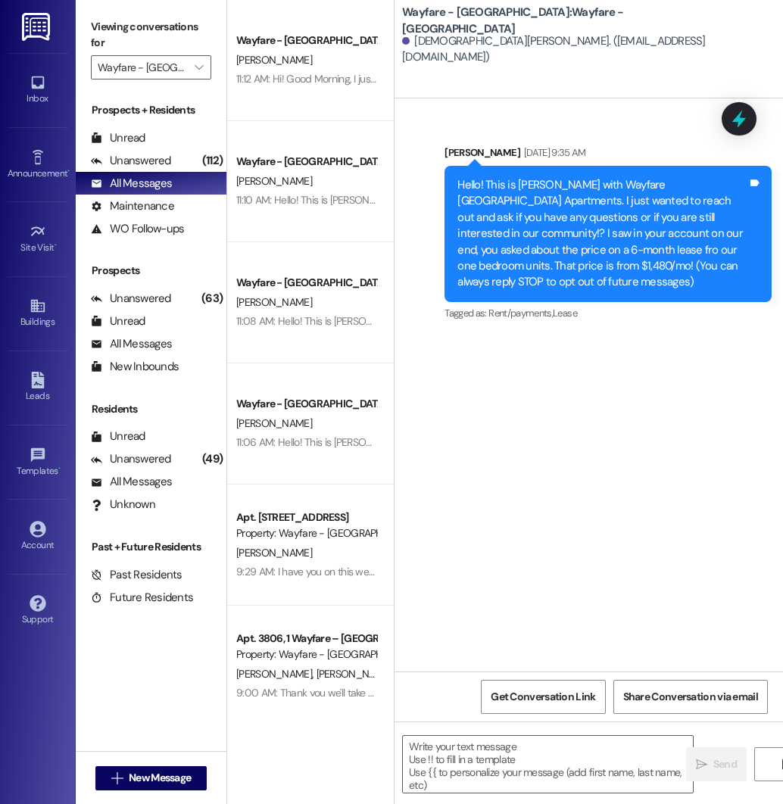
scroll to position [0, 0]
paste textarea "Hello! This is [PERSON_NAME] with Wayfare [GEOGRAPHIC_DATA] Apartments. I just …"
type textarea "Hello! This is [PERSON_NAME] with Wayfare [GEOGRAPHIC_DATA] Apartments. I just …"
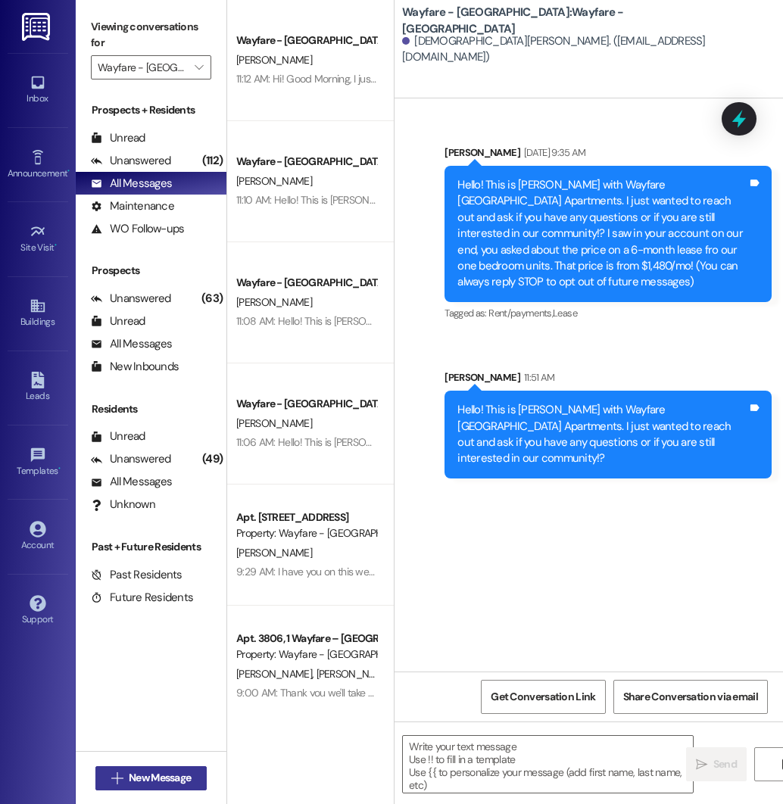
click at [129, 770] on span "New Message" at bounding box center [160, 778] width 62 height 16
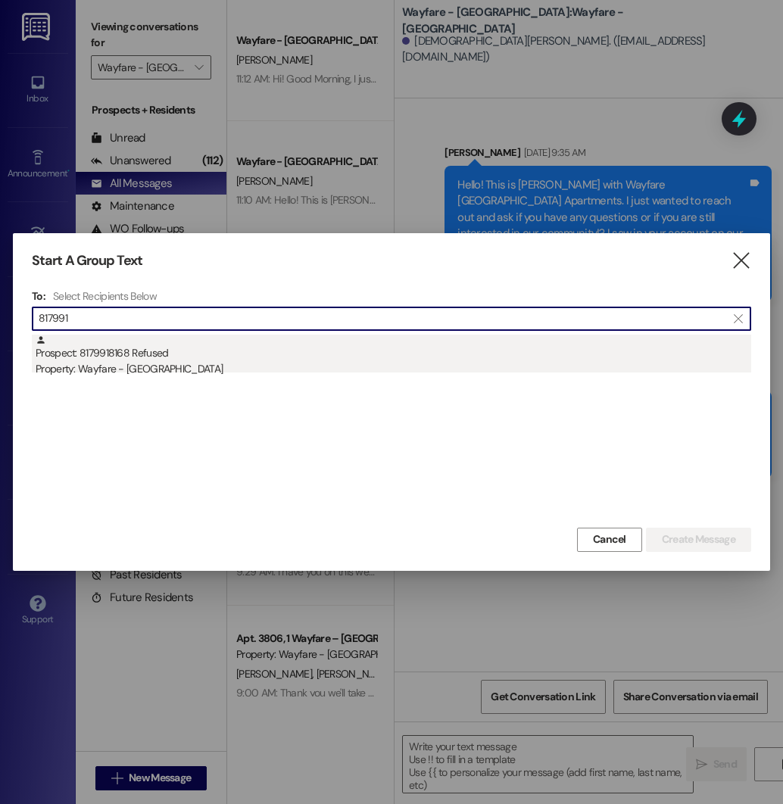
type input "817991"
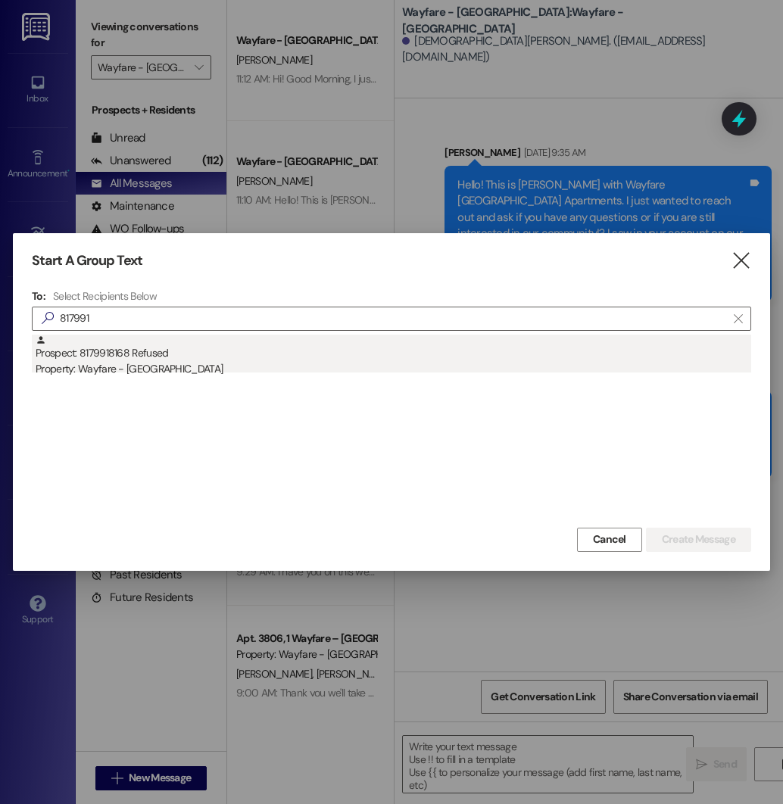
click at [169, 361] on div "Property: Wayfare - [GEOGRAPHIC_DATA]" at bounding box center [394, 369] width 716 height 16
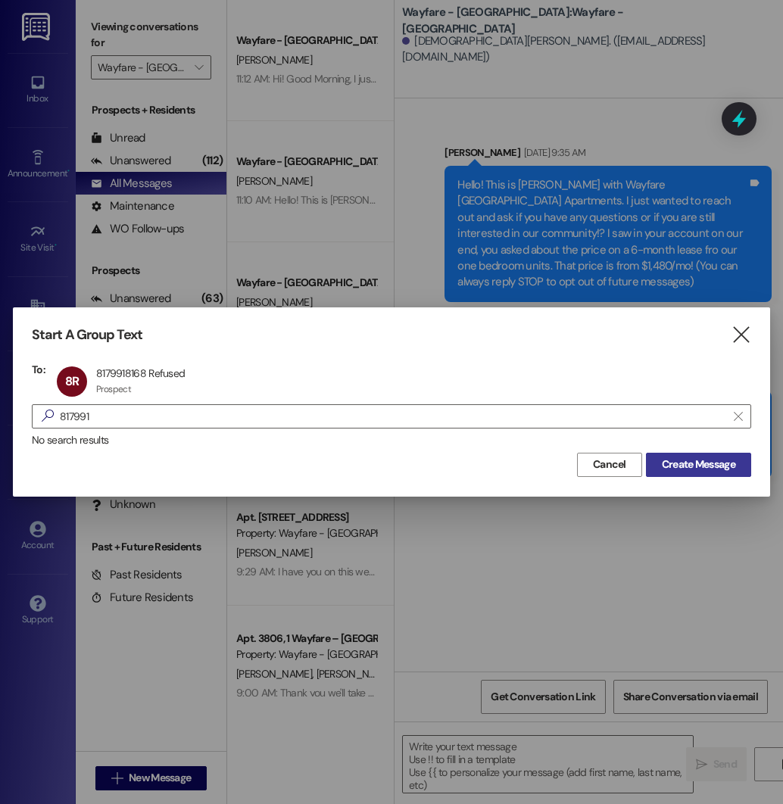
click at [726, 461] on span "Create Message" at bounding box center [698, 465] width 73 height 16
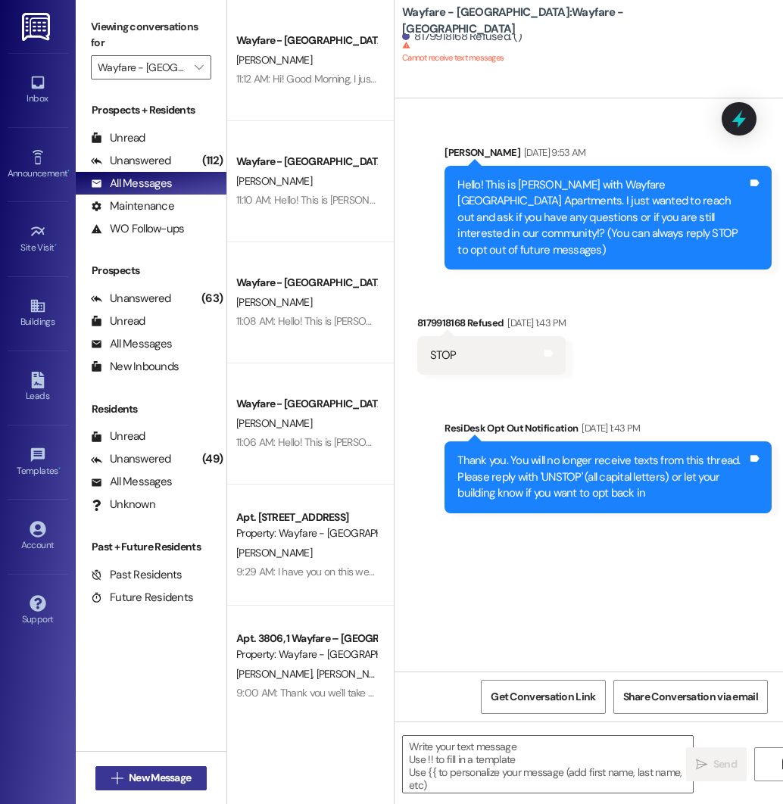
click at [168, 783] on span "New Message" at bounding box center [160, 778] width 62 height 16
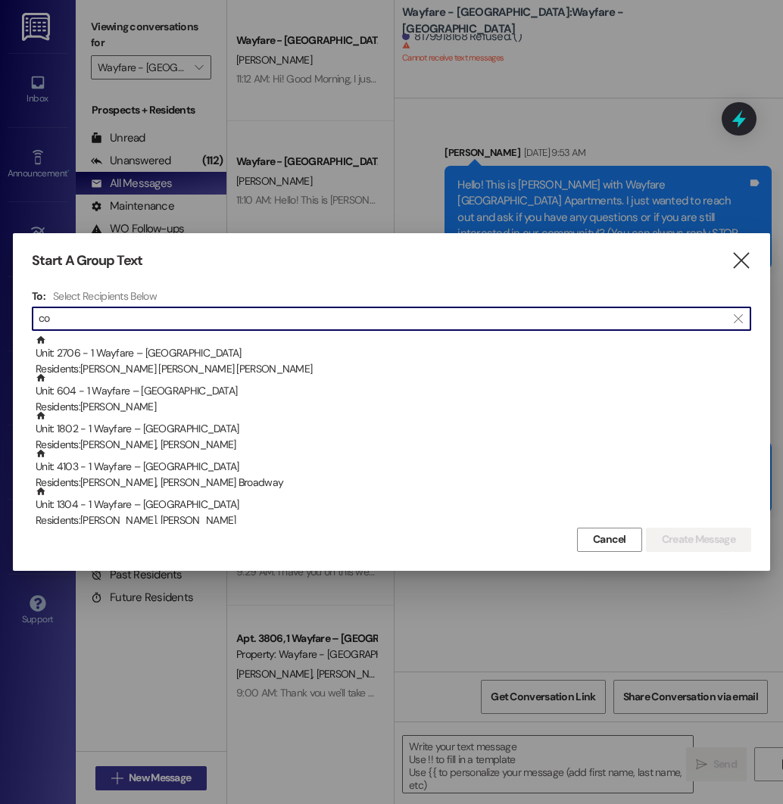
type input "c"
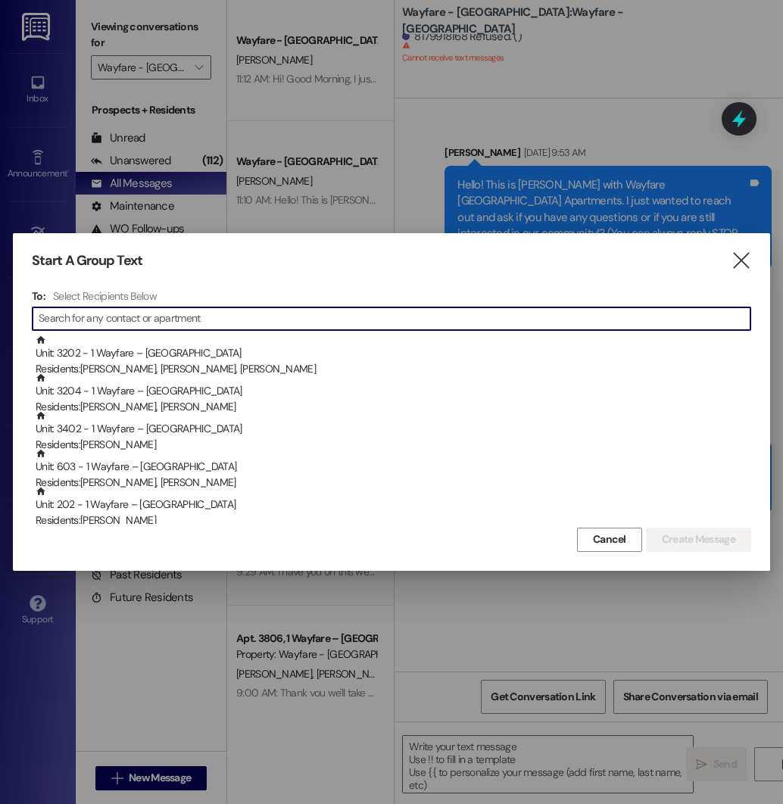
click at [220, 318] on input at bounding box center [395, 318] width 712 height 21
click at [190, 320] on input at bounding box center [395, 318] width 712 height 21
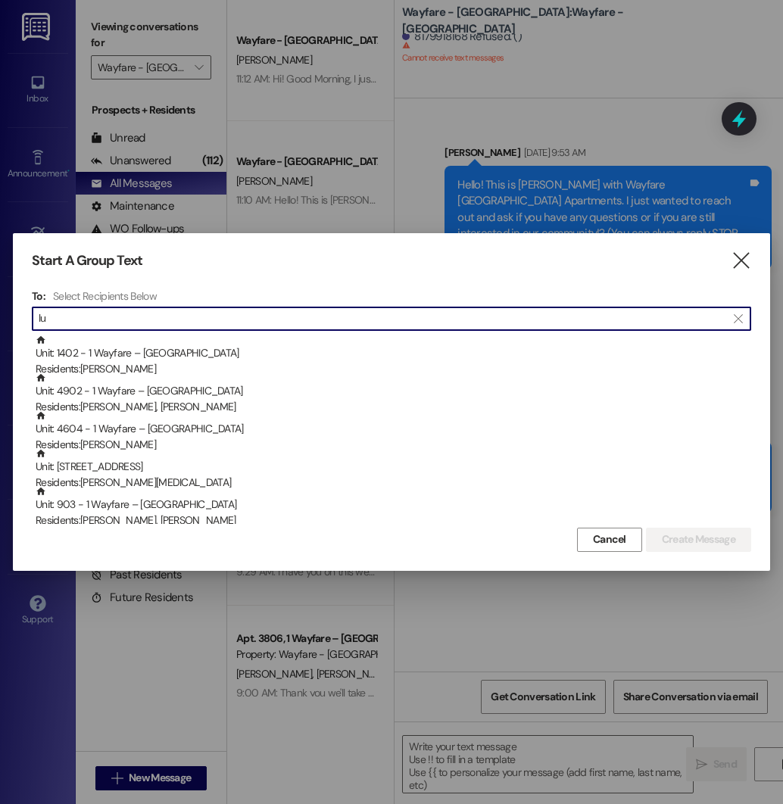
type input "l"
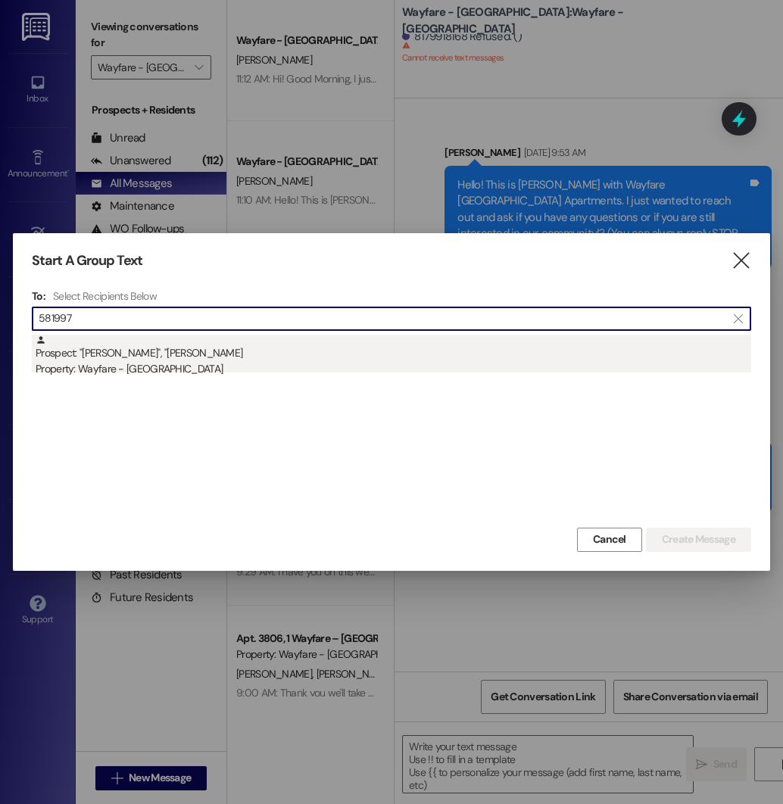
type input "581997"
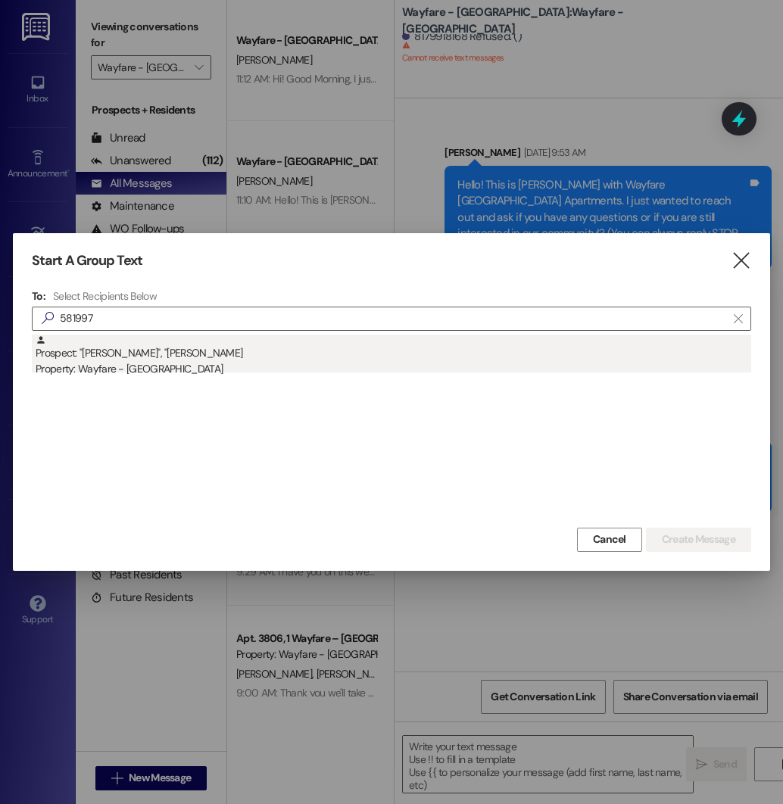
click at [261, 350] on div "Prospect: "[PERSON_NAME]", "Luc" [PERSON_NAME] Property: Wayfare - [GEOGRAPHIC_…" at bounding box center [394, 356] width 716 height 43
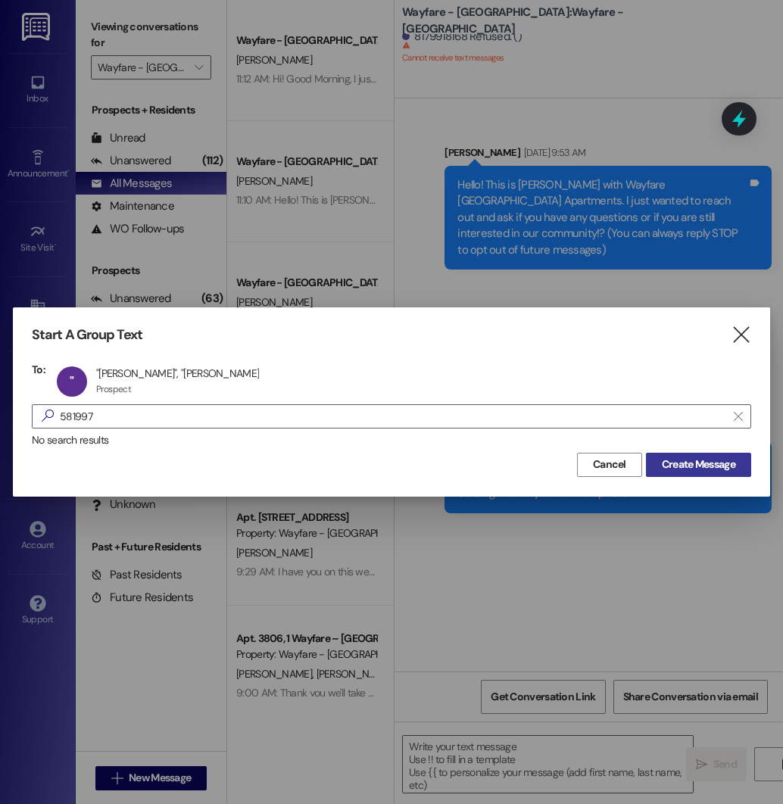
click at [707, 467] on span "Create Message" at bounding box center [698, 465] width 73 height 16
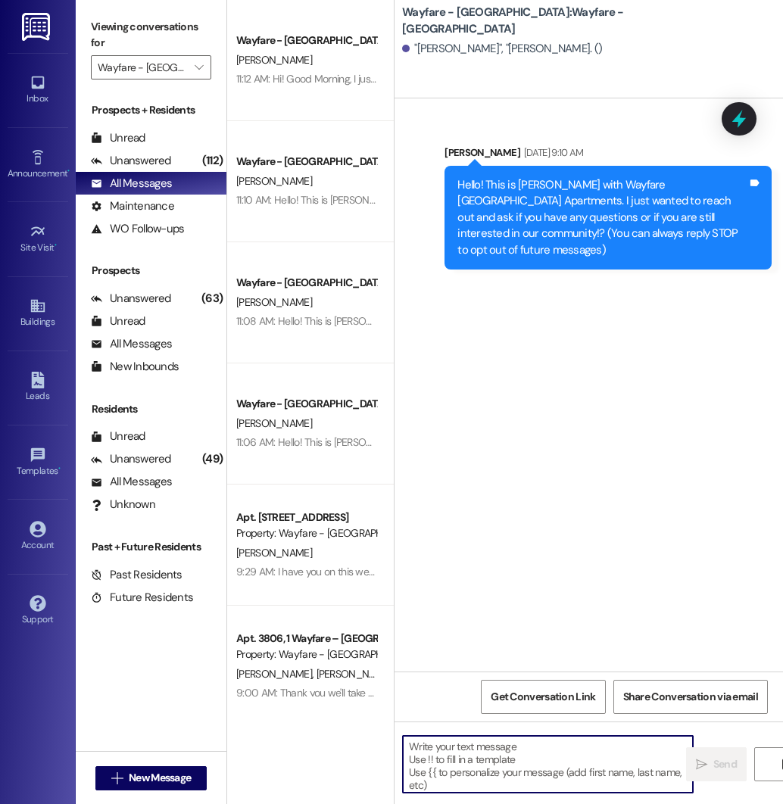
paste textarea "Hello! This is [PERSON_NAME] with Wayfare [GEOGRAPHIC_DATA] Apartments. I just …"
type textarea "Hello! This is [PERSON_NAME] with Wayfare [GEOGRAPHIC_DATA] Apartments. I just …"
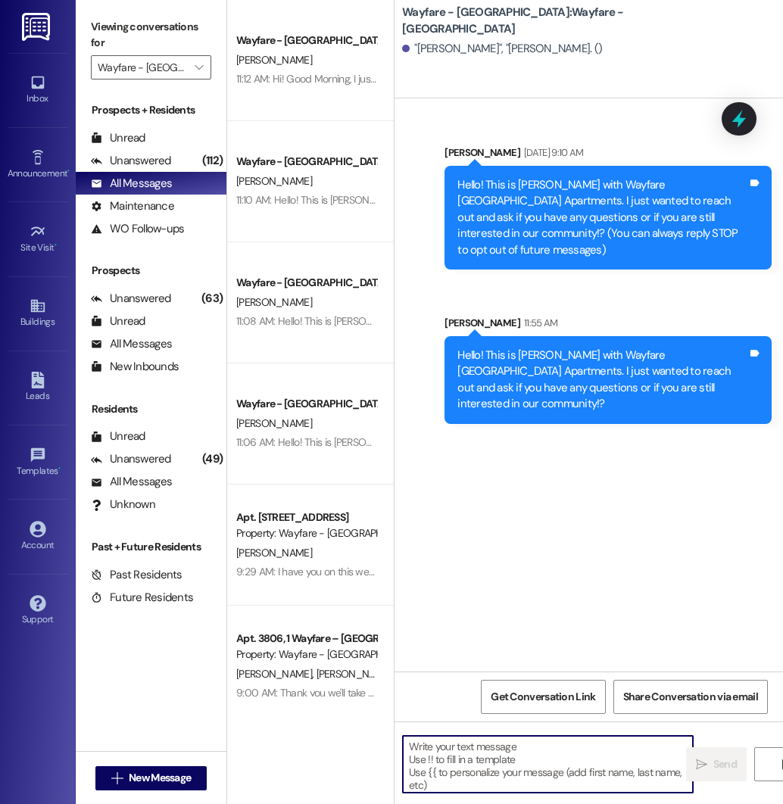
click at [455, 739] on textarea at bounding box center [548, 764] width 290 height 57
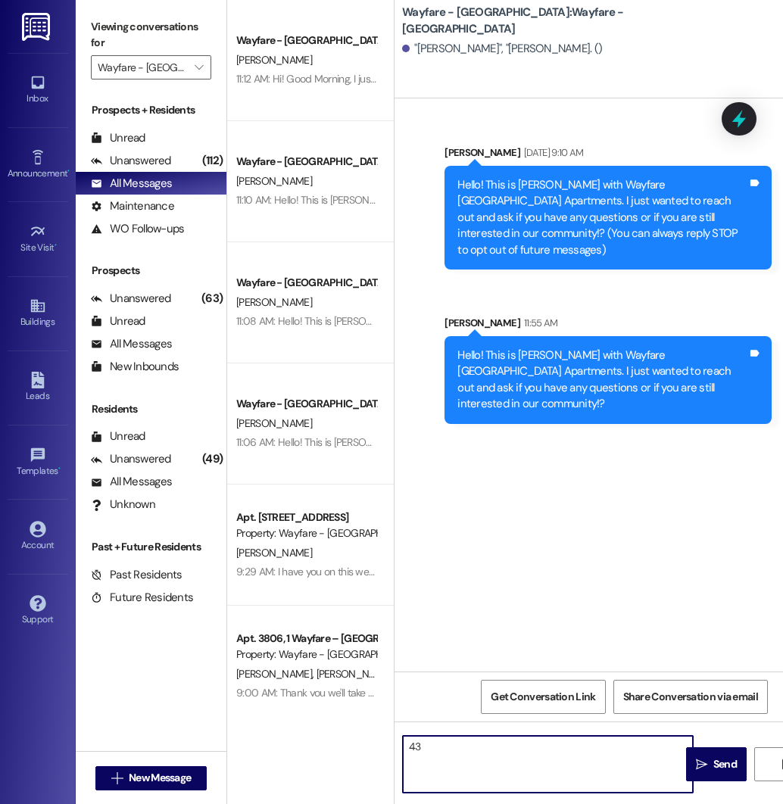
type textarea "4"
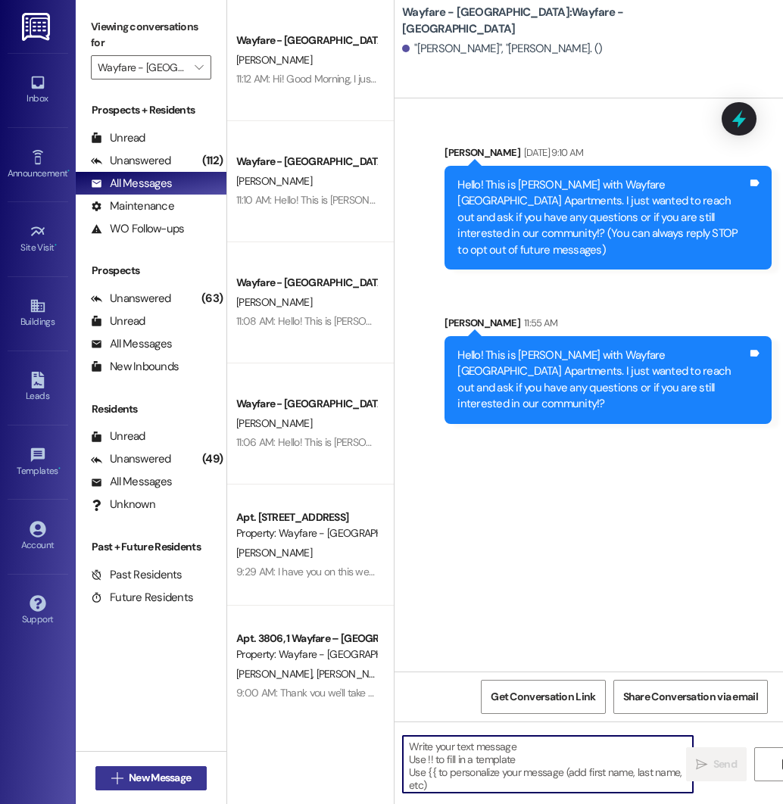
click at [152, 771] on span "New Message" at bounding box center [160, 778] width 62 height 16
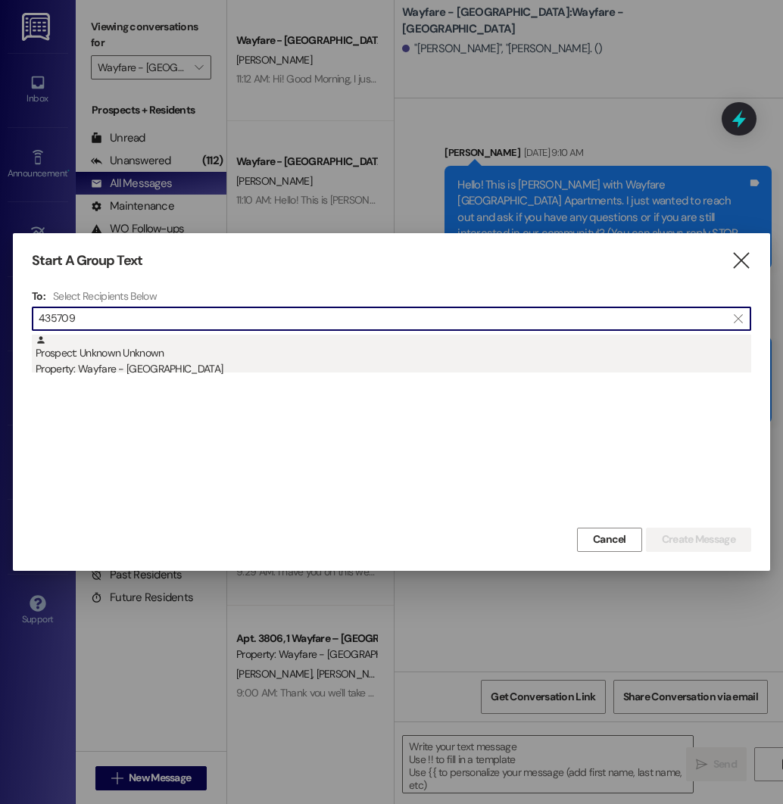
type input "435709"
click at [290, 359] on div "Prospect: Unknown Unknown Property: Wayfare - [GEOGRAPHIC_DATA]" at bounding box center [394, 356] width 716 height 43
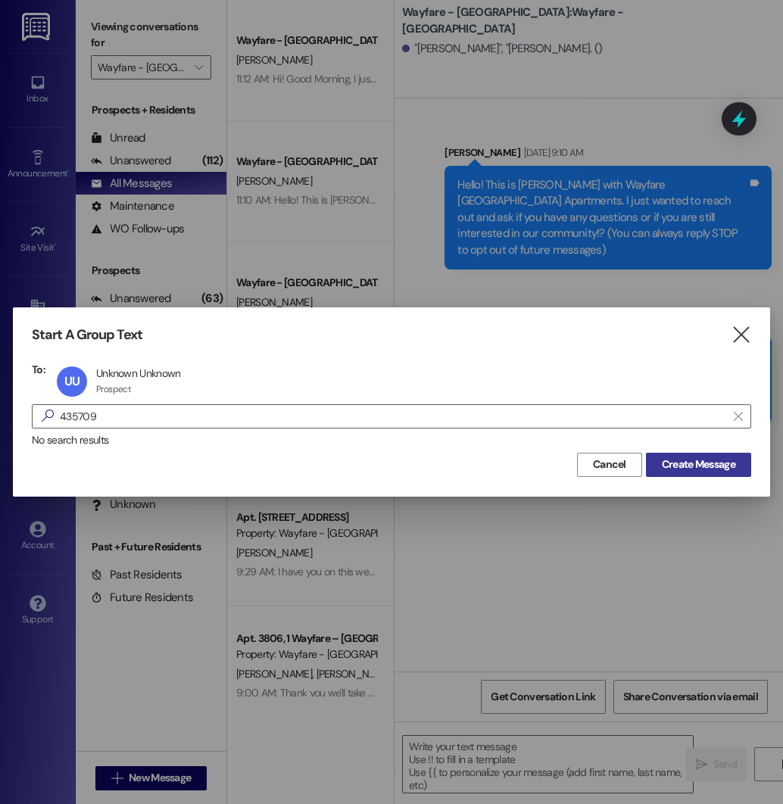
click at [707, 463] on span "Create Message" at bounding box center [698, 465] width 73 height 16
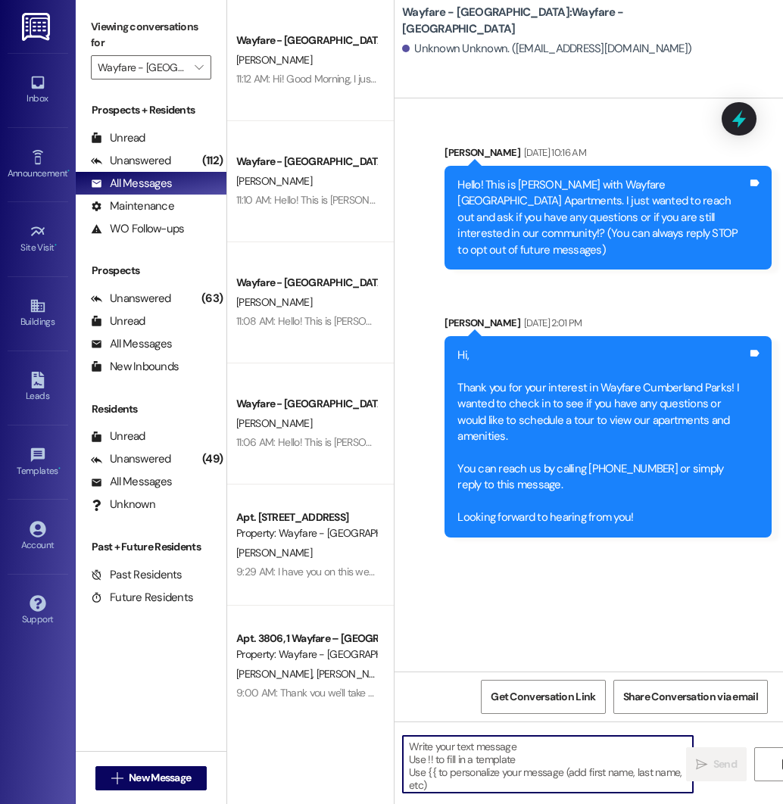
paste textarea "Hello! This is [PERSON_NAME] with Wayfare [GEOGRAPHIC_DATA] Apartments. I just …"
type textarea "Hello! This is [PERSON_NAME] with Wayfare [GEOGRAPHIC_DATA] Apartments. I just …"
